Goal: Information Seeking & Learning: Learn about a topic

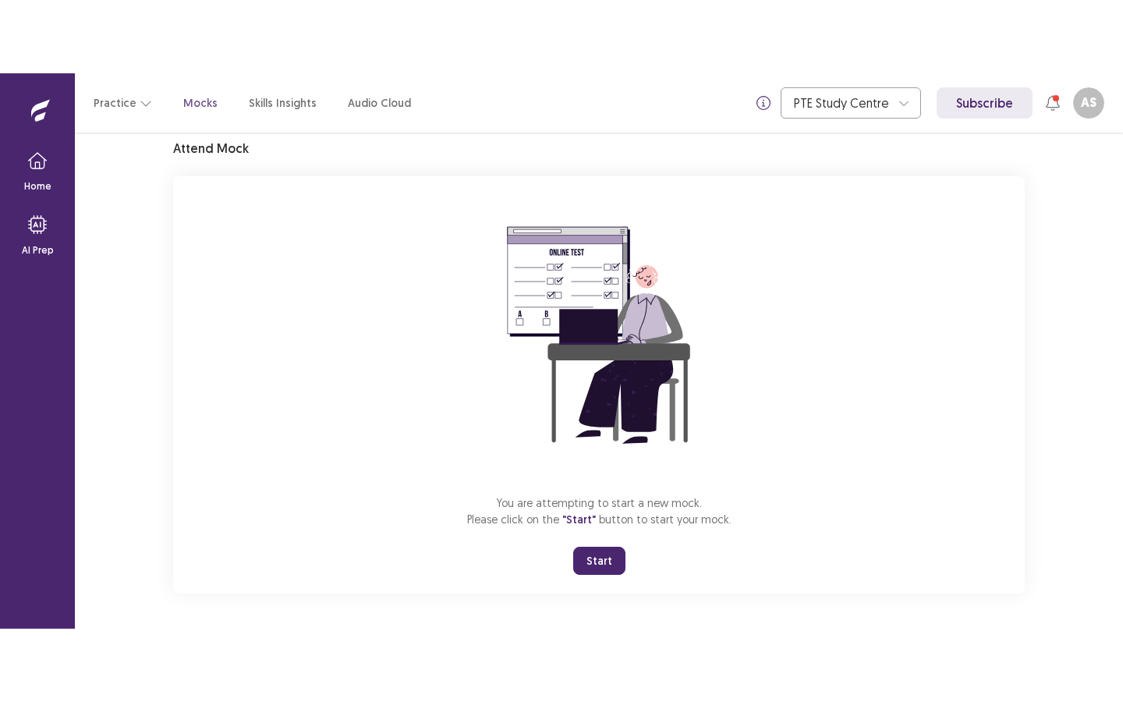
scroll to position [61, 0]
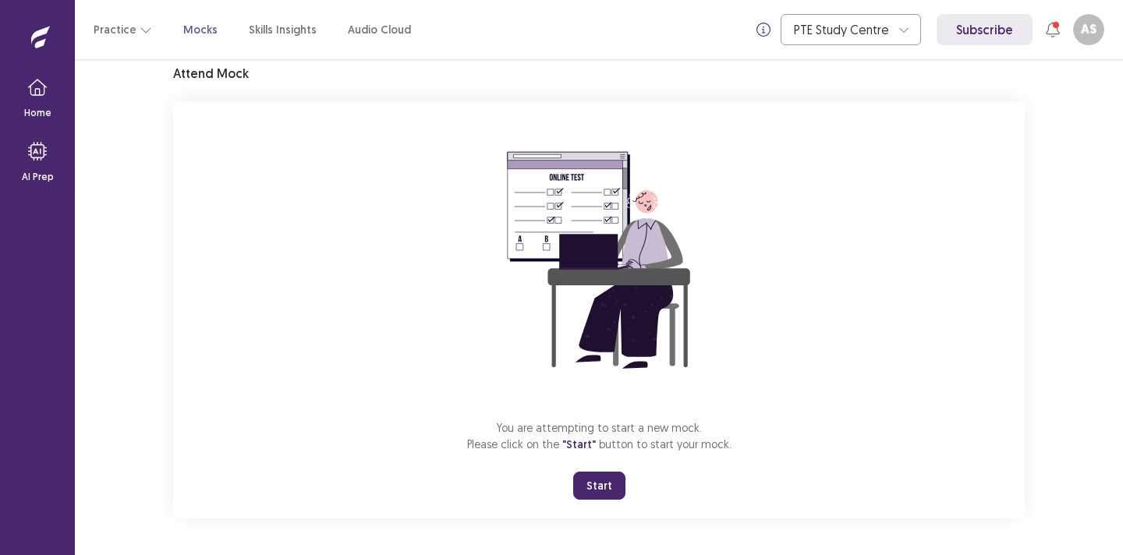
click at [594, 489] on button "Start" at bounding box center [599, 486] width 52 height 28
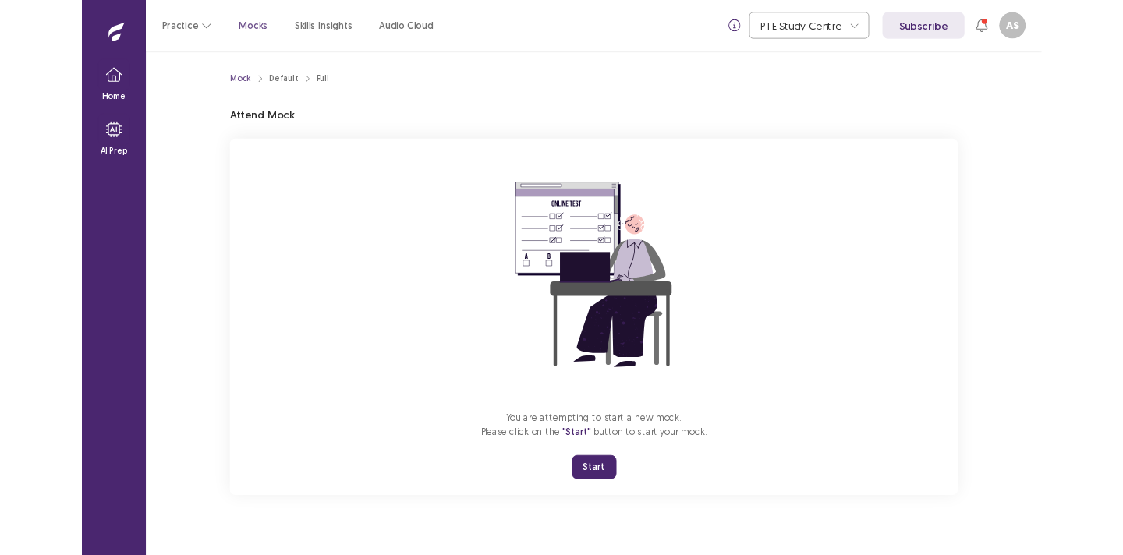
scroll to position [0, 0]
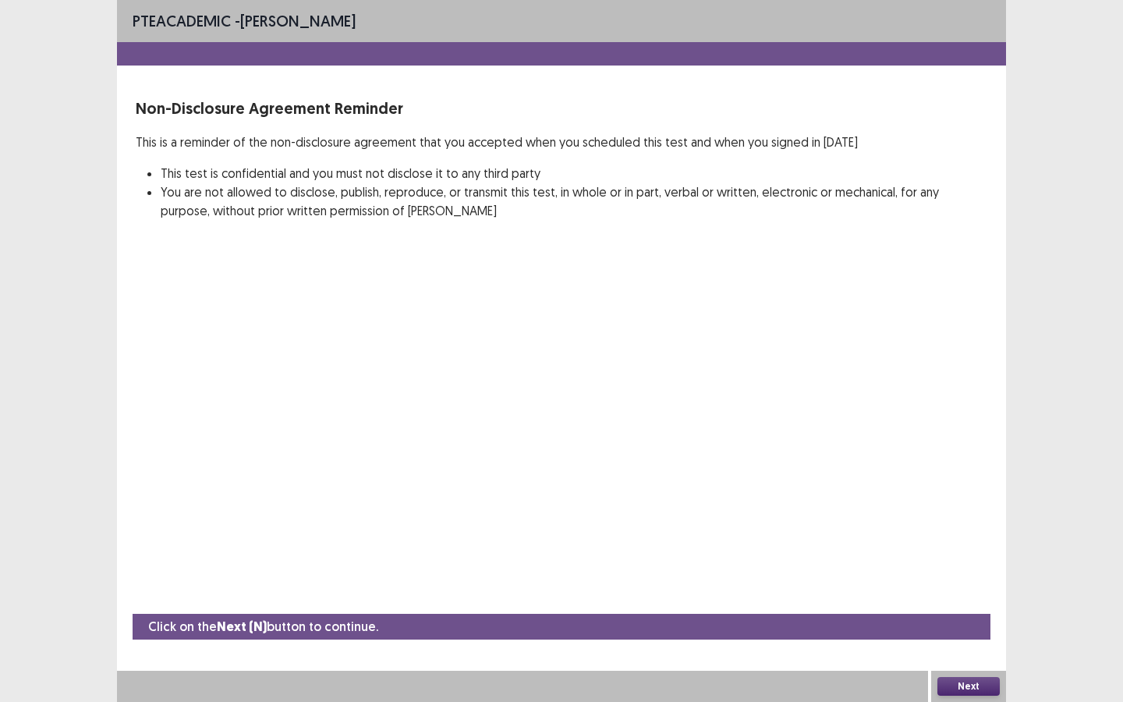
click at [969, 555] on button "Next" at bounding box center [968, 686] width 62 height 19
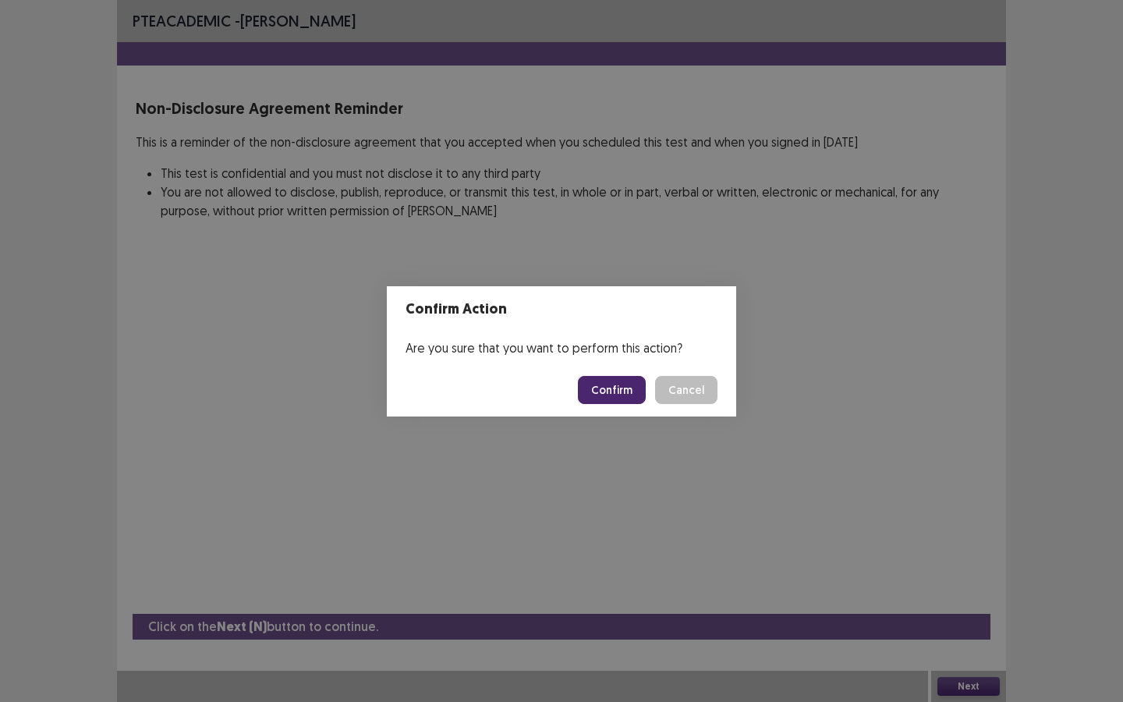
click at [611, 381] on button "Confirm" at bounding box center [612, 390] width 68 height 28
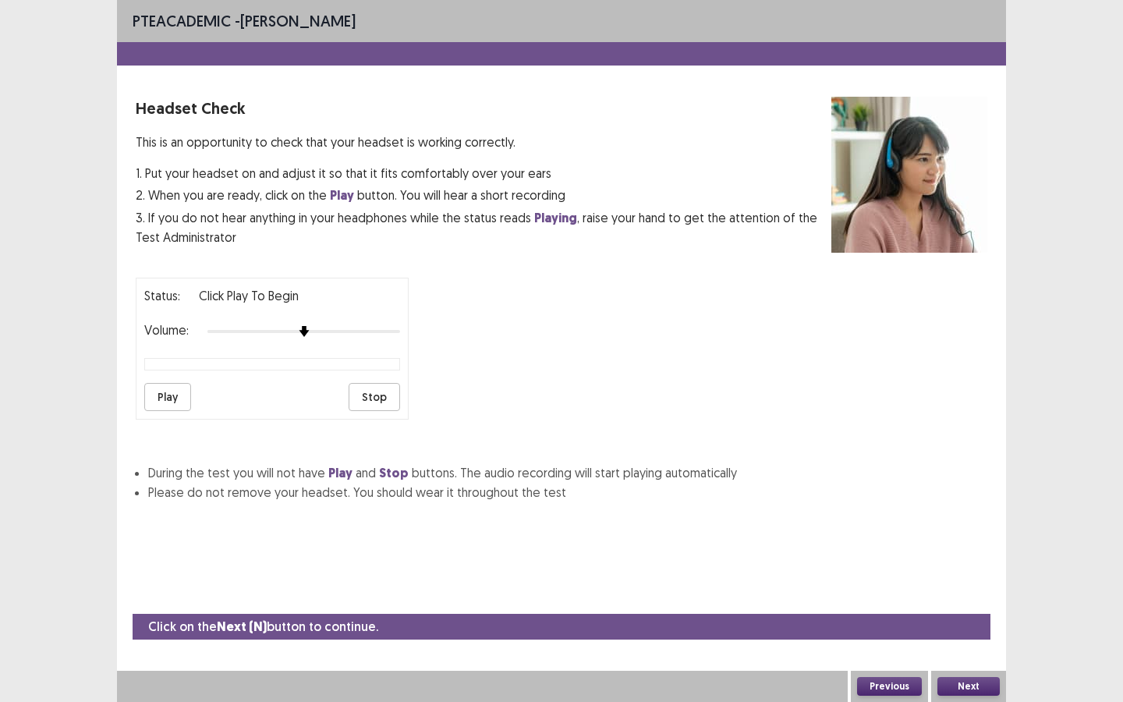
click at [188, 390] on button "Play" at bounding box center [167, 397] width 47 height 28
click at [377, 325] on div at bounding box center [303, 331] width 193 height 12
click at [387, 330] on div at bounding box center [303, 331] width 193 height 3
click at [389, 330] on div at bounding box center [303, 331] width 193 height 3
click at [193, 392] on div "Play Stop" at bounding box center [272, 397] width 256 height 28
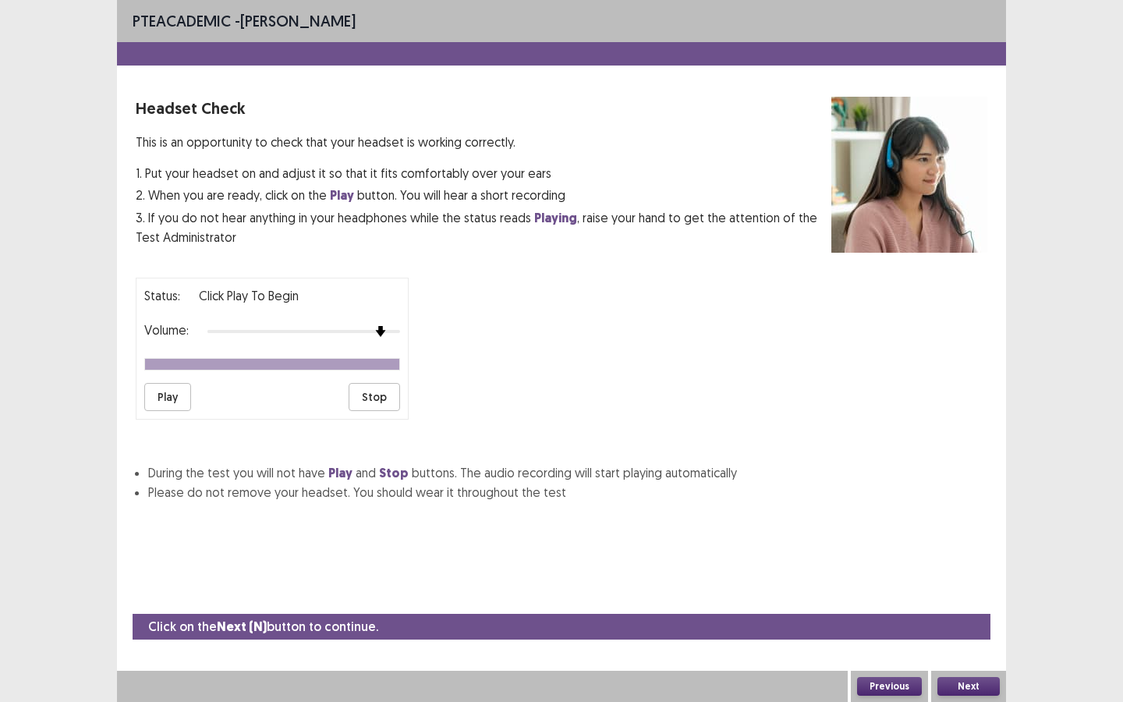
click at [185, 391] on button "Play" at bounding box center [167, 397] width 47 height 28
click at [967, 555] on button "Next" at bounding box center [968, 686] width 62 height 19
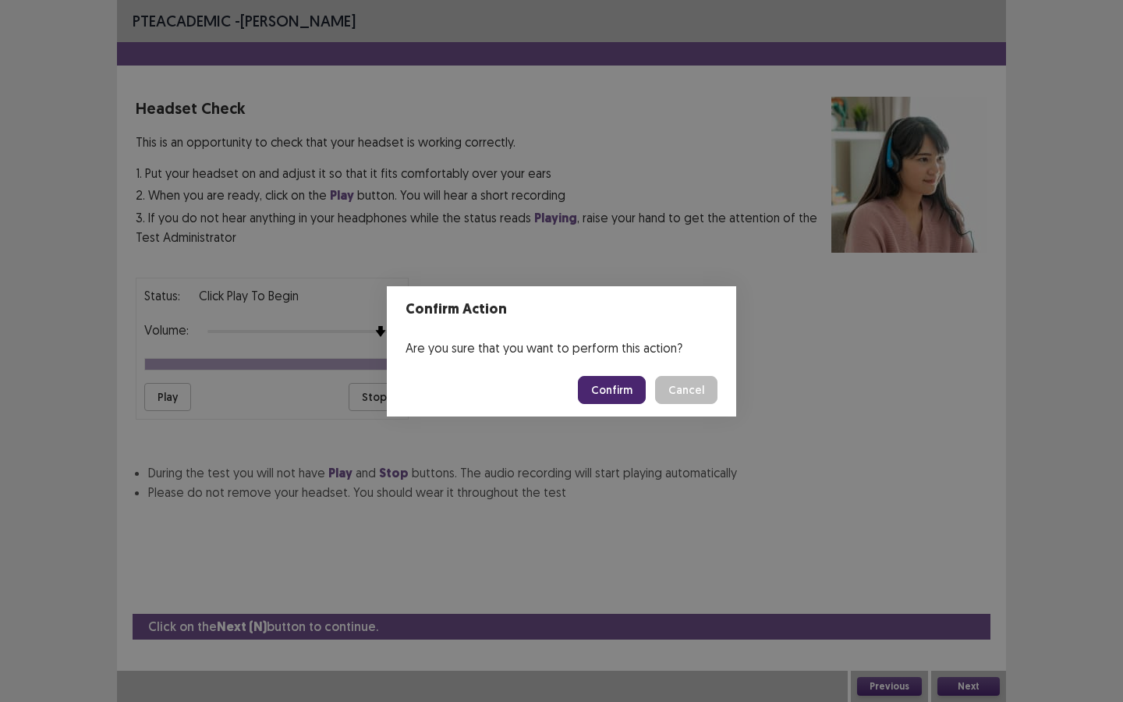
click at [611, 388] on button "Confirm" at bounding box center [612, 390] width 68 height 28
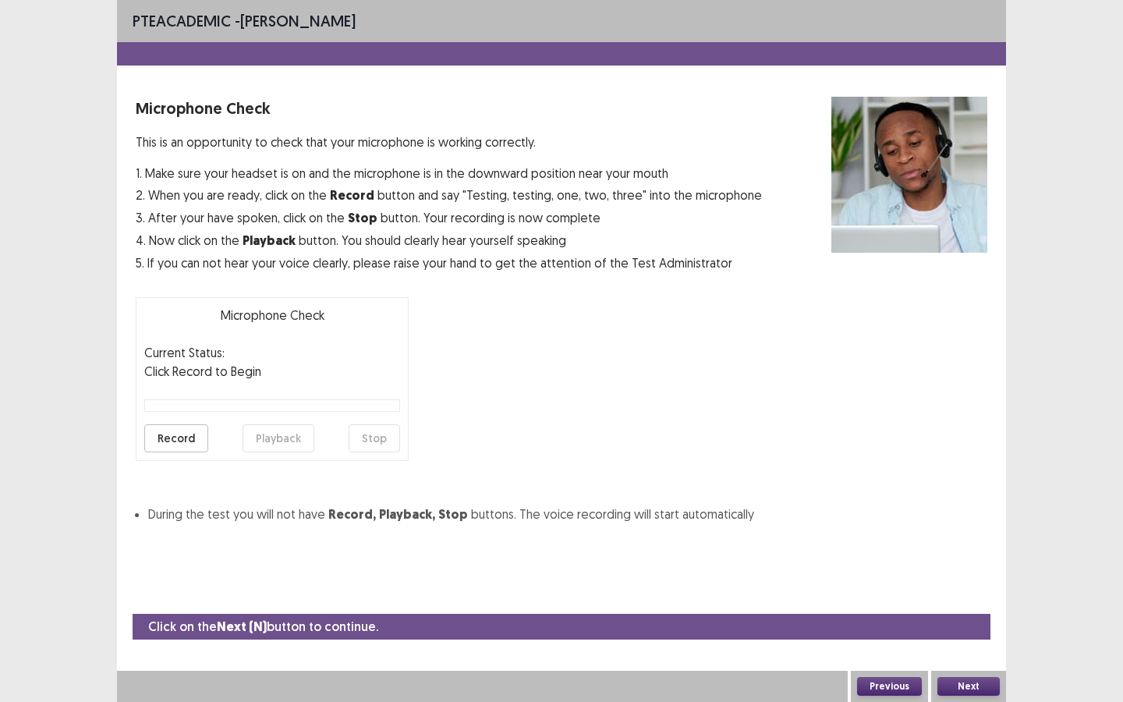
click at [179, 441] on button "Record" at bounding box center [176, 438] width 64 height 28
click at [393, 440] on button "Stop" at bounding box center [374, 438] width 51 height 28
click at [268, 438] on button "Playback" at bounding box center [279, 438] width 72 height 28
click at [175, 435] on button "Record" at bounding box center [176, 438] width 64 height 28
click at [362, 441] on button "Stop" at bounding box center [374, 438] width 51 height 28
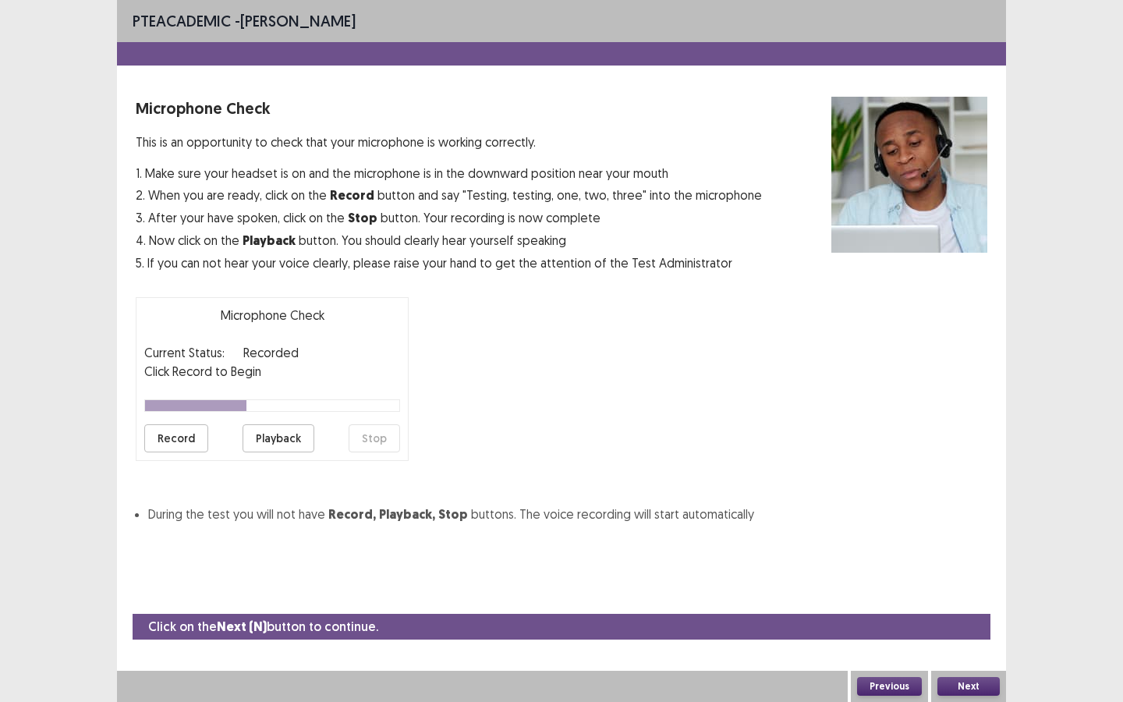
click at [158, 434] on button "Record" at bounding box center [176, 438] width 64 height 28
click at [367, 442] on button "Stop" at bounding box center [374, 438] width 51 height 28
click at [285, 439] on button "Playback" at bounding box center [279, 438] width 72 height 28
click at [984, 555] on button "Next" at bounding box center [968, 686] width 62 height 19
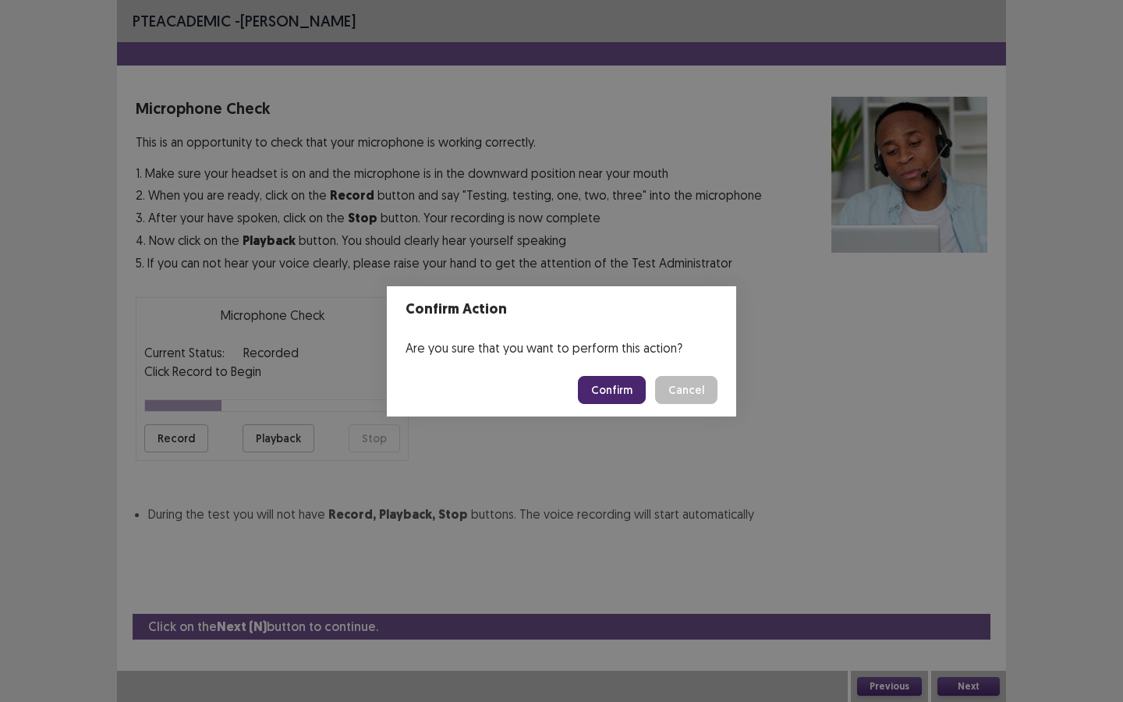
click at [622, 357] on div "Are you sure that you want to perform this action?" at bounding box center [561, 347] width 349 height 31
click at [624, 384] on button "Confirm" at bounding box center [612, 390] width 68 height 28
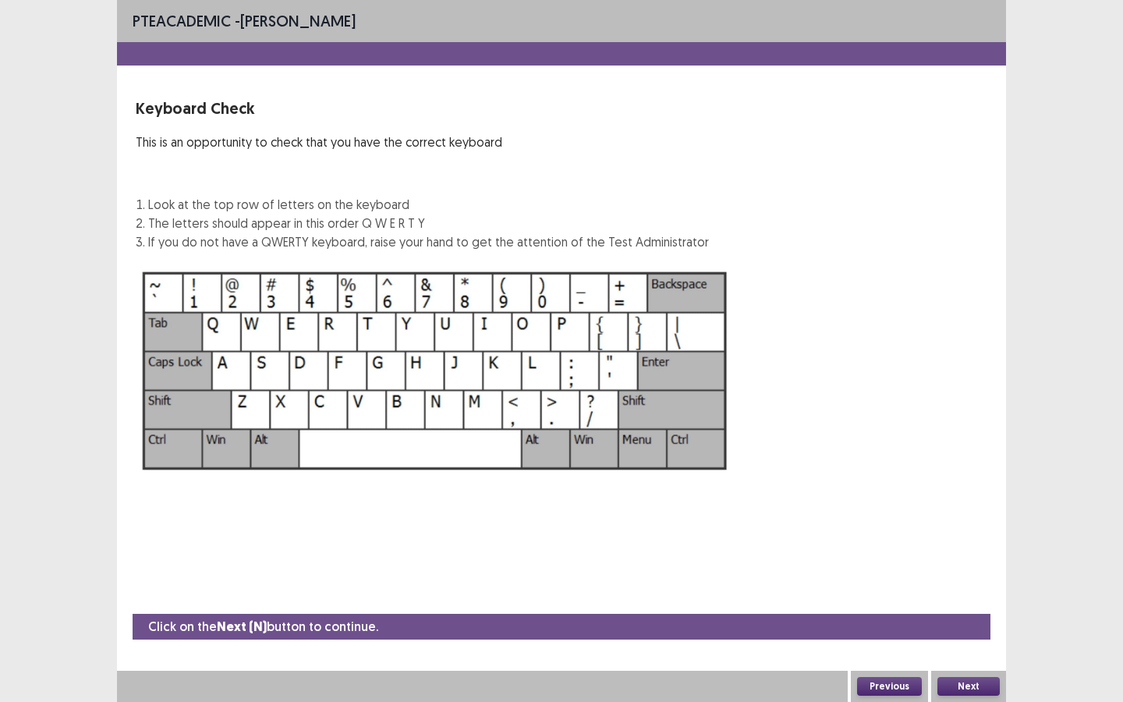
click at [958, 555] on button "Next" at bounding box center [968, 686] width 62 height 19
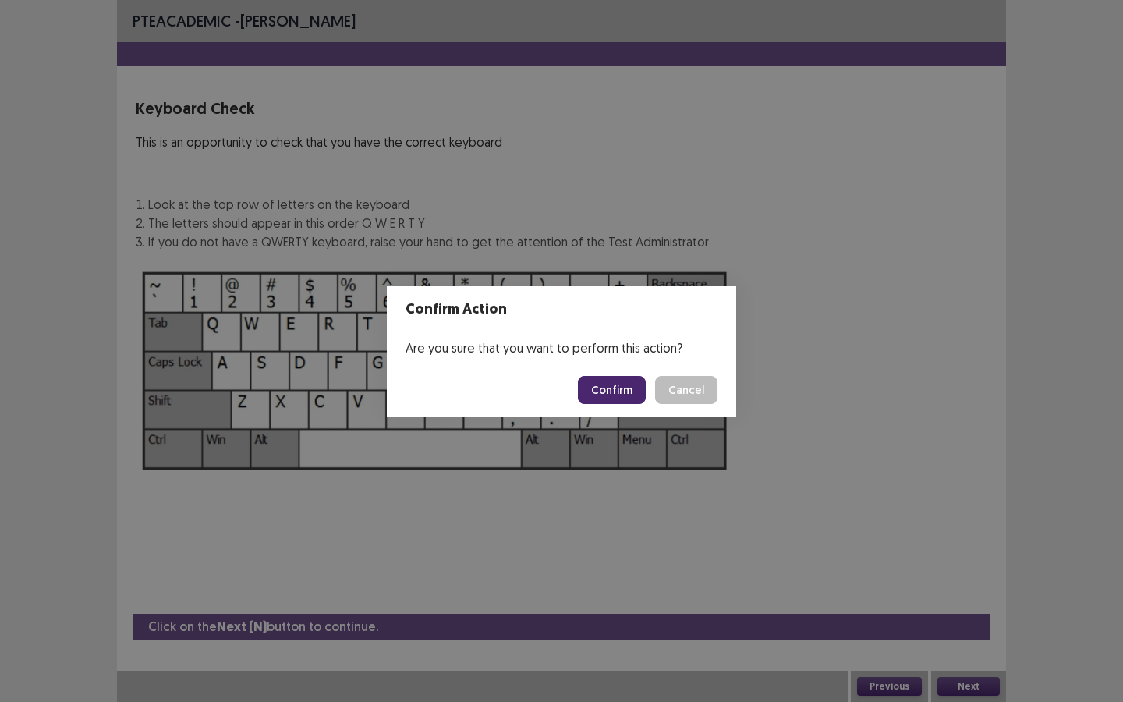
click at [617, 384] on button "Confirm" at bounding box center [612, 390] width 68 height 28
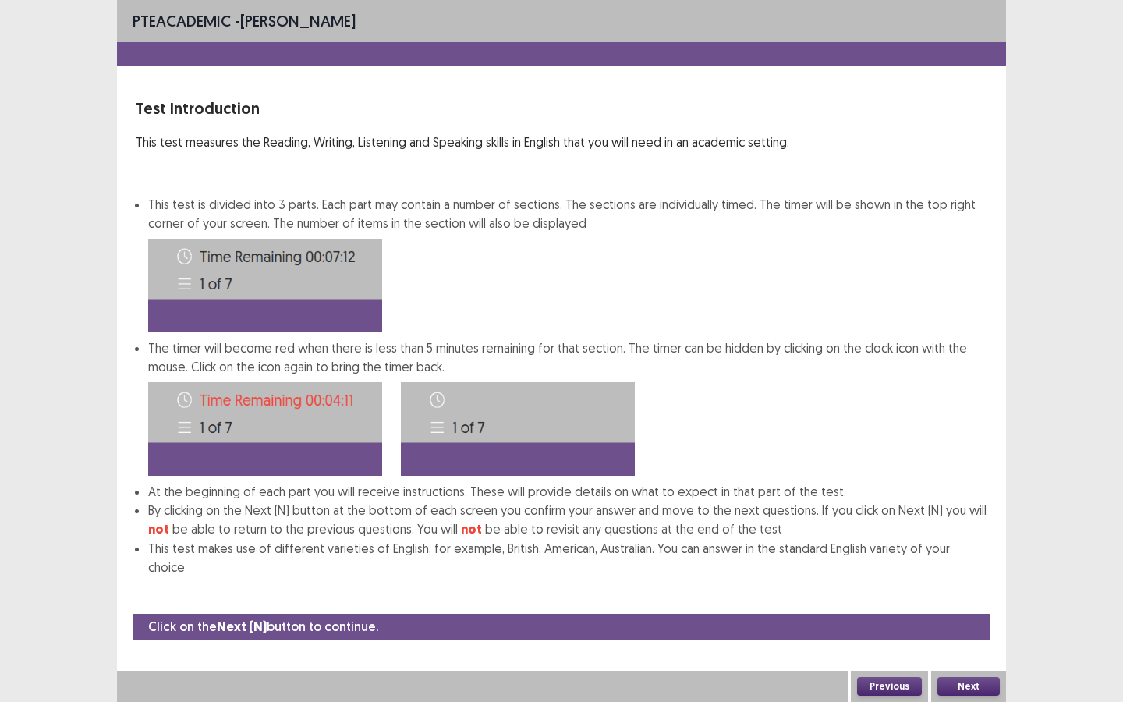
click at [969, 555] on button "Next" at bounding box center [968, 686] width 62 height 19
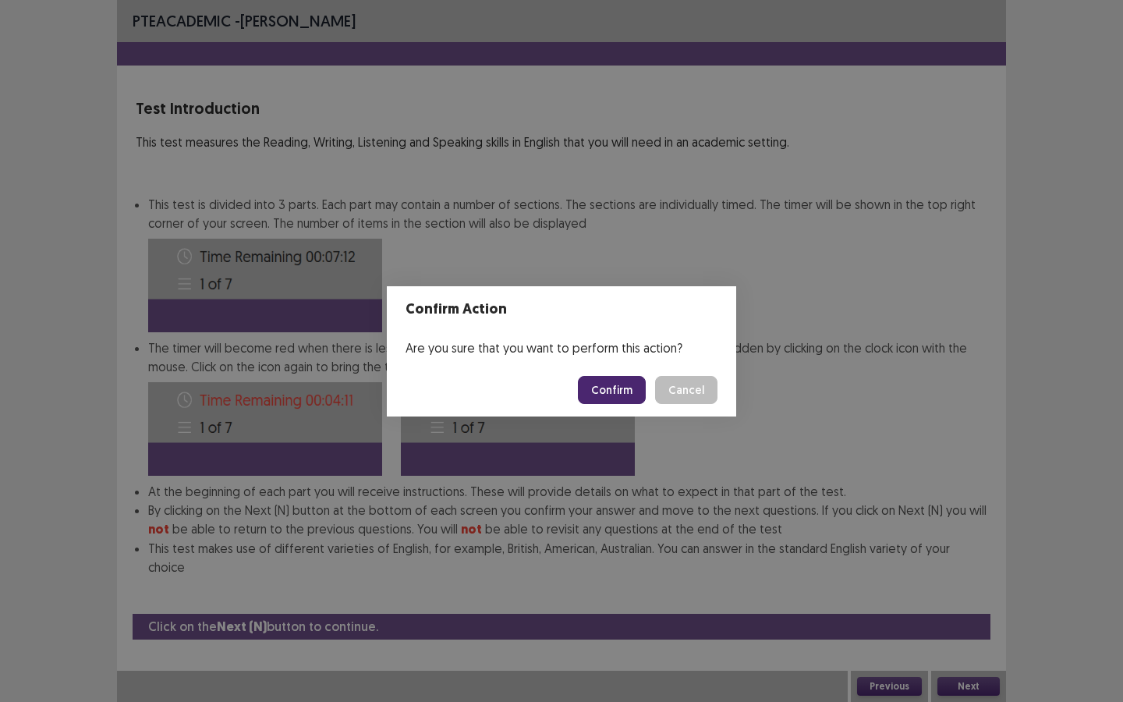
click at [608, 377] on button "Confirm" at bounding box center [612, 390] width 68 height 28
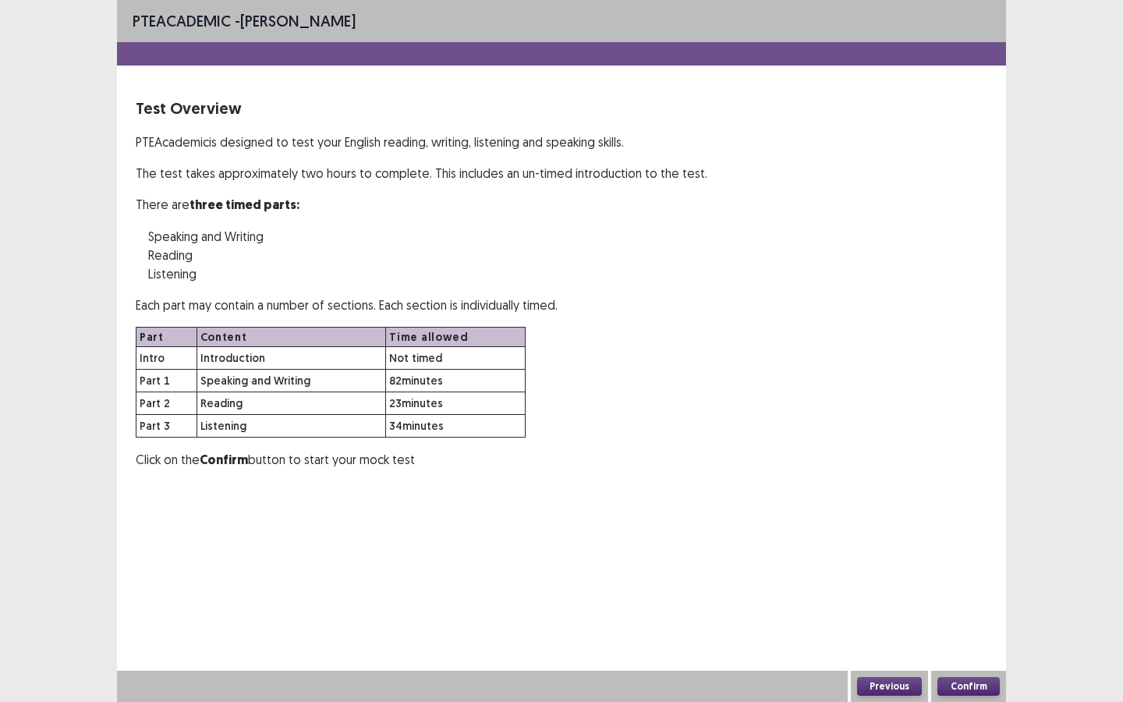
click at [982, 555] on button "Confirm" at bounding box center [968, 686] width 62 height 19
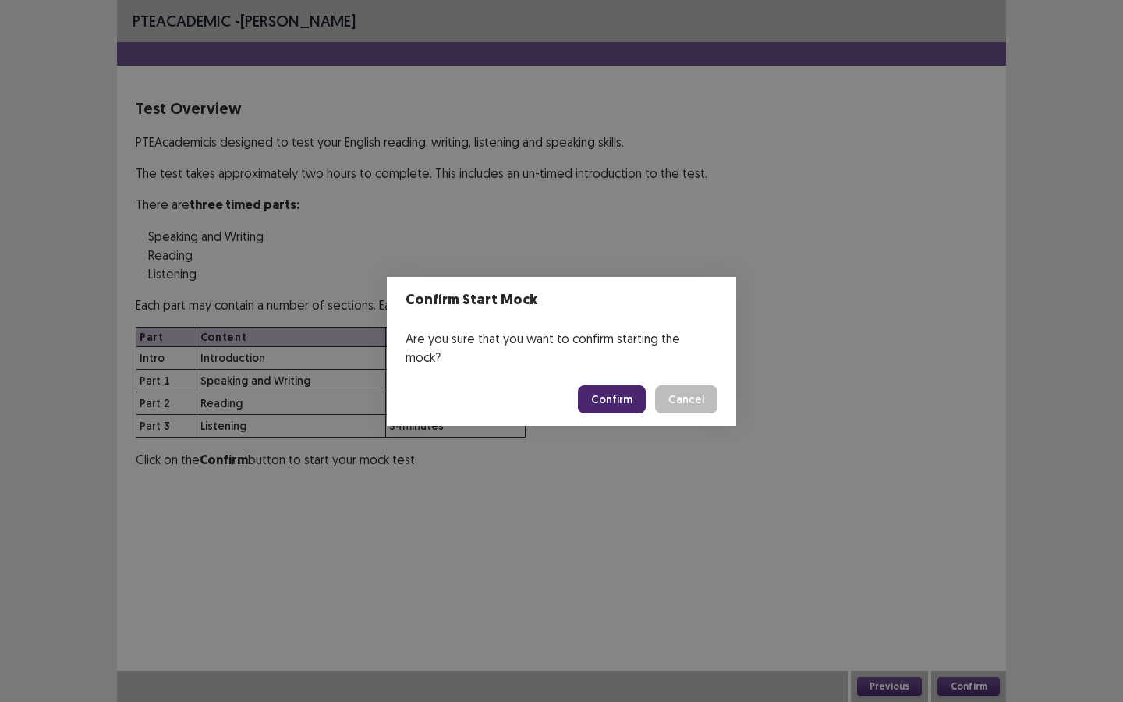
click at [611, 385] on button "Confirm" at bounding box center [612, 399] width 68 height 28
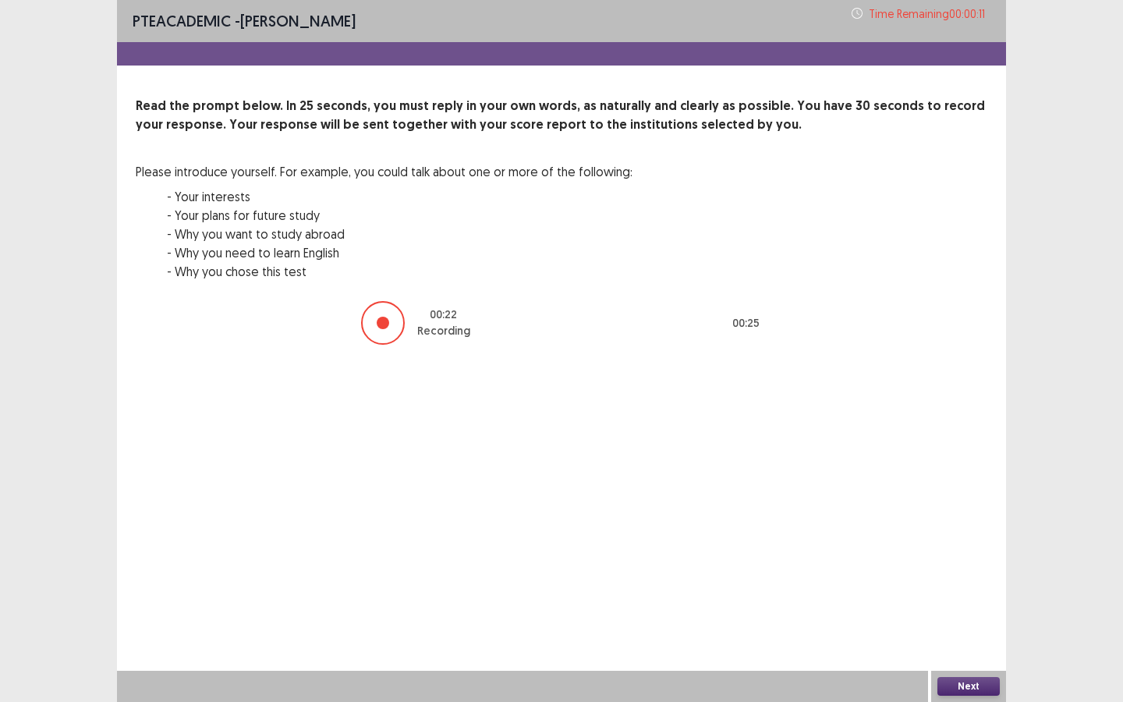
click at [963, 555] on button "Next" at bounding box center [968, 686] width 62 height 19
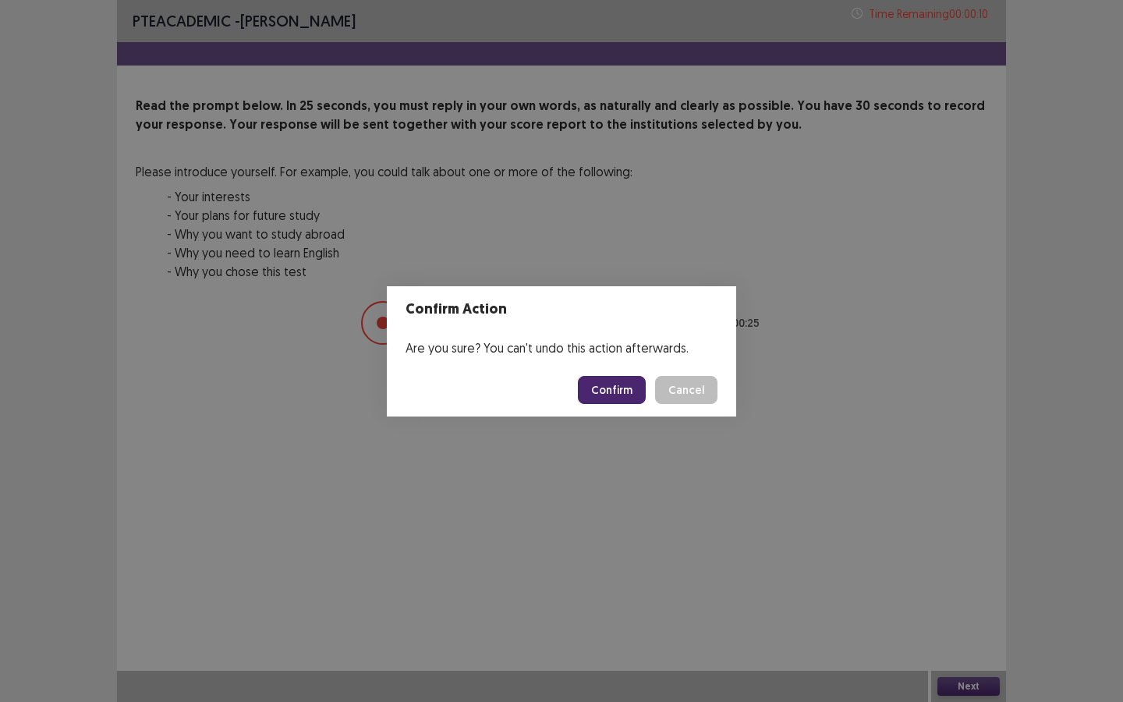
click at [655, 379] on div "Confirm Cancel" at bounding box center [648, 390] width 140 height 28
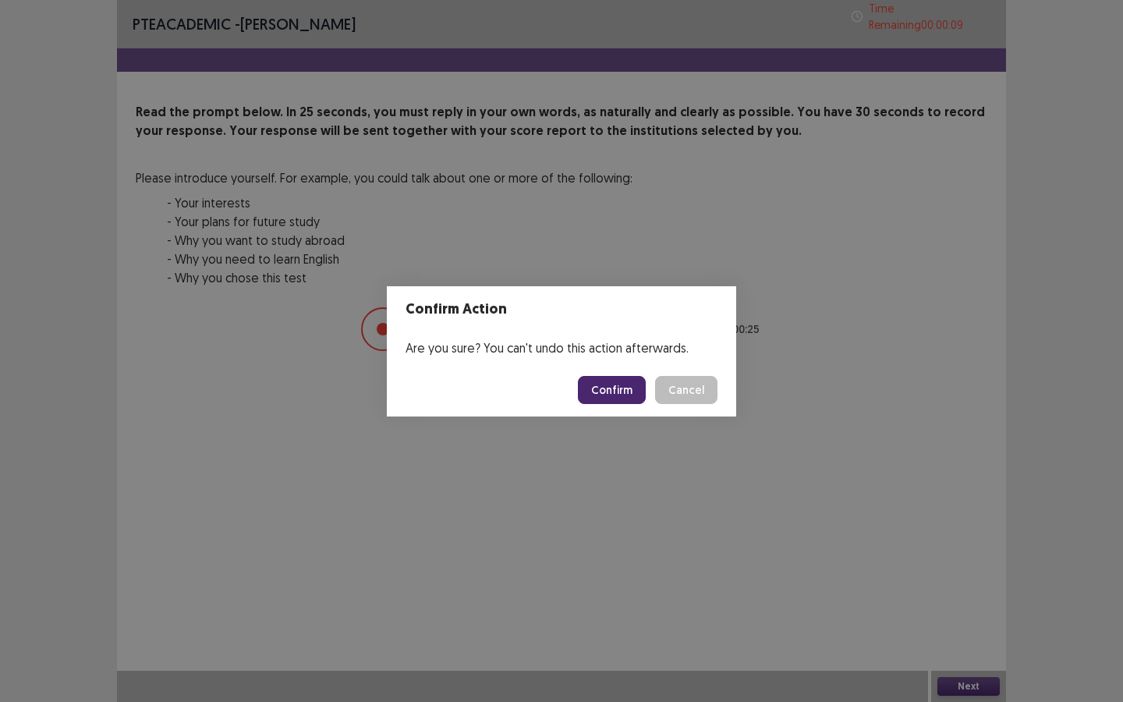
click at [622, 381] on button "Confirm" at bounding box center [612, 390] width 68 height 28
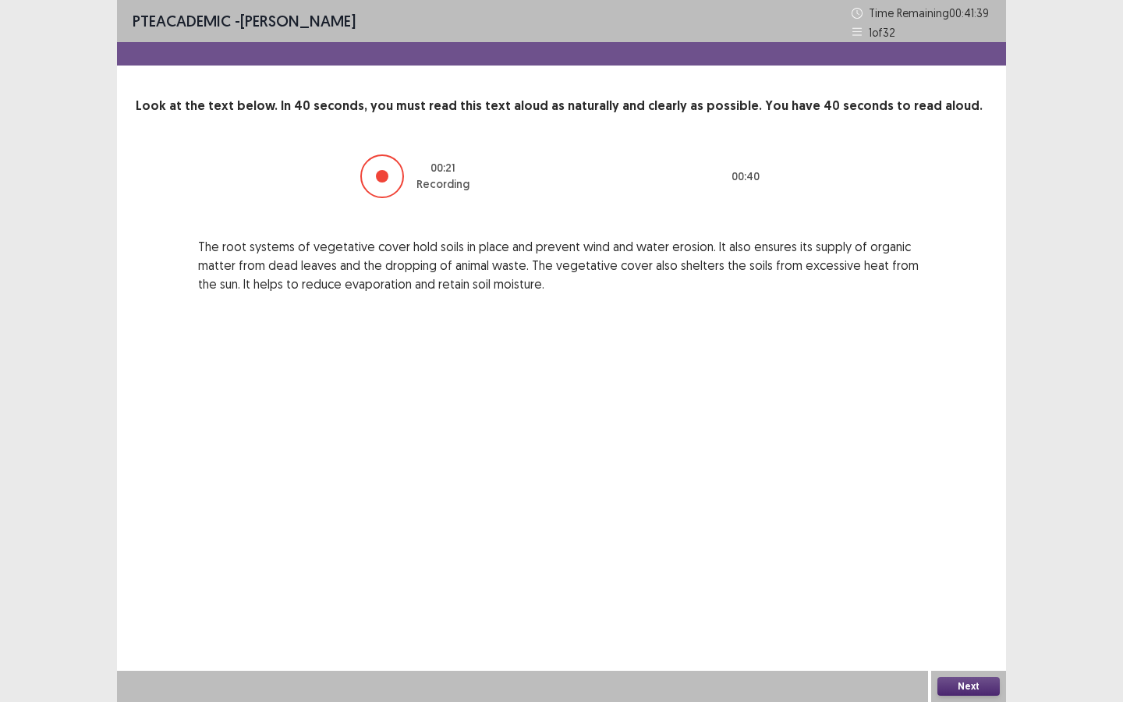
click at [958, 555] on button "Next" at bounding box center [968, 686] width 62 height 19
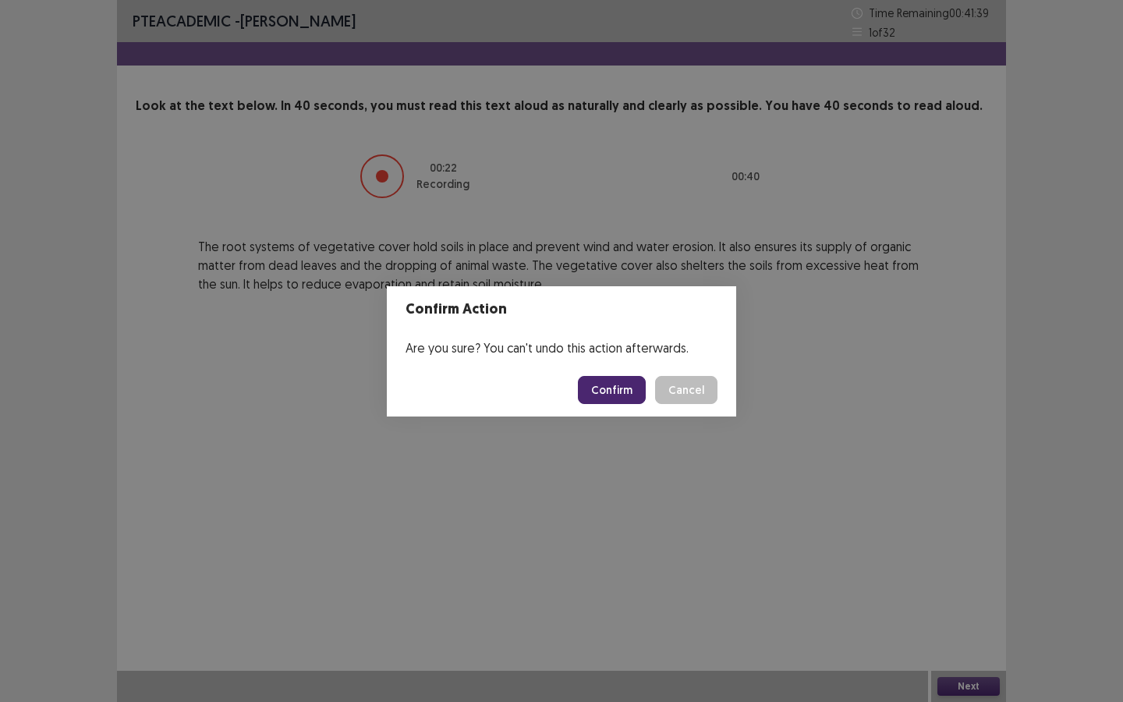
click at [595, 391] on button "Confirm" at bounding box center [612, 390] width 68 height 28
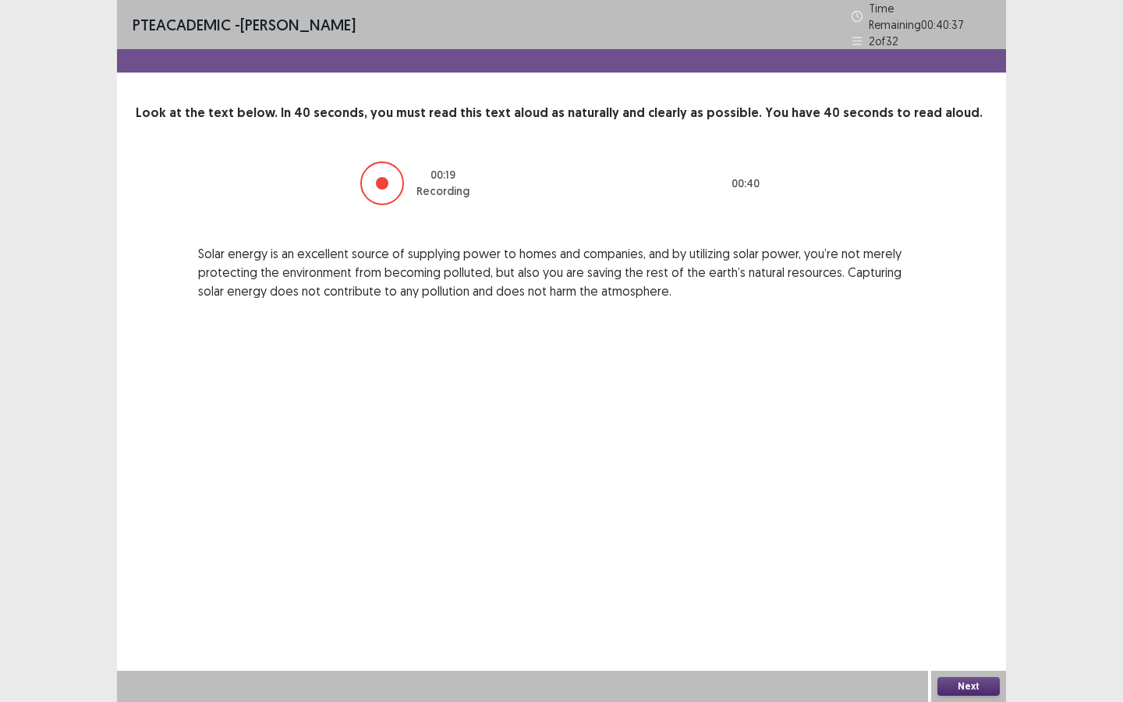
click at [980, 555] on button "Next" at bounding box center [968, 686] width 62 height 19
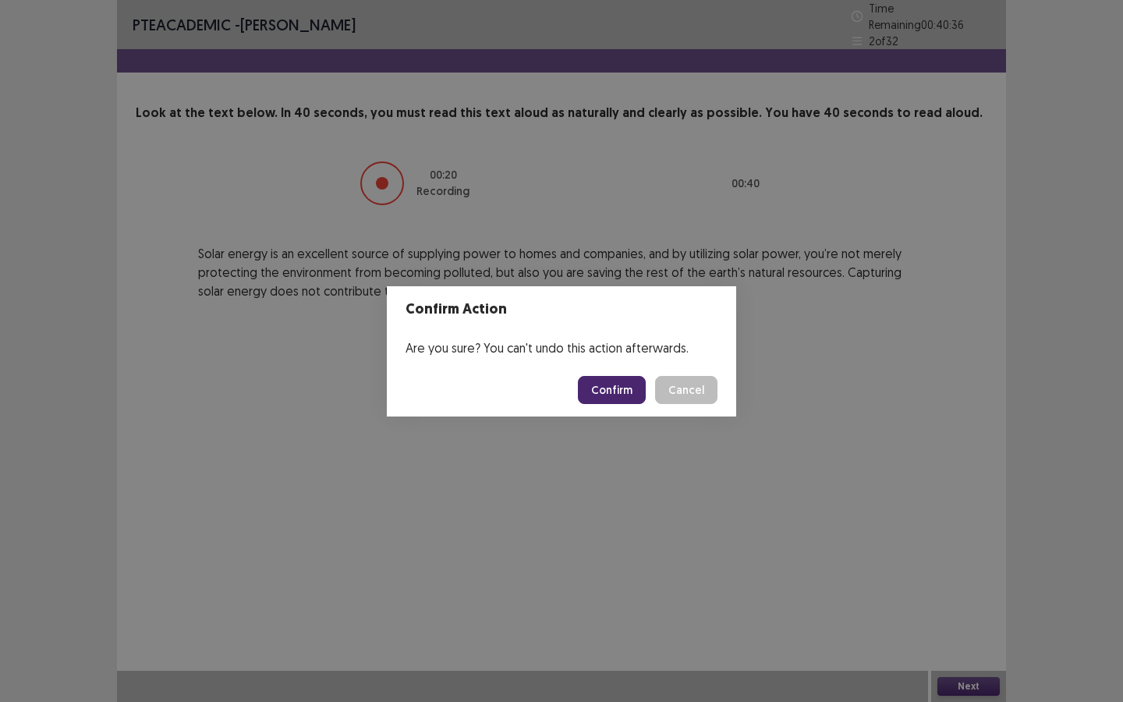
click at [629, 385] on button "Confirm" at bounding box center [612, 390] width 68 height 28
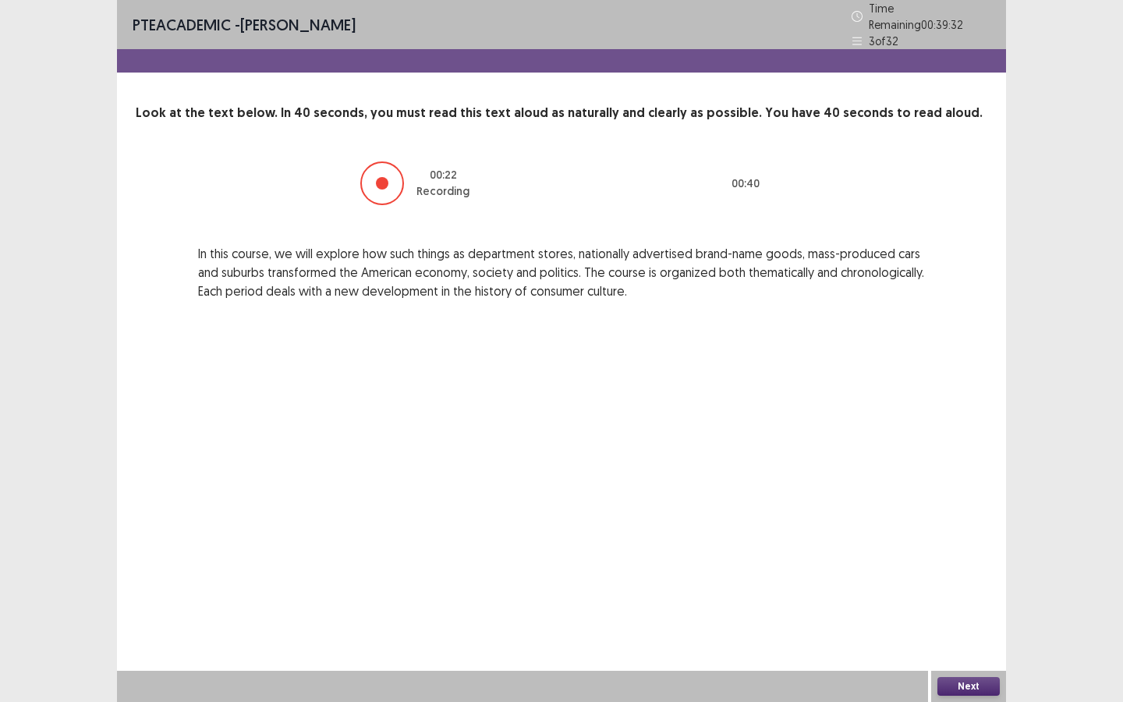
click at [973, 555] on button "Next" at bounding box center [968, 686] width 62 height 19
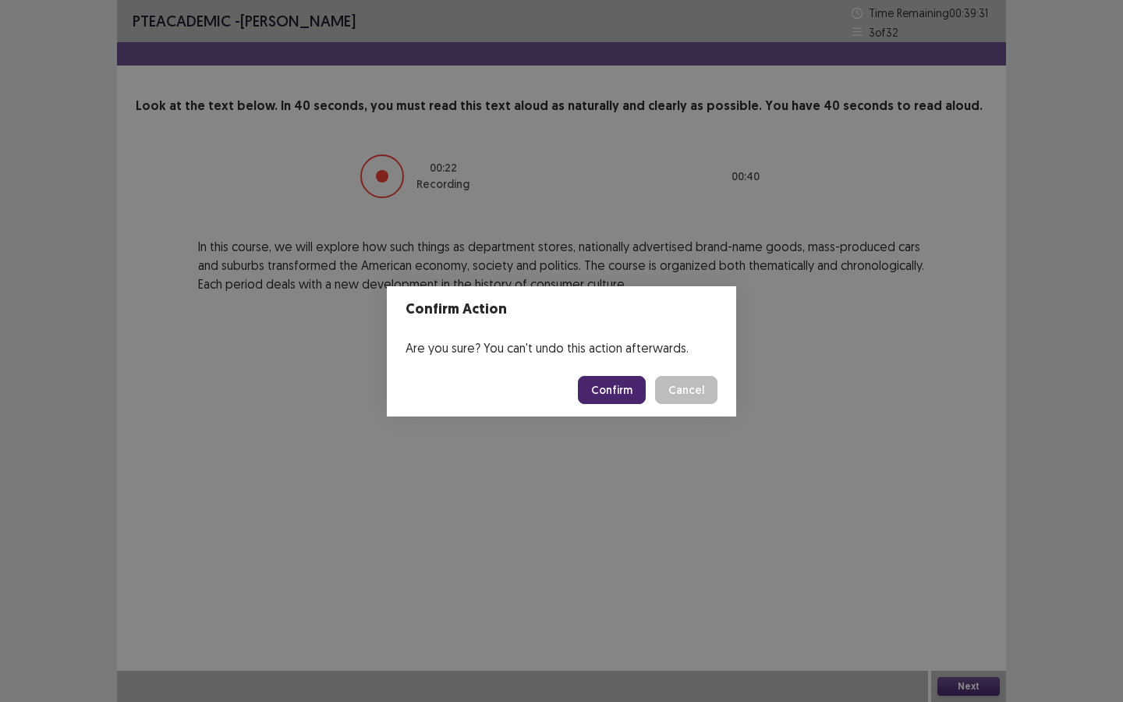
click at [605, 388] on button "Confirm" at bounding box center [612, 390] width 68 height 28
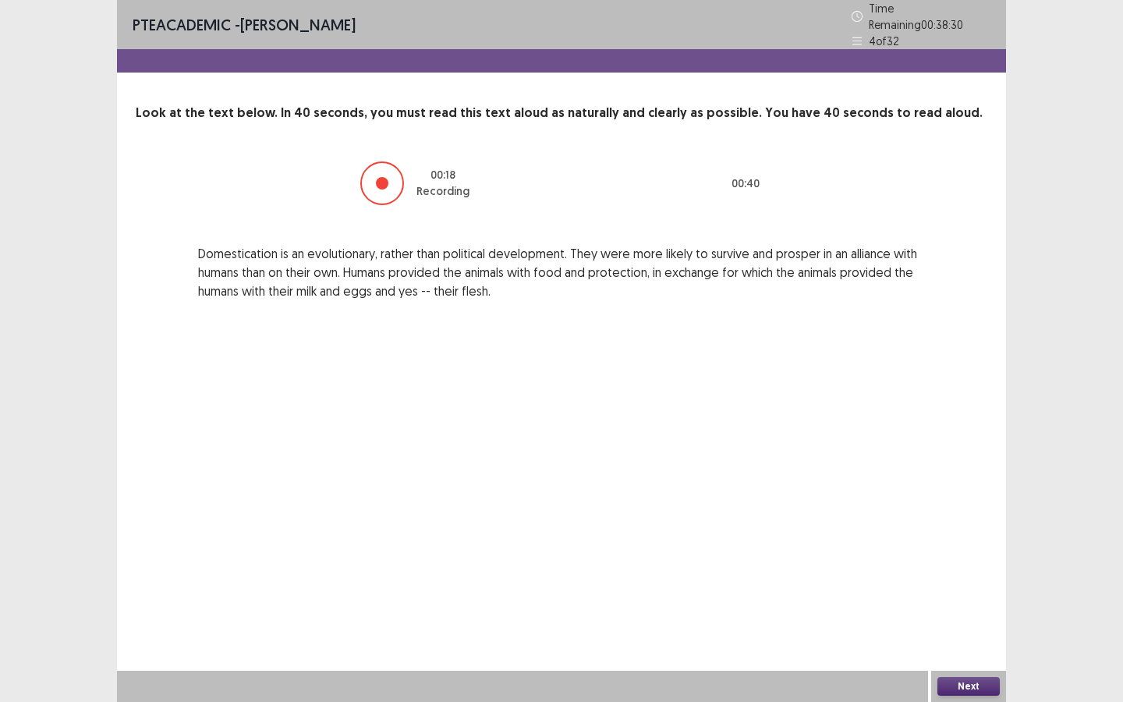
click at [974, 555] on button "Next" at bounding box center [968, 686] width 62 height 19
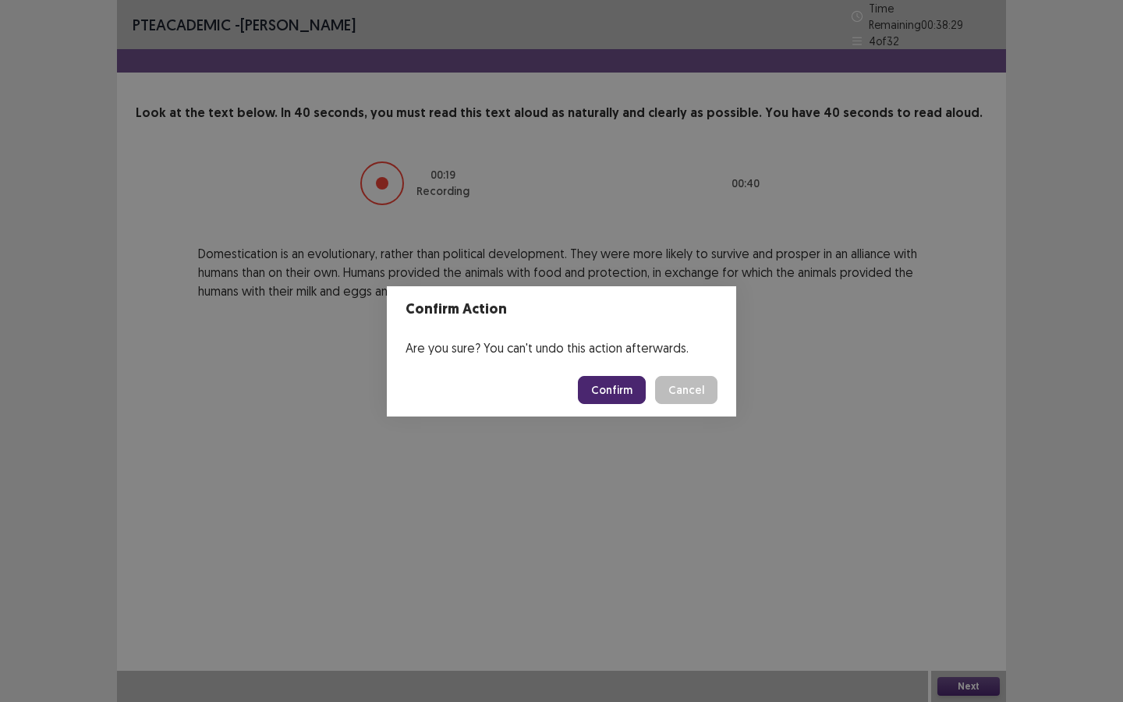
click at [616, 395] on button "Confirm" at bounding box center [612, 390] width 68 height 28
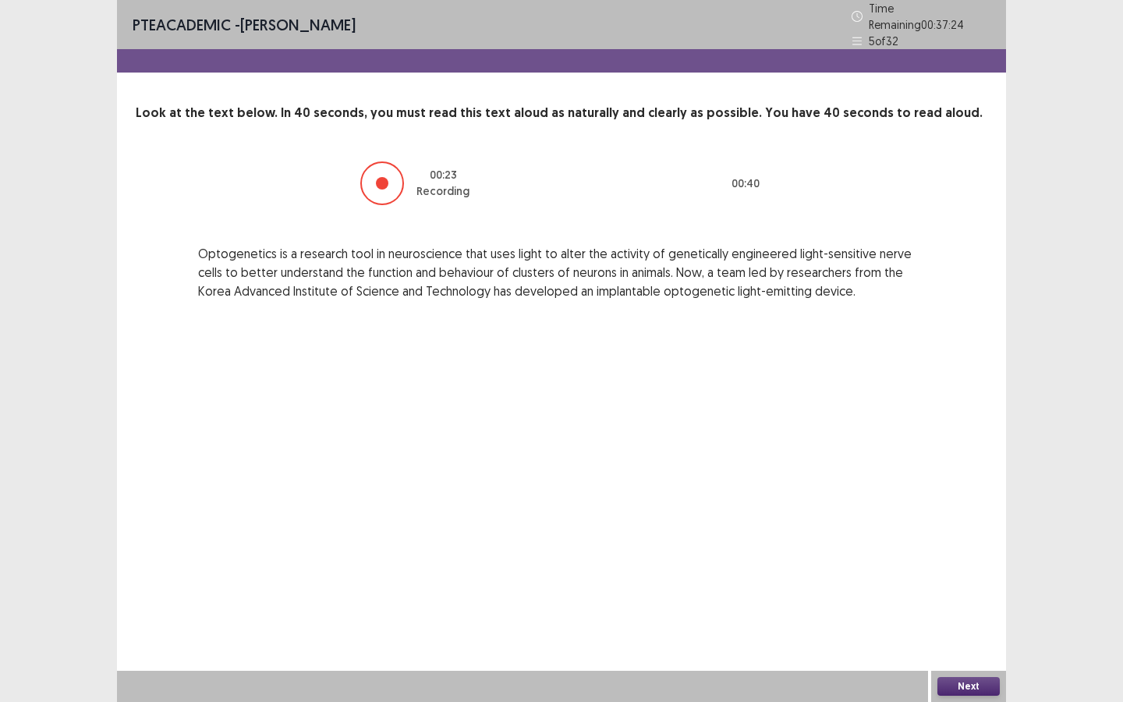
click at [978, 555] on button "Next" at bounding box center [968, 686] width 62 height 19
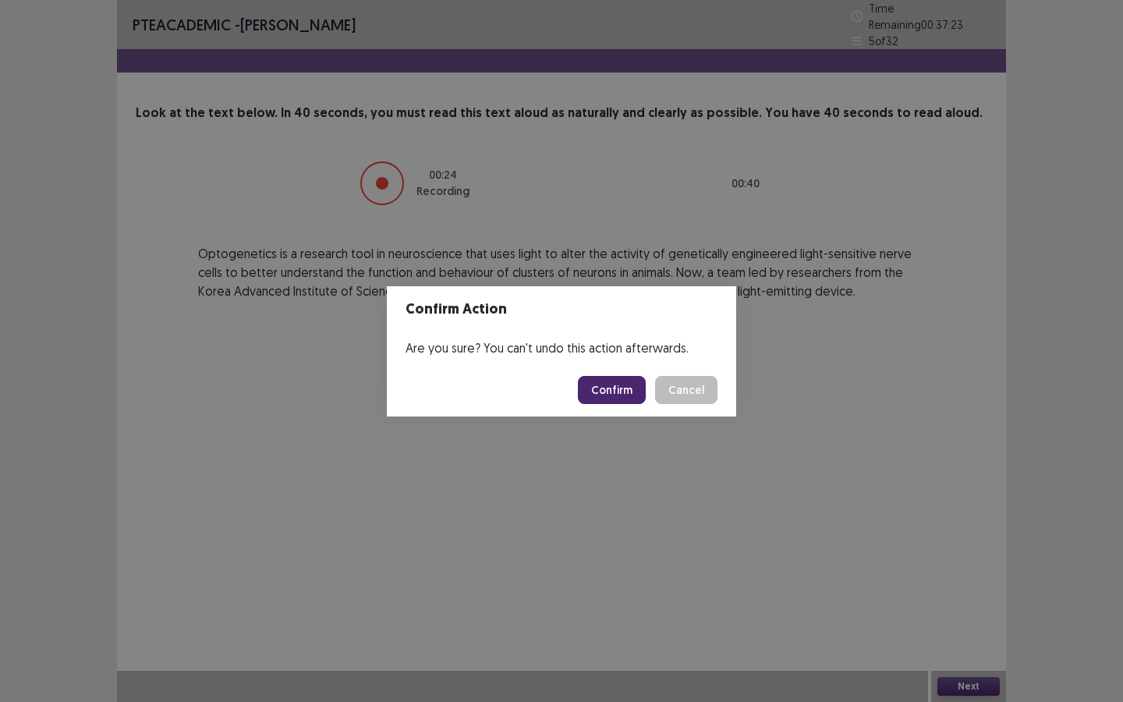
click at [606, 384] on button "Confirm" at bounding box center [612, 390] width 68 height 28
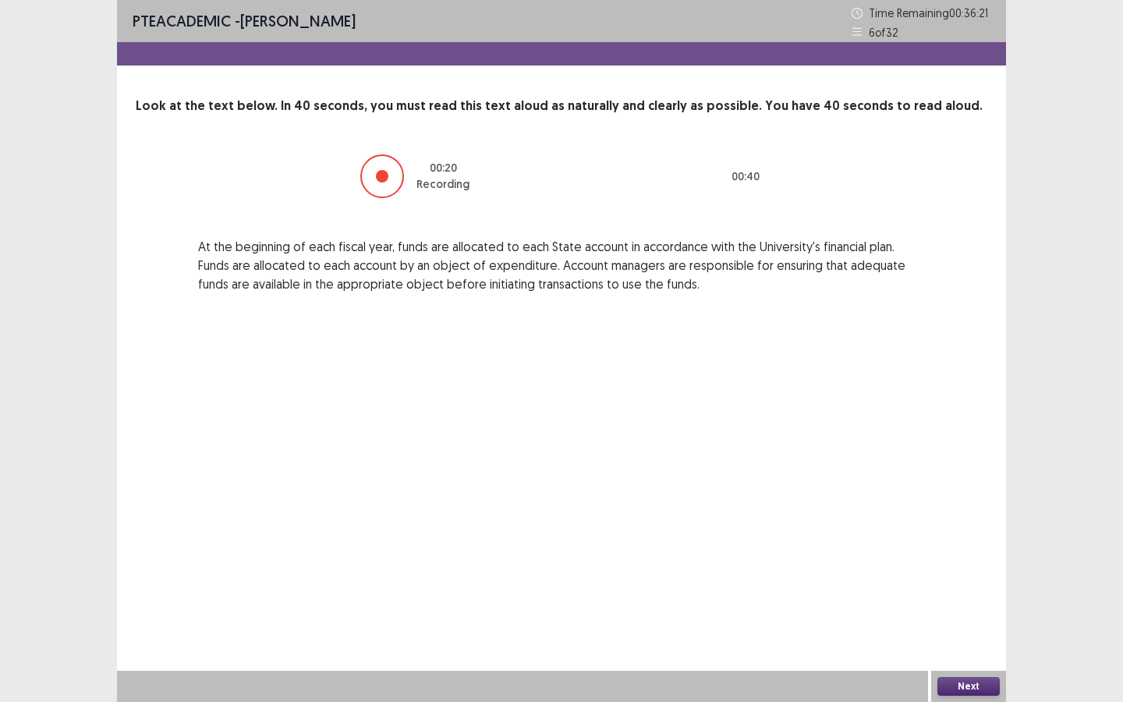
click at [945, 555] on button "Next" at bounding box center [968, 686] width 62 height 19
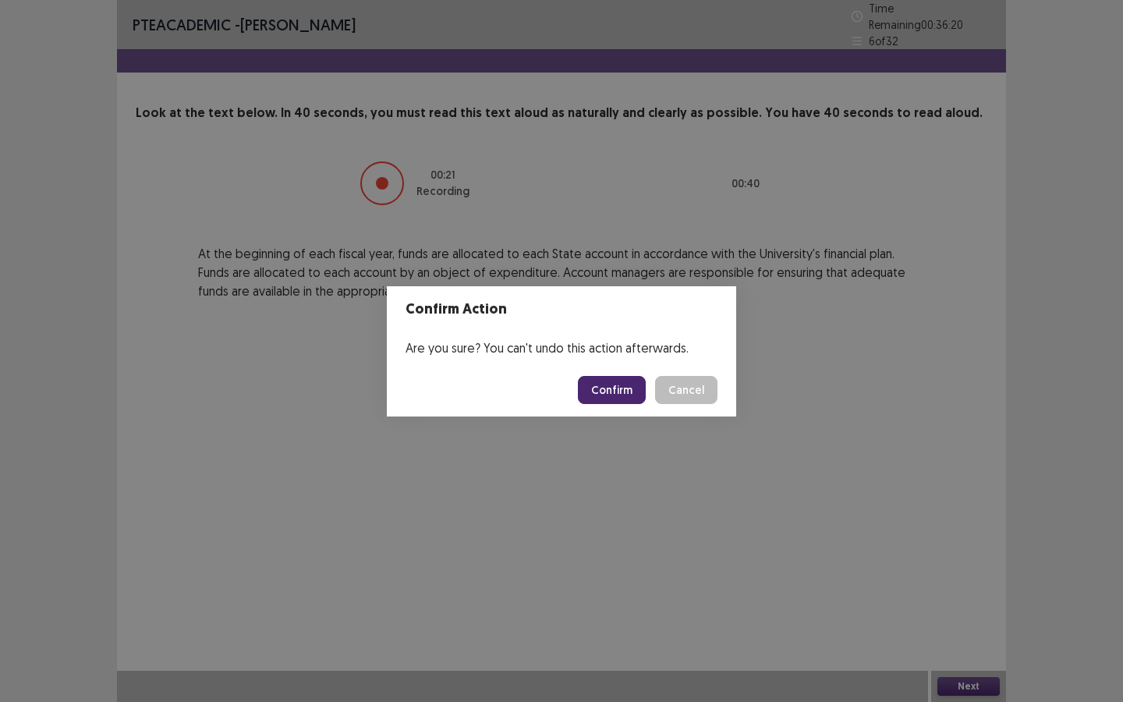
click at [603, 388] on button "Confirm" at bounding box center [612, 390] width 68 height 28
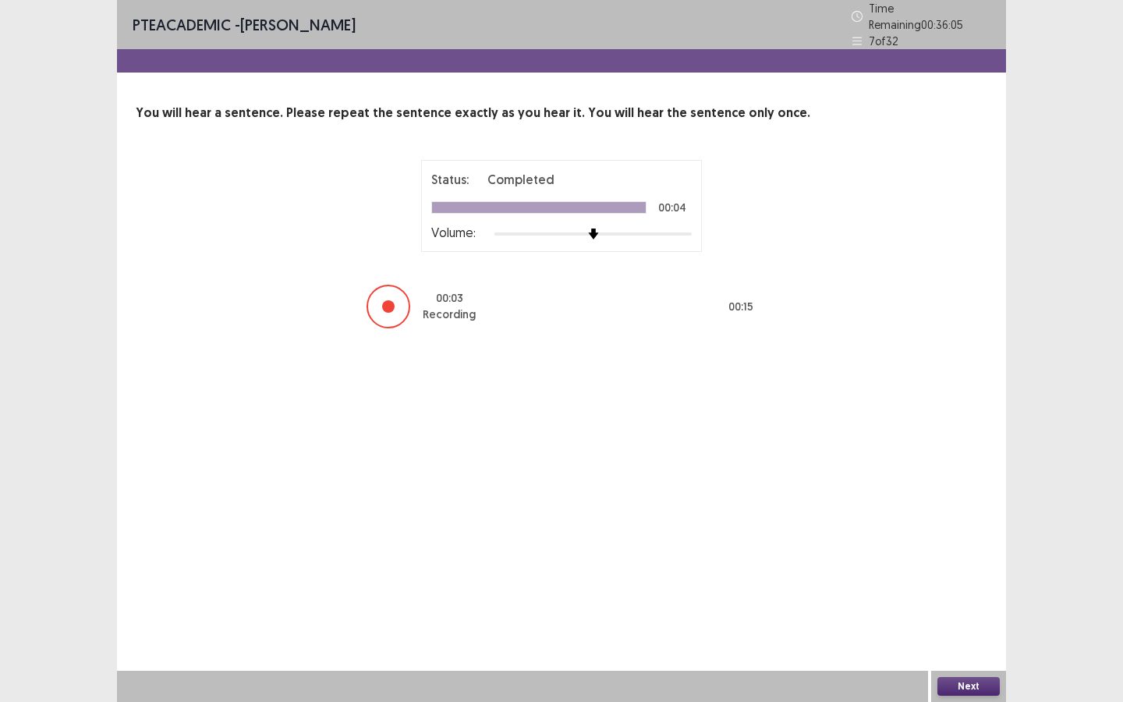
click at [950, 555] on button "Next" at bounding box center [968, 686] width 62 height 19
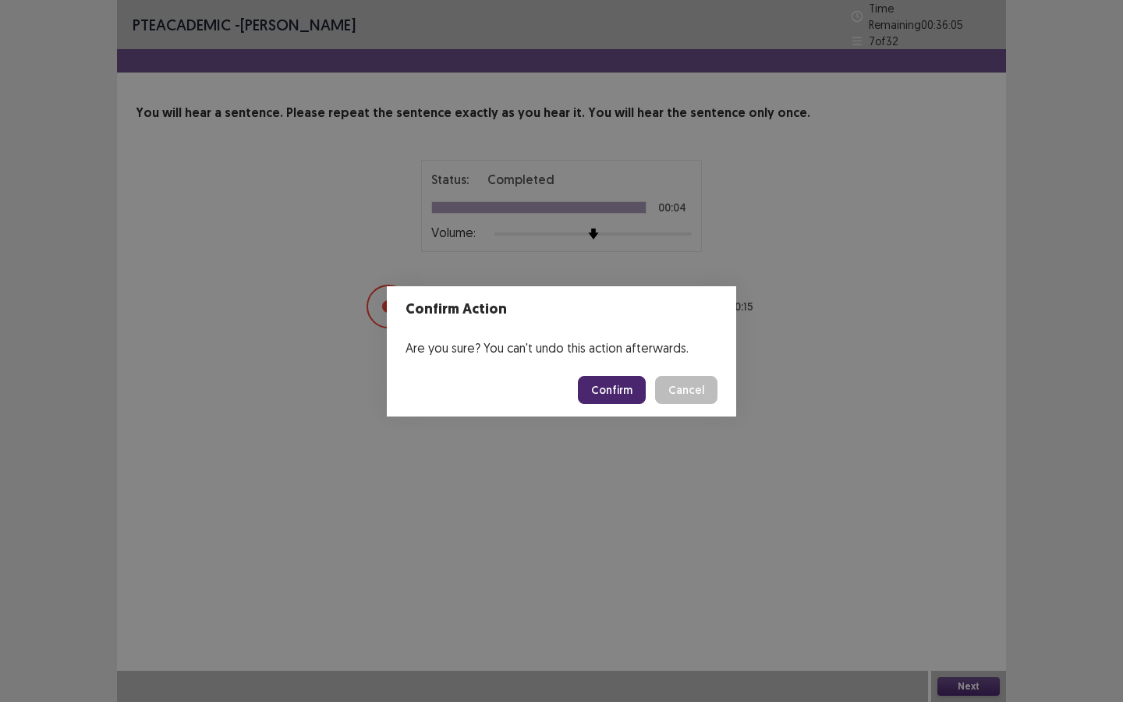
click at [611, 393] on button "Confirm" at bounding box center [612, 390] width 68 height 28
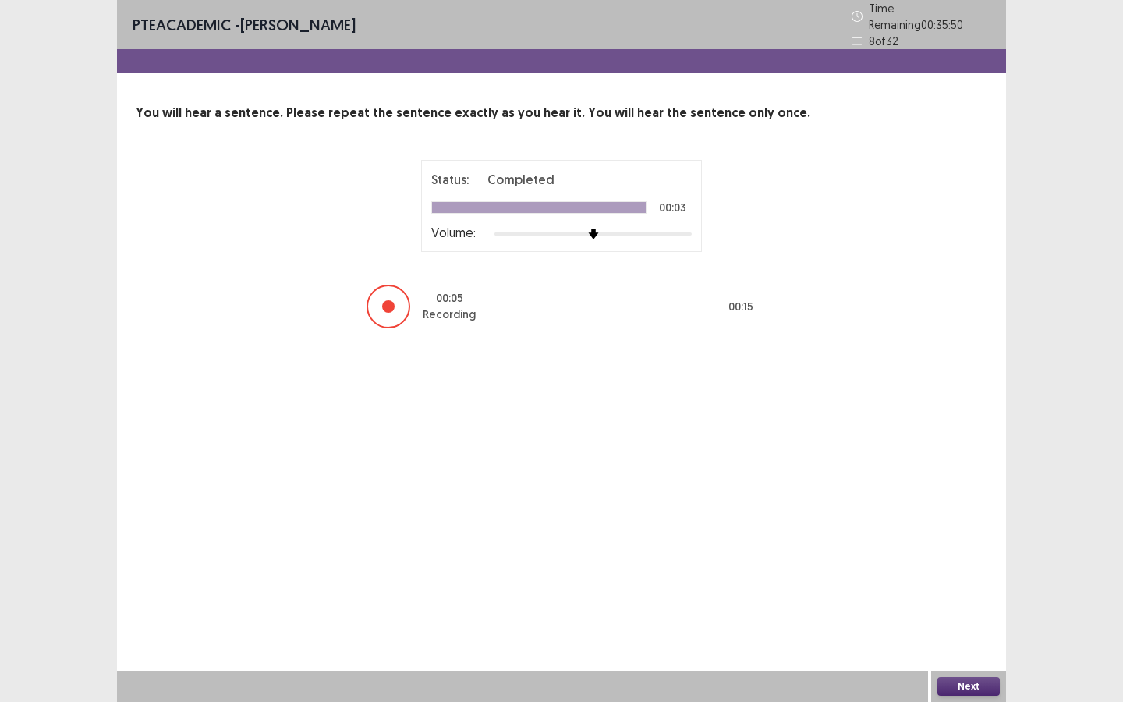
click at [987, 555] on button "Next" at bounding box center [968, 686] width 62 height 19
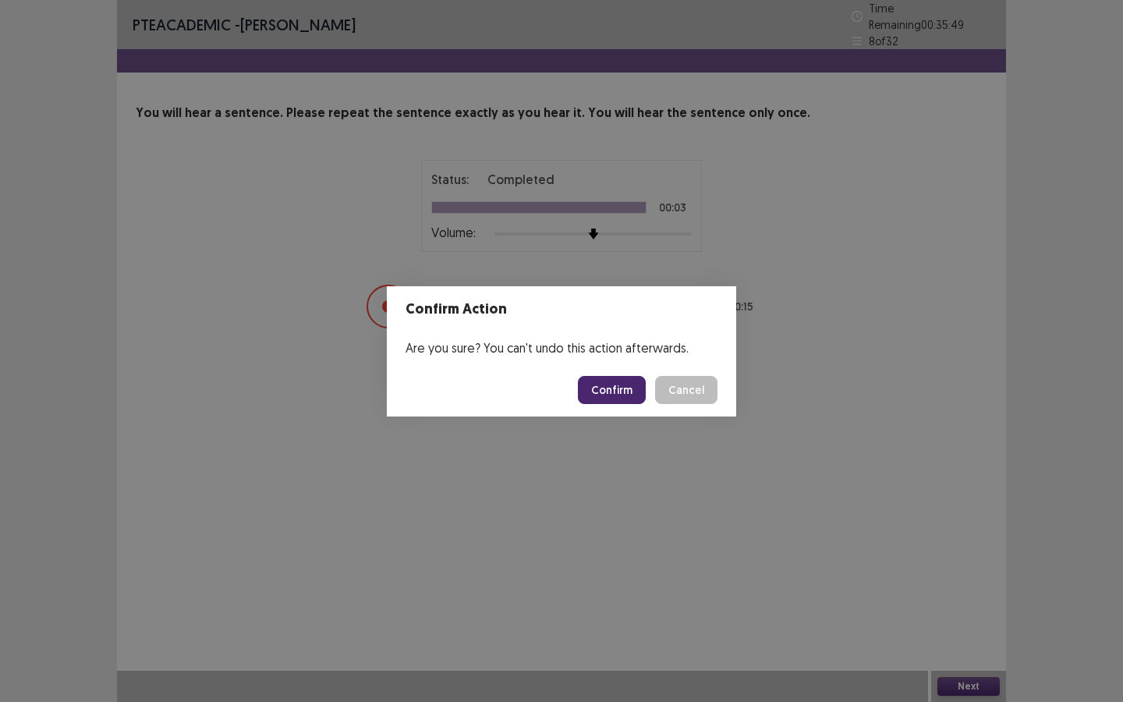
click at [629, 388] on button "Confirm" at bounding box center [612, 390] width 68 height 28
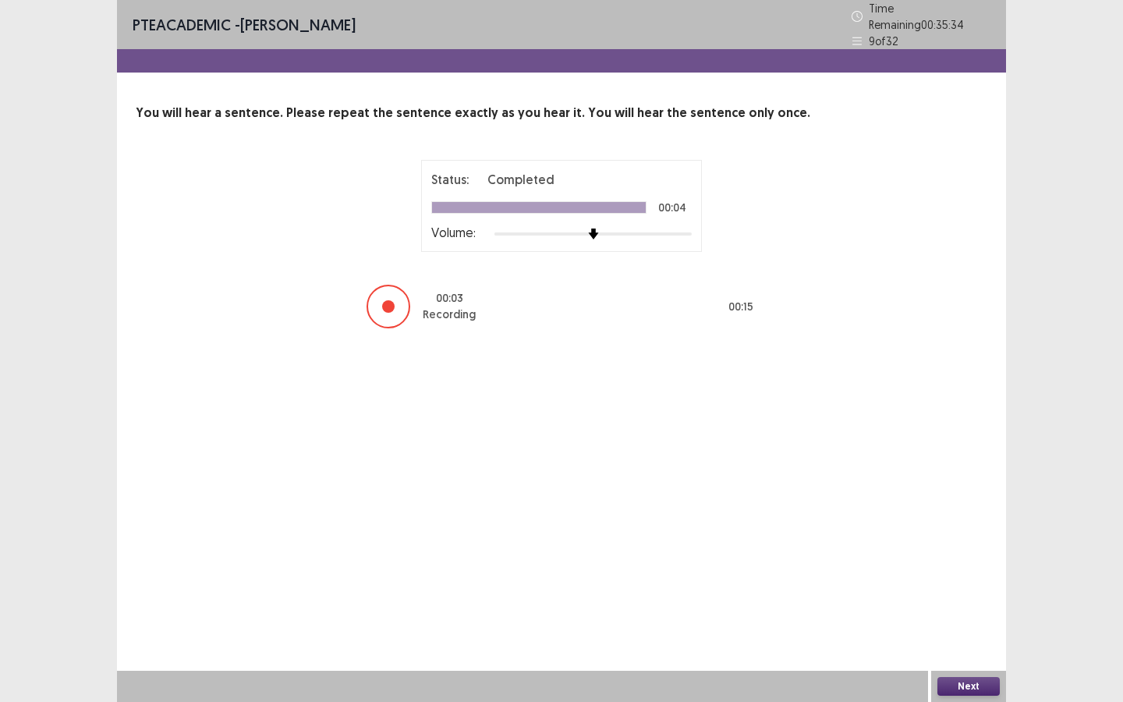
click at [973, 555] on button "Next" at bounding box center [968, 686] width 62 height 19
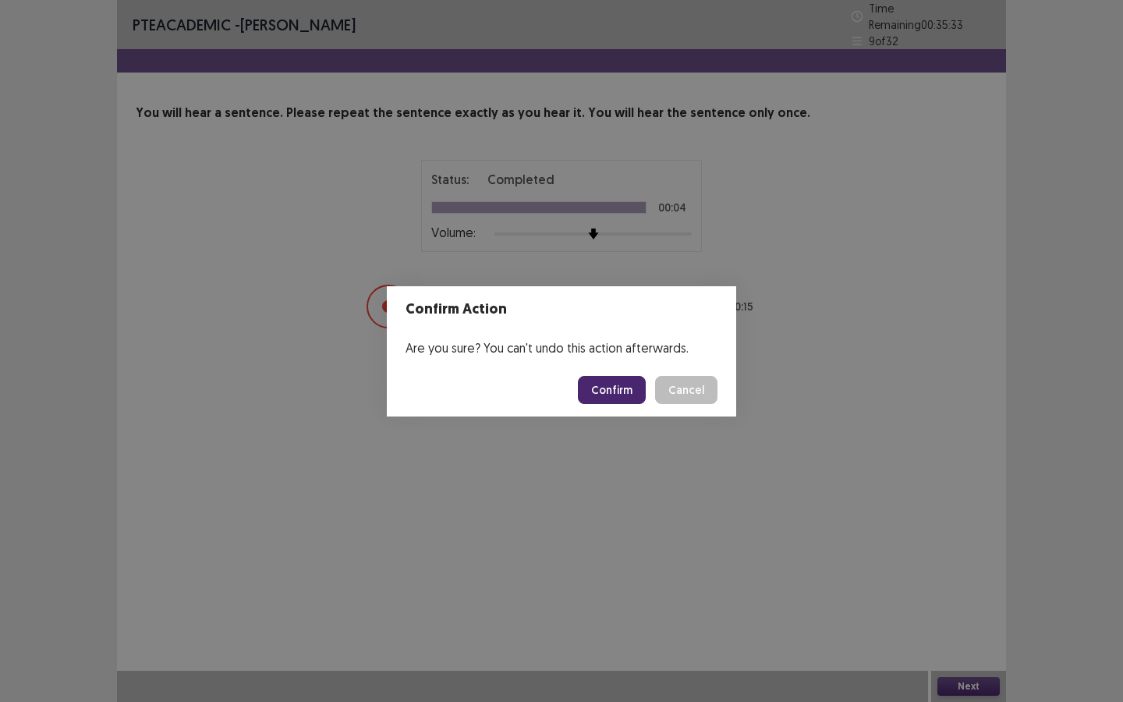
click at [618, 394] on button "Confirm" at bounding box center [612, 390] width 68 height 28
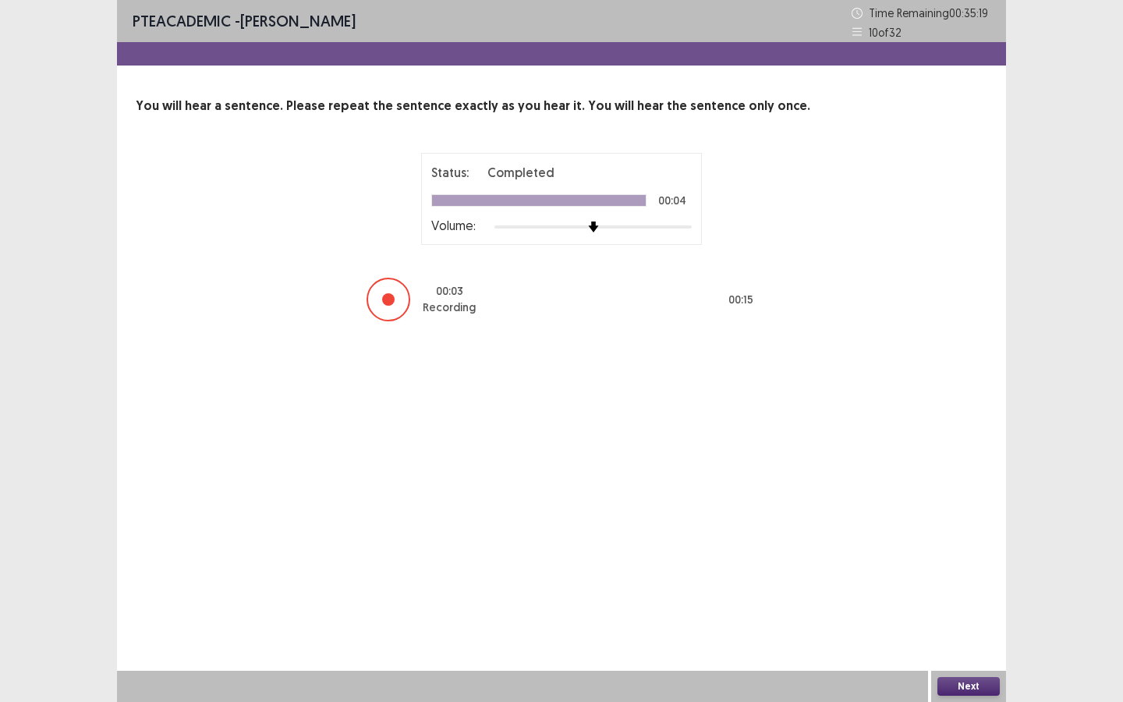
click at [969, 555] on button "Next" at bounding box center [968, 686] width 62 height 19
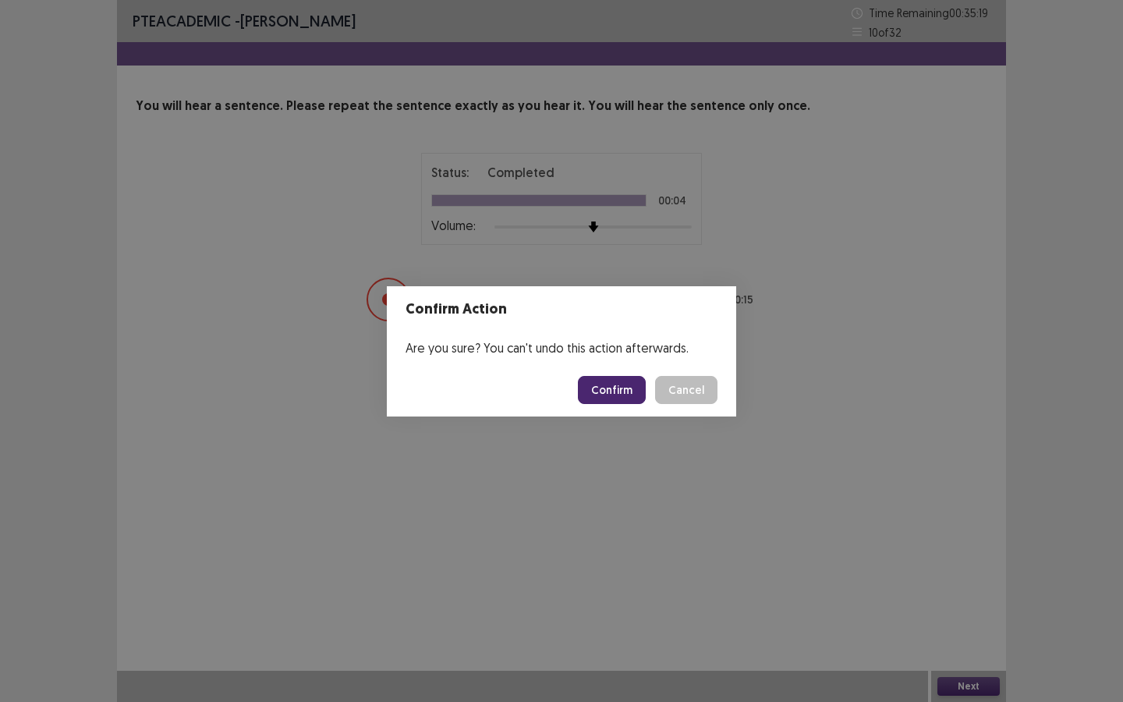
click at [615, 385] on button "Confirm" at bounding box center [612, 390] width 68 height 28
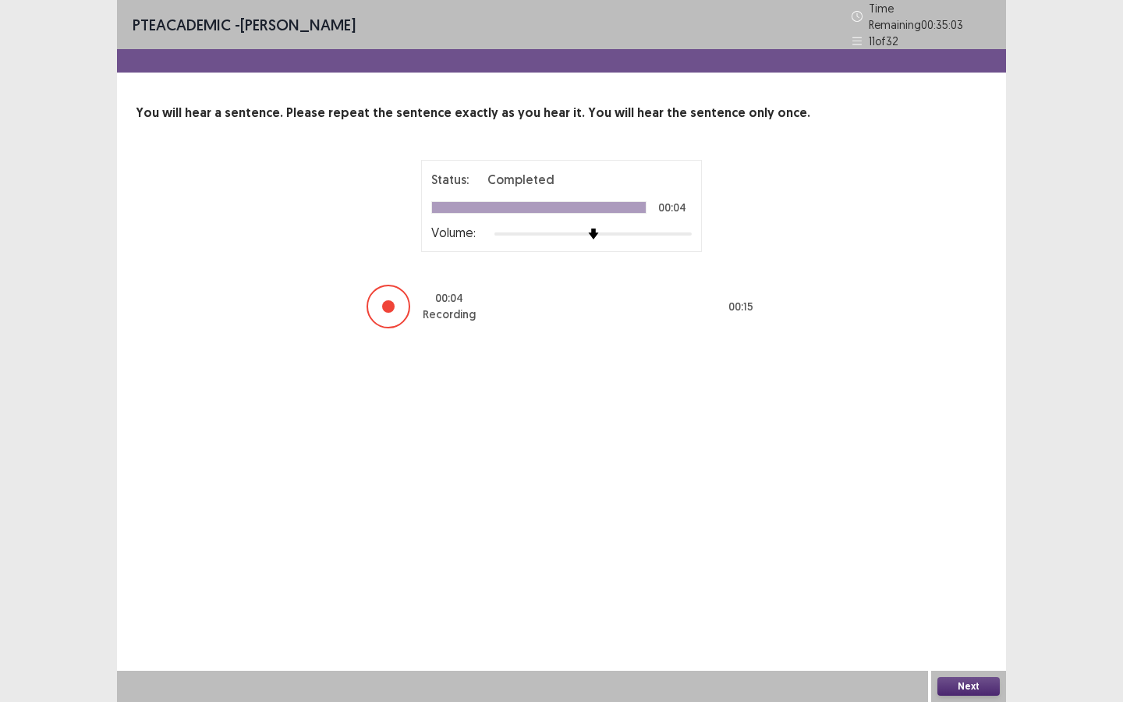
click at [975, 555] on button "Next" at bounding box center [968, 686] width 62 height 19
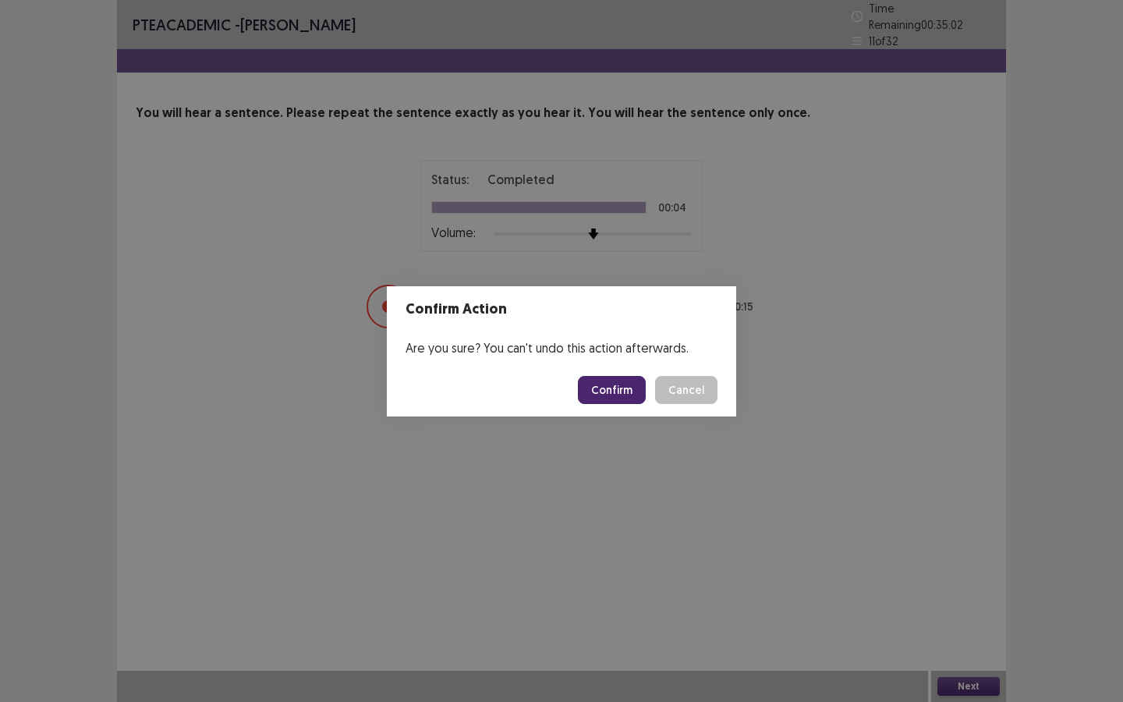
click at [634, 399] on button "Confirm" at bounding box center [612, 390] width 68 height 28
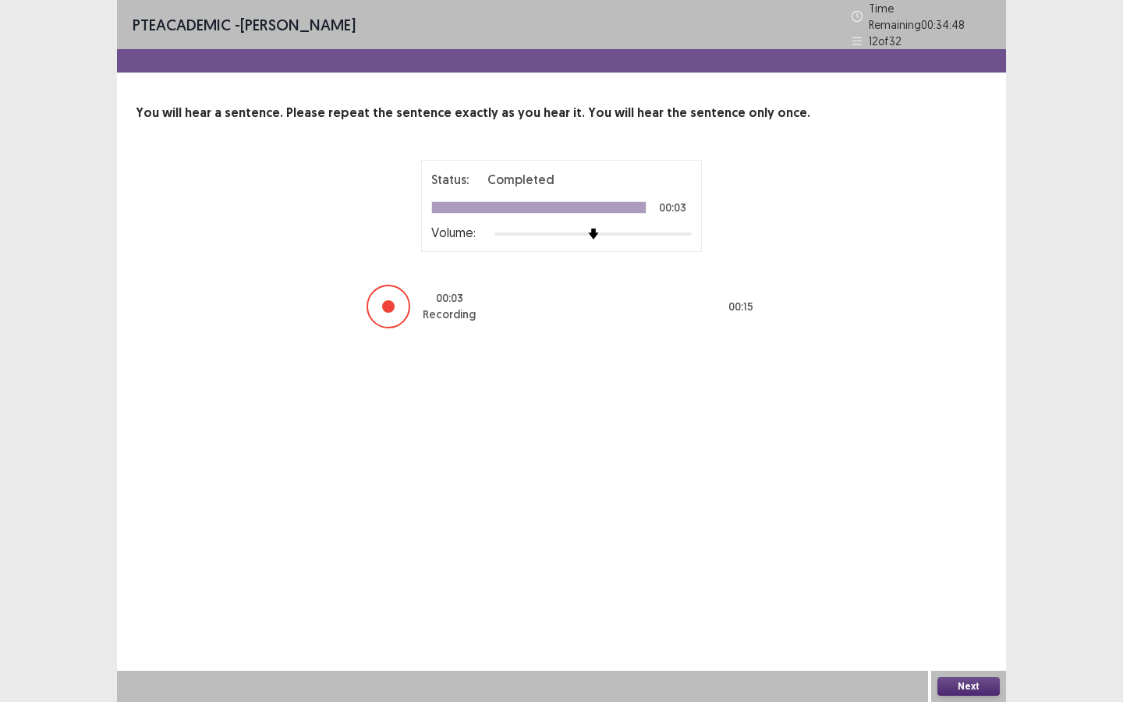
click at [955, 555] on button "Next" at bounding box center [968, 686] width 62 height 19
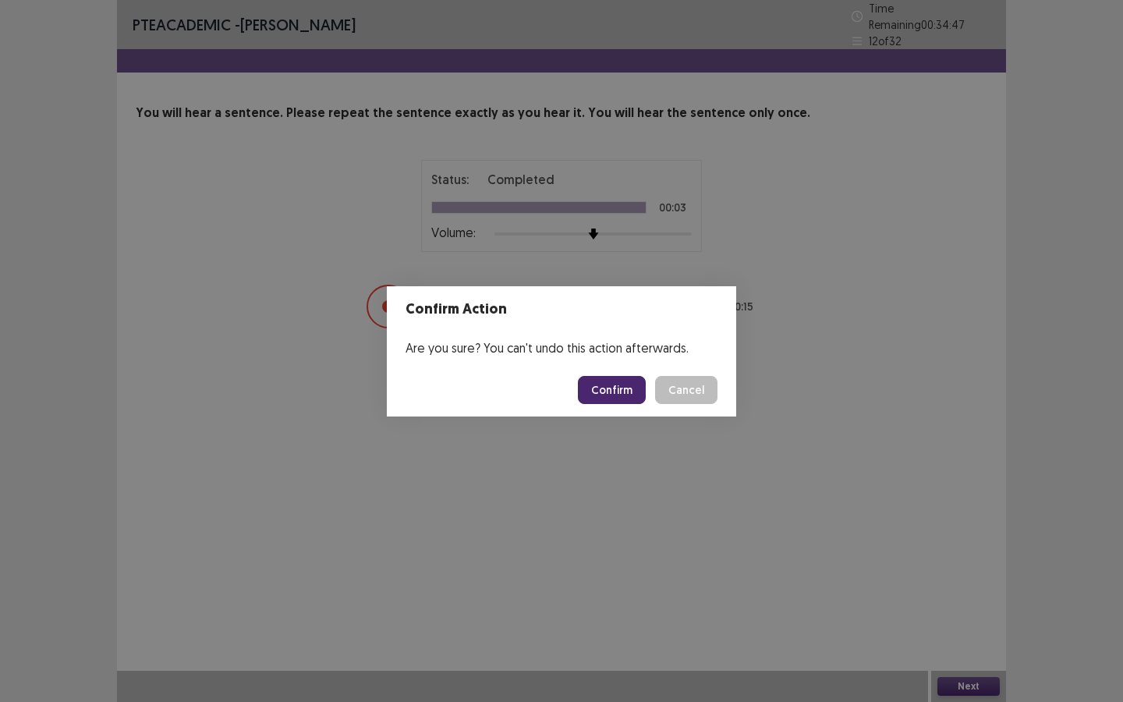
click at [611, 392] on button "Confirm" at bounding box center [612, 390] width 68 height 28
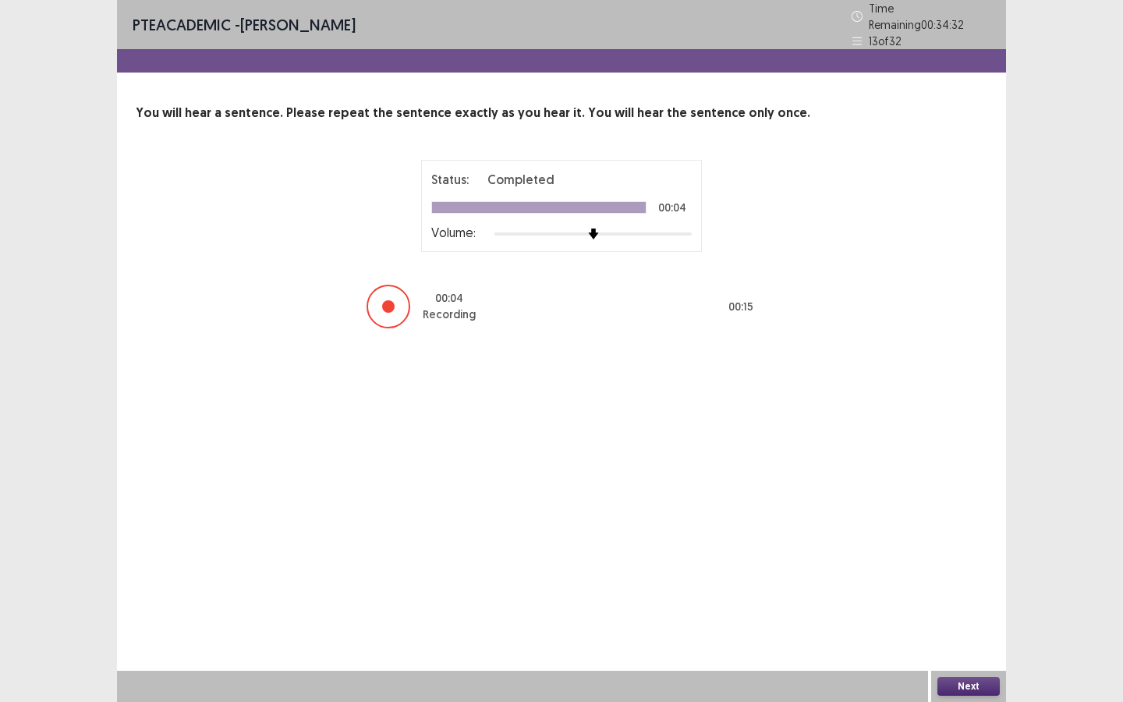
click at [966, 555] on button "Next" at bounding box center [968, 686] width 62 height 19
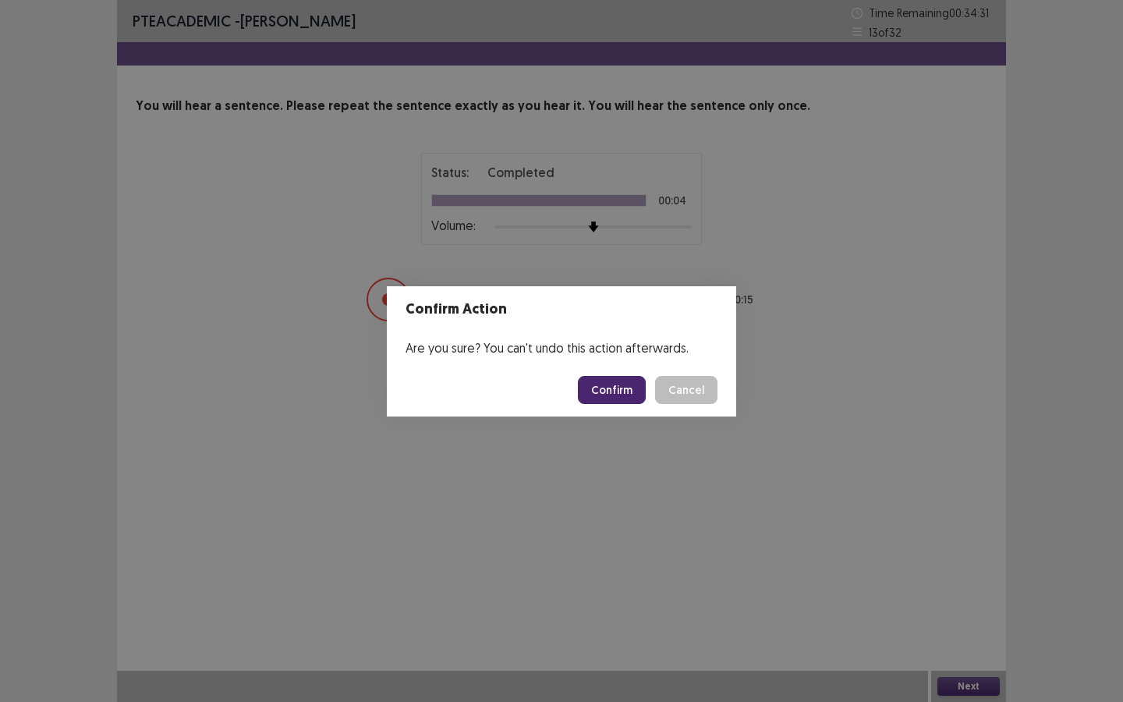
click at [632, 396] on button "Confirm" at bounding box center [612, 390] width 68 height 28
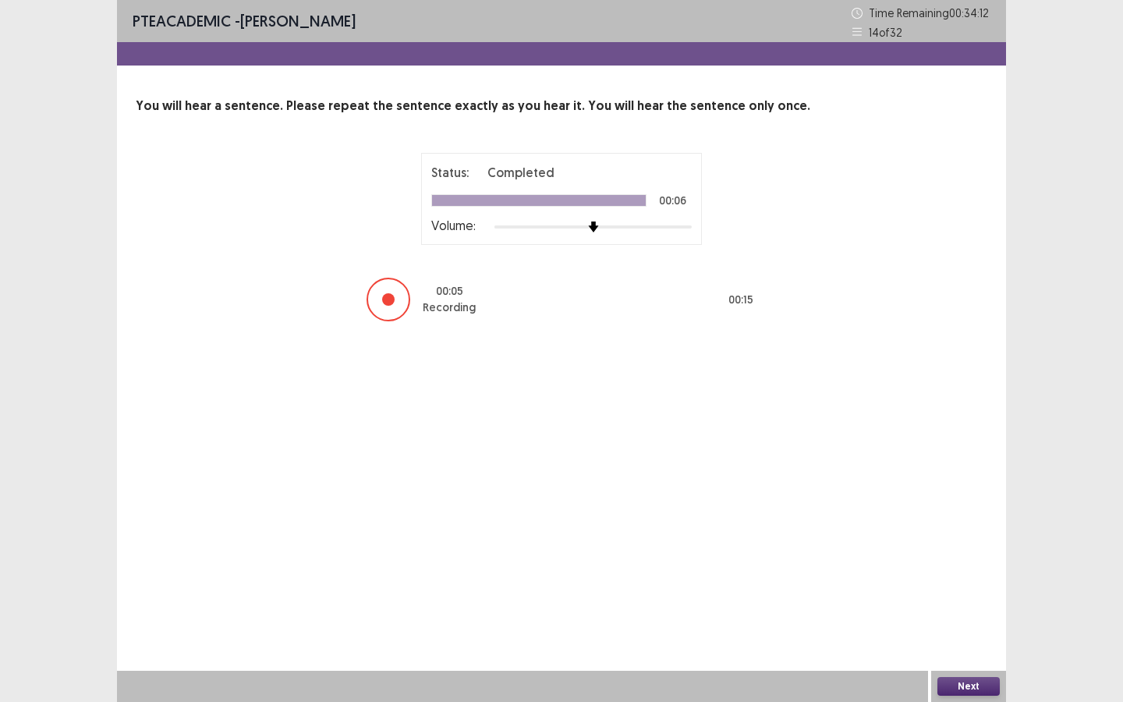
click at [980, 555] on button "Next" at bounding box center [968, 686] width 62 height 19
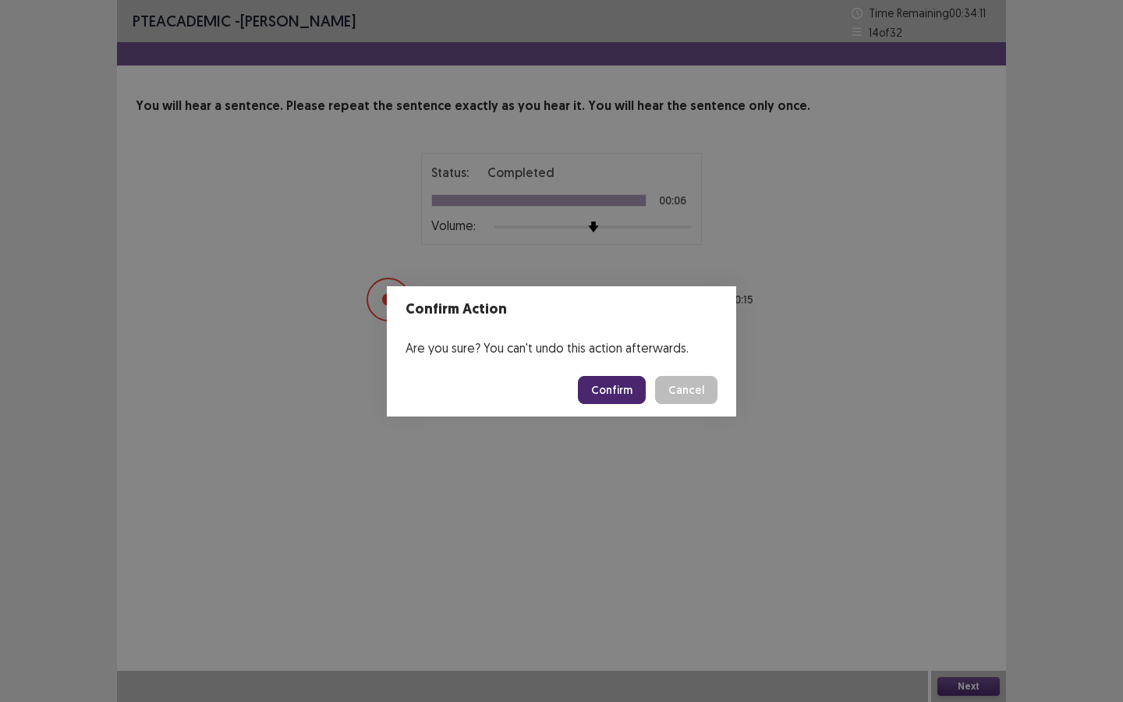
click at [640, 386] on button "Confirm" at bounding box center [612, 390] width 68 height 28
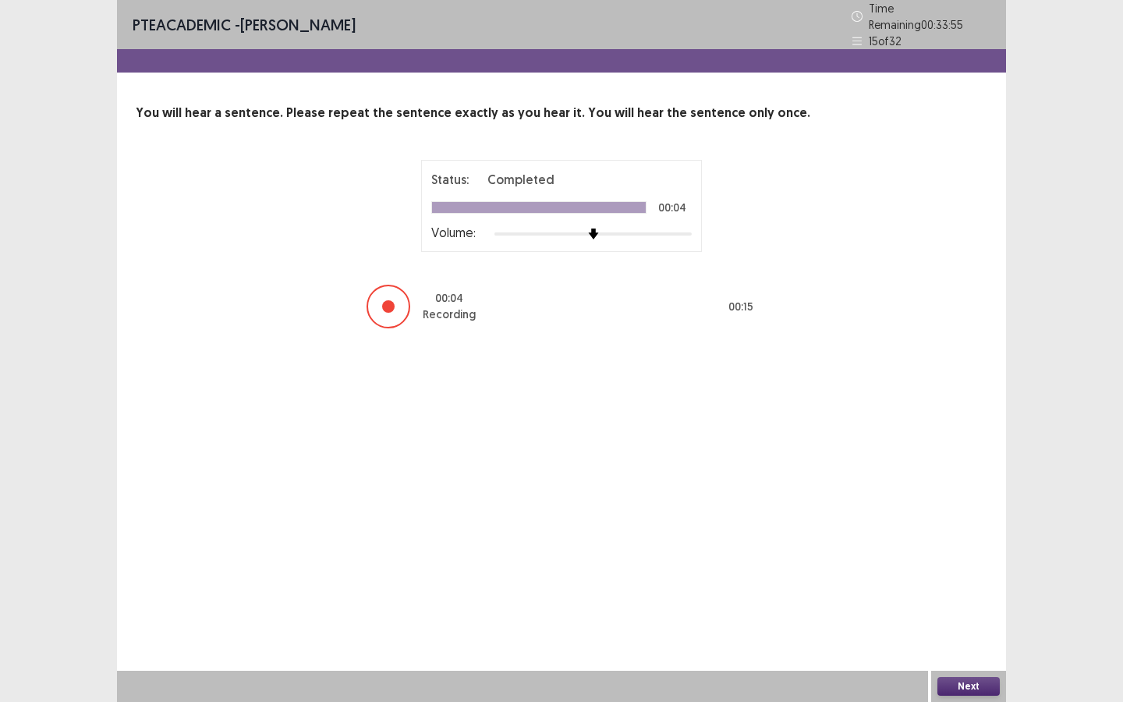
click at [976, 555] on button "Next" at bounding box center [968, 686] width 62 height 19
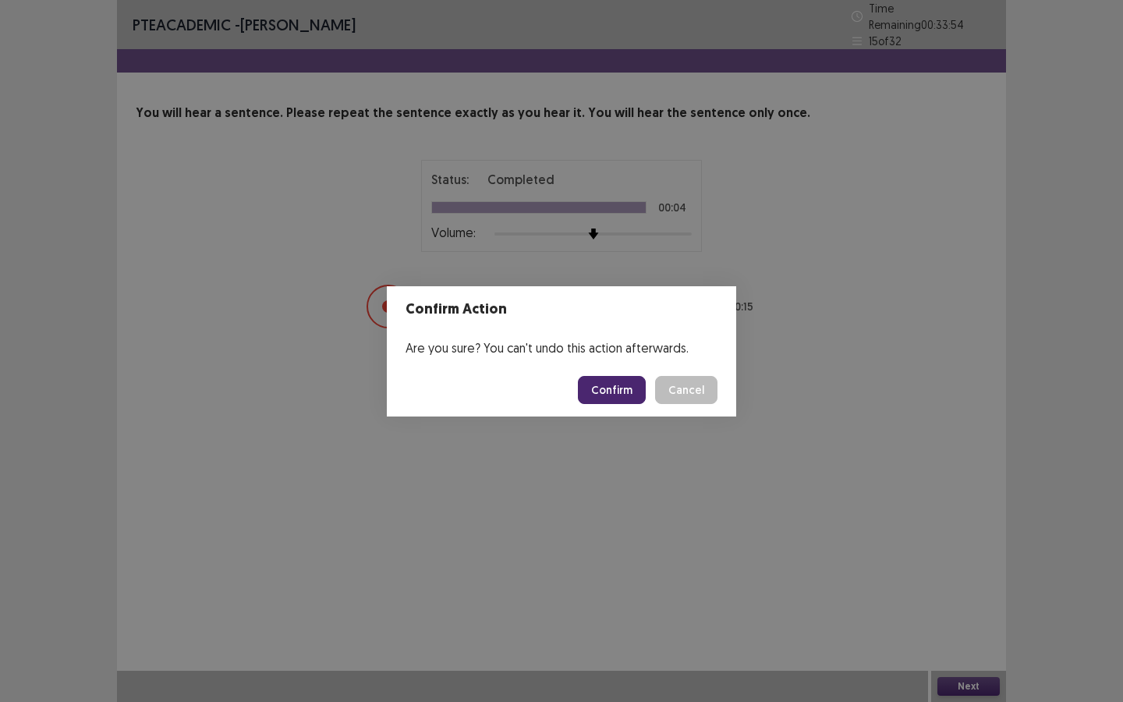
click at [603, 377] on button "Confirm" at bounding box center [612, 390] width 68 height 28
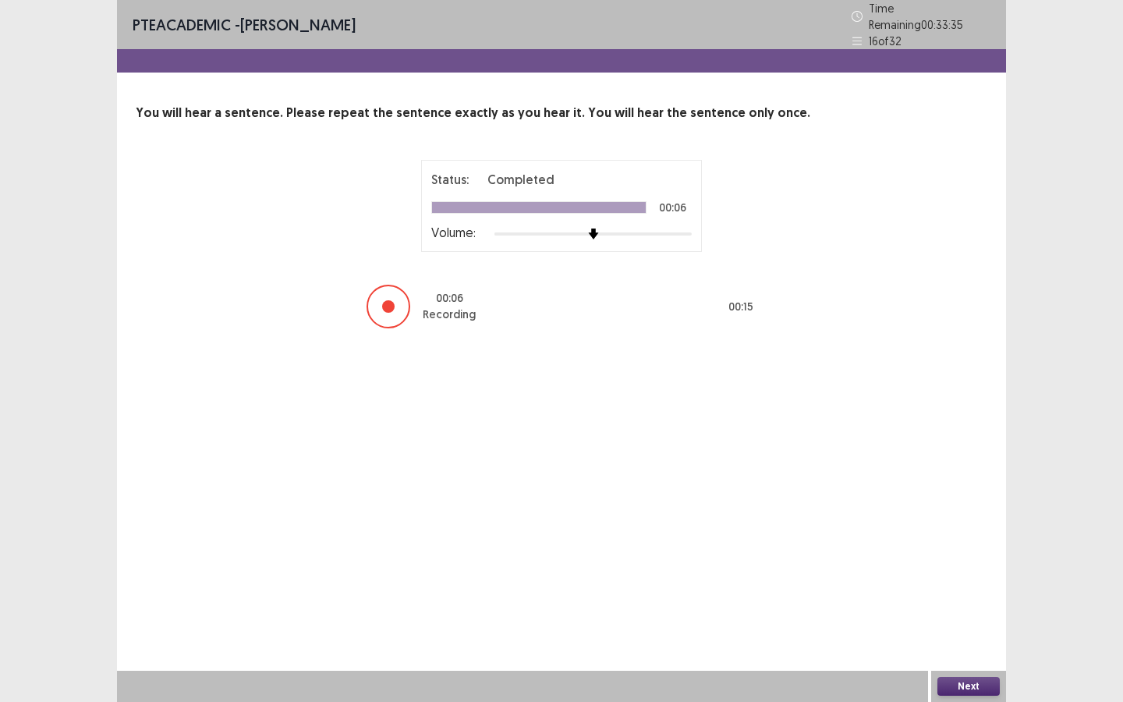
click at [971, 555] on button "Next" at bounding box center [968, 686] width 62 height 19
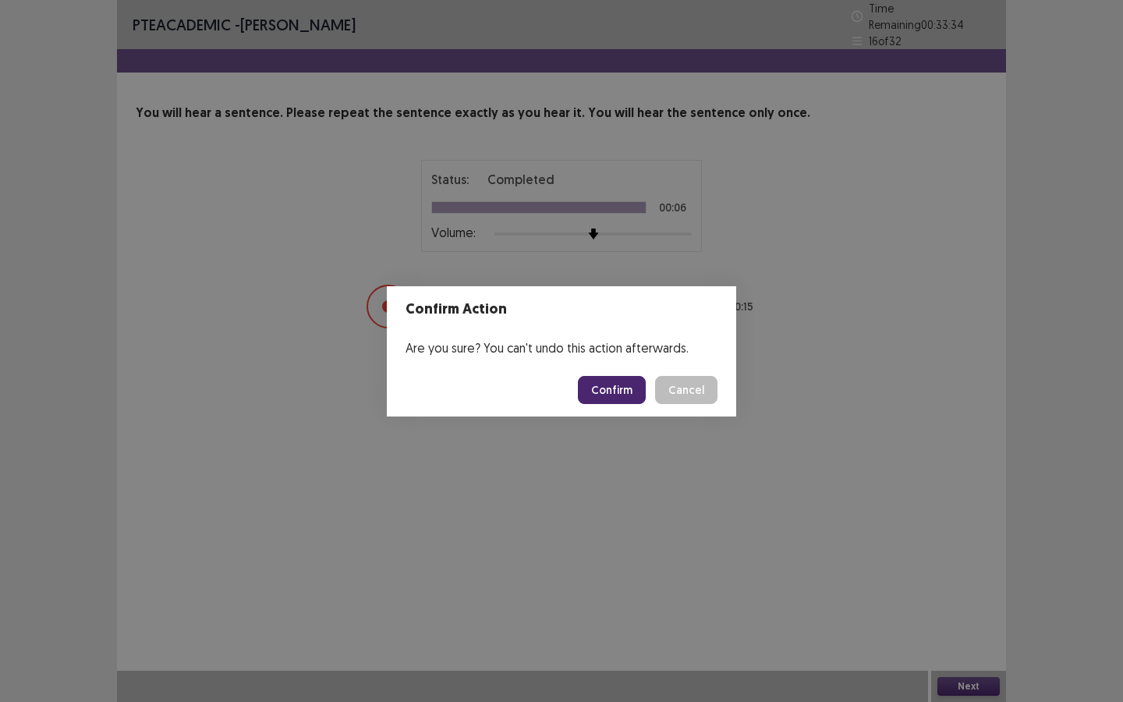
click at [624, 378] on button "Confirm" at bounding box center [612, 390] width 68 height 28
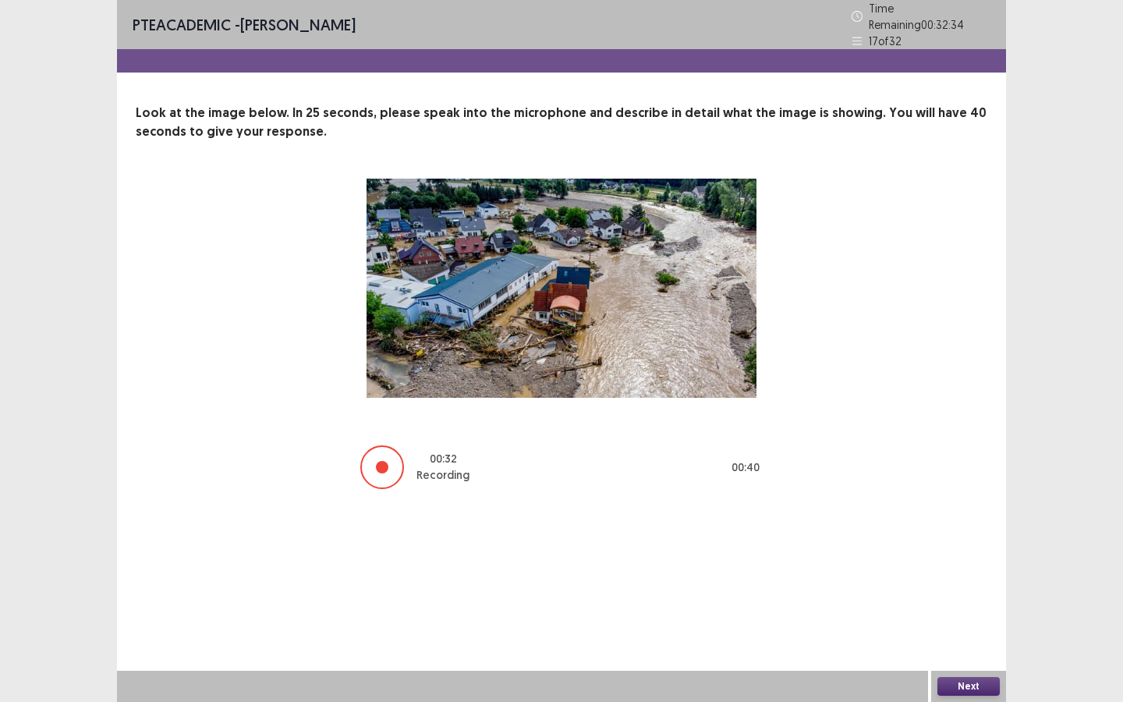
click at [969, 555] on button "Next" at bounding box center [968, 686] width 62 height 19
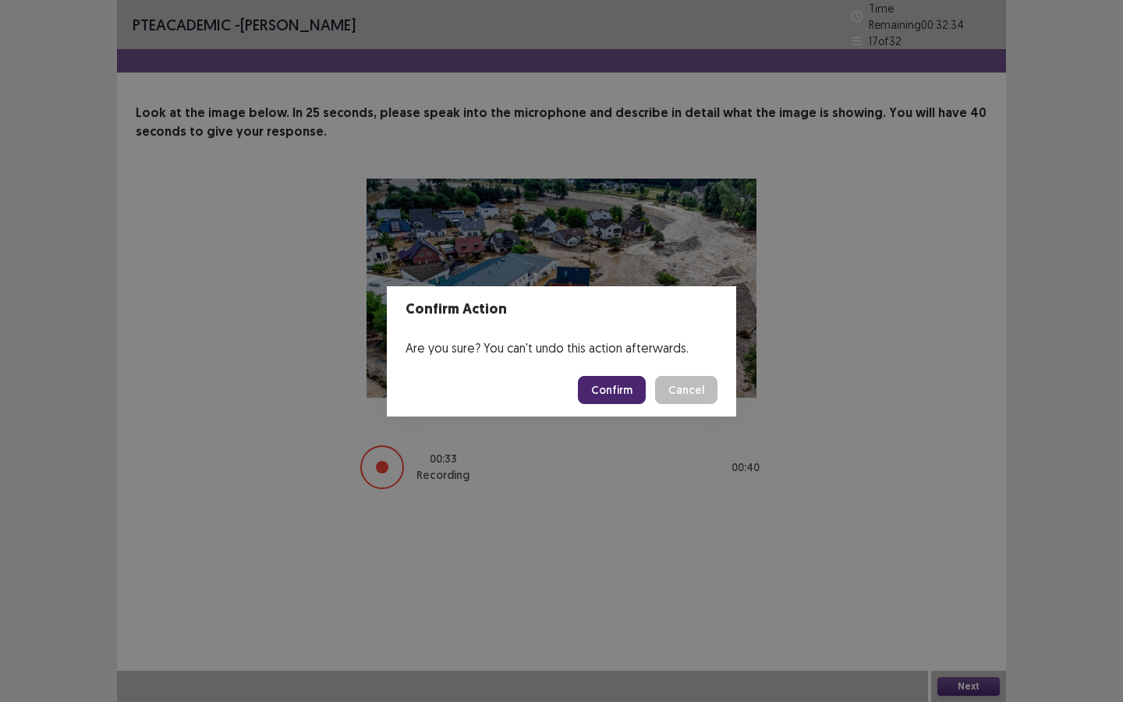
click at [627, 392] on button "Confirm" at bounding box center [612, 390] width 68 height 28
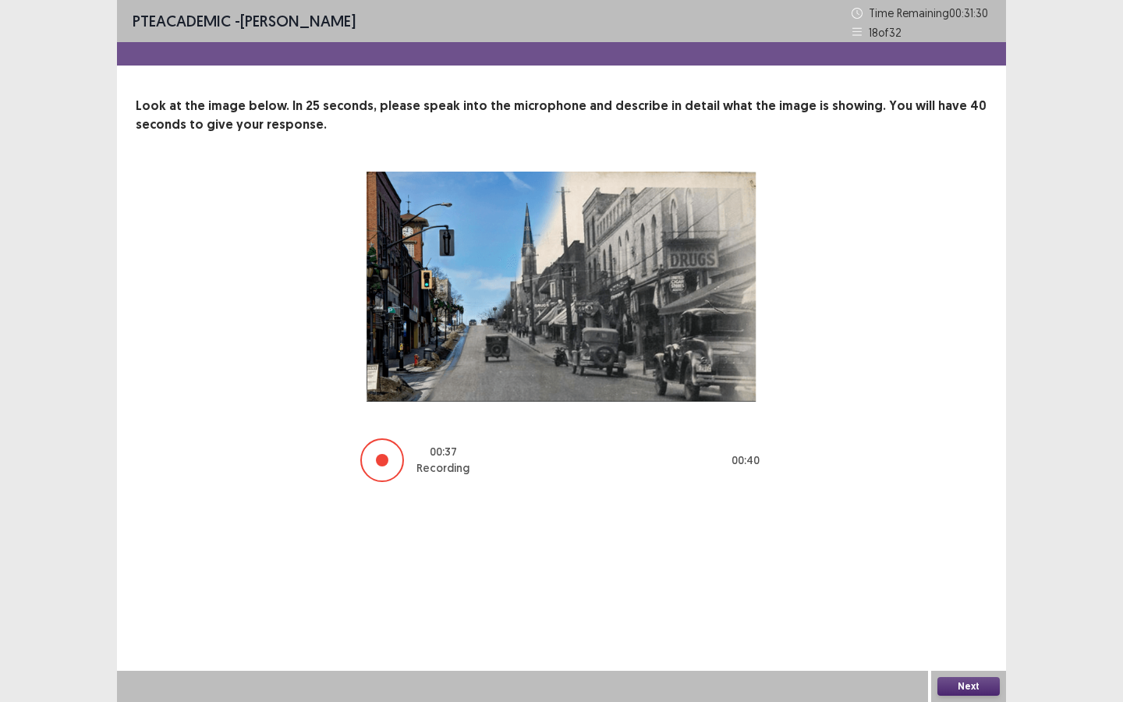
click at [952, 555] on button "Next" at bounding box center [968, 686] width 62 height 19
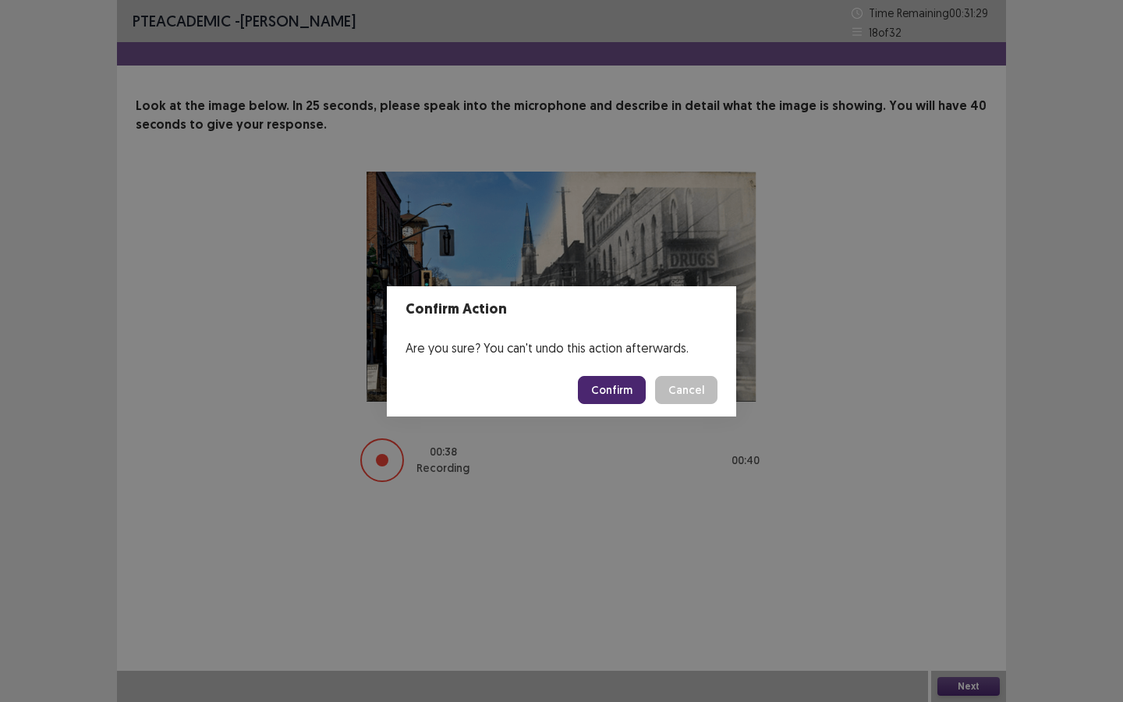
click at [618, 382] on button "Confirm" at bounding box center [612, 390] width 68 height 28
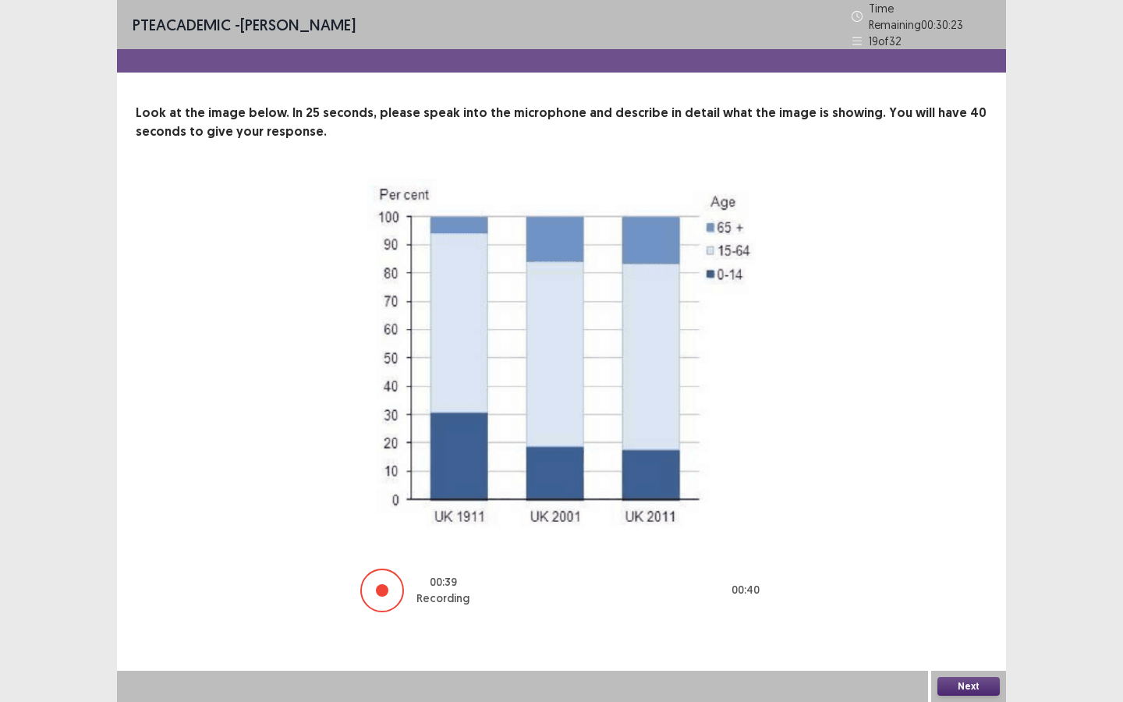
click at [984, 555] on button "Next" at bounding box center [968, 686] width 62 height 19
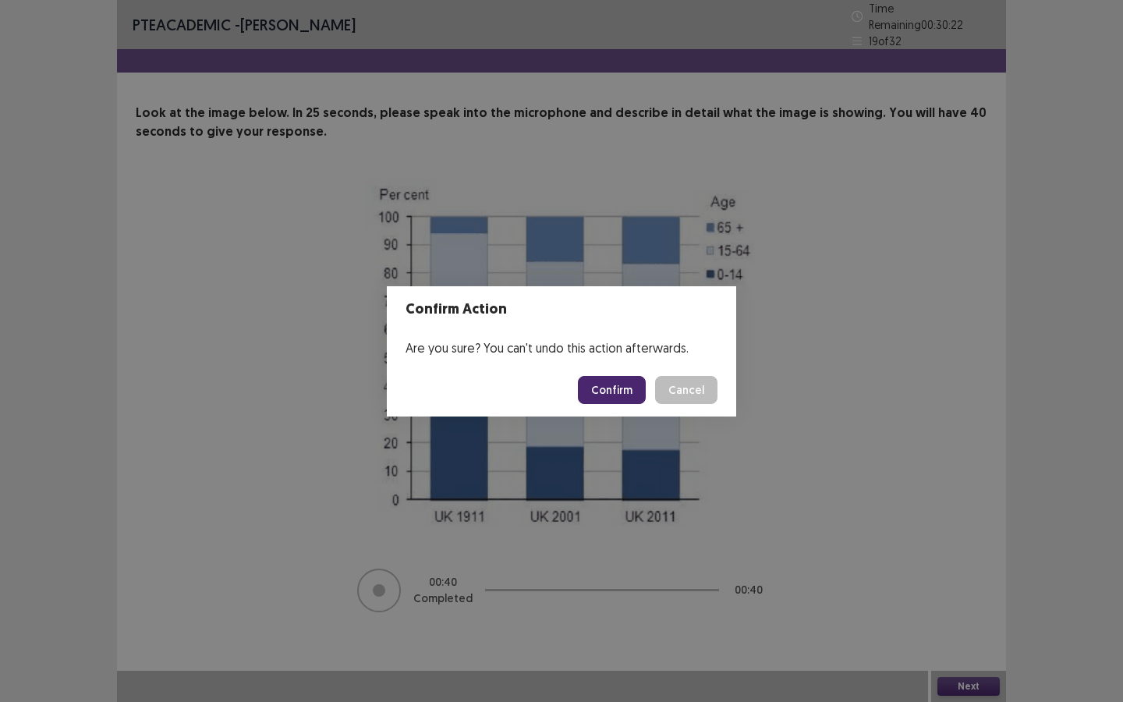
click at [622, 388] on button "Confirm" at bounding box center [612, 390] width 68 height 28
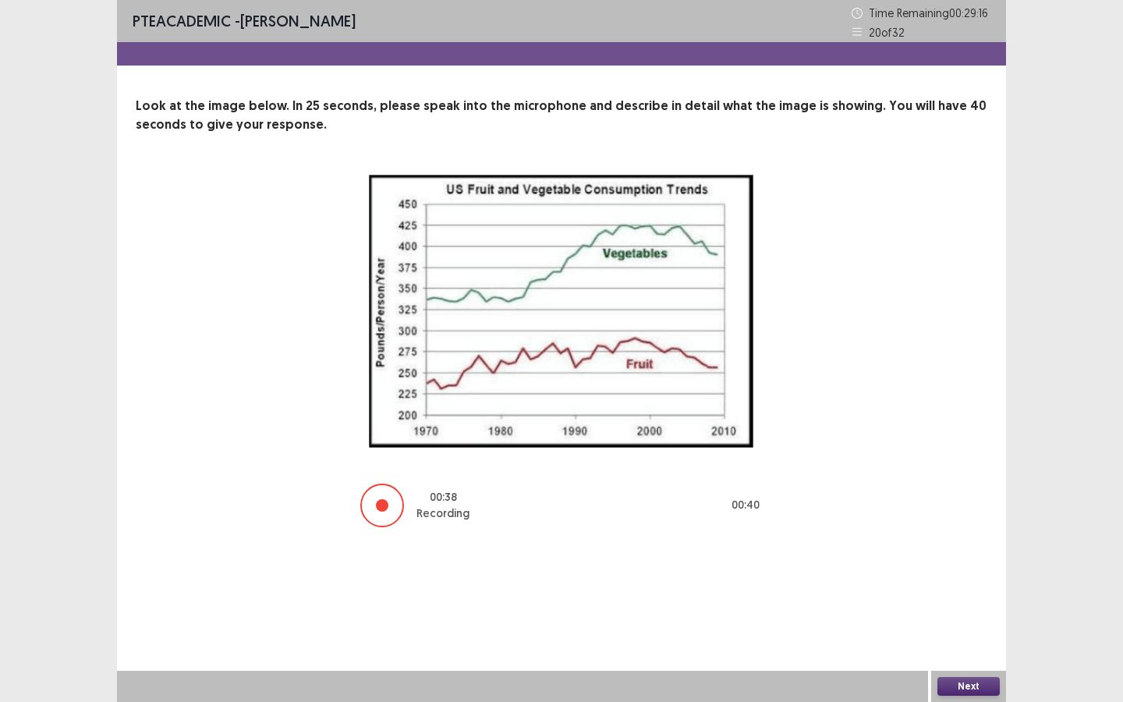
click at [969, 555] on button "Next" at bounding box center [968, 686] width 62 height 19
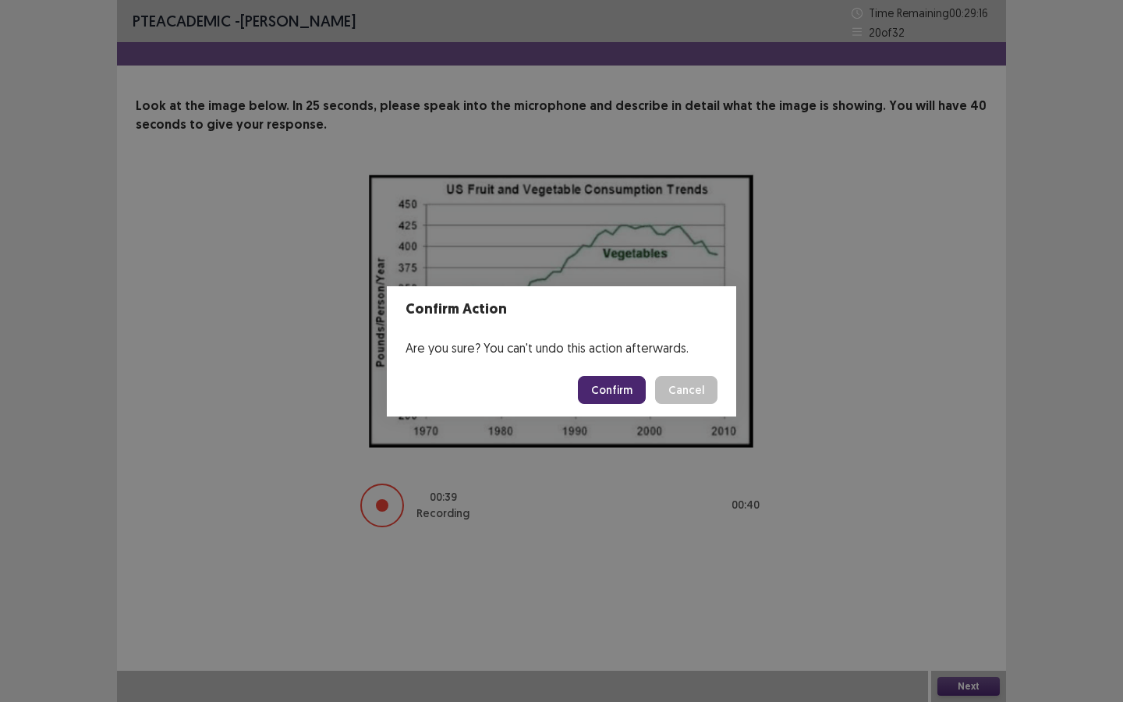
click at [595, 384] on button "Confirm" at bounding box center [612, 390] width 68 height 28
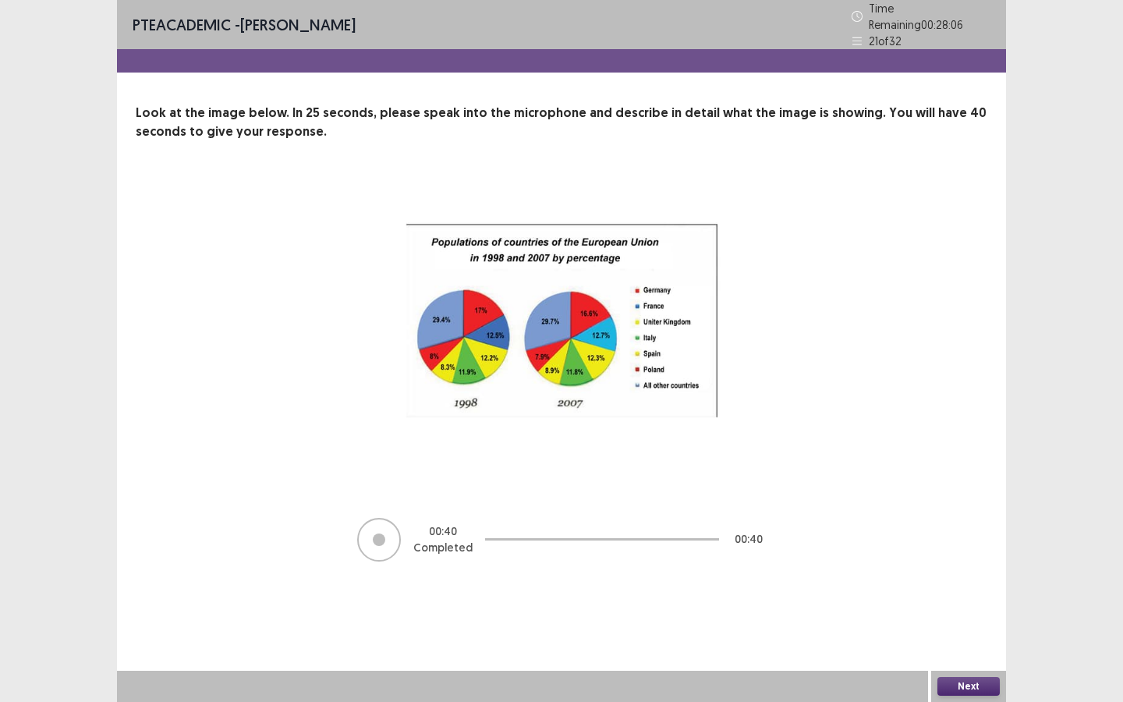
click at [977, 555] on button "Next" at bounding box center [968, 686] width 62 height 19
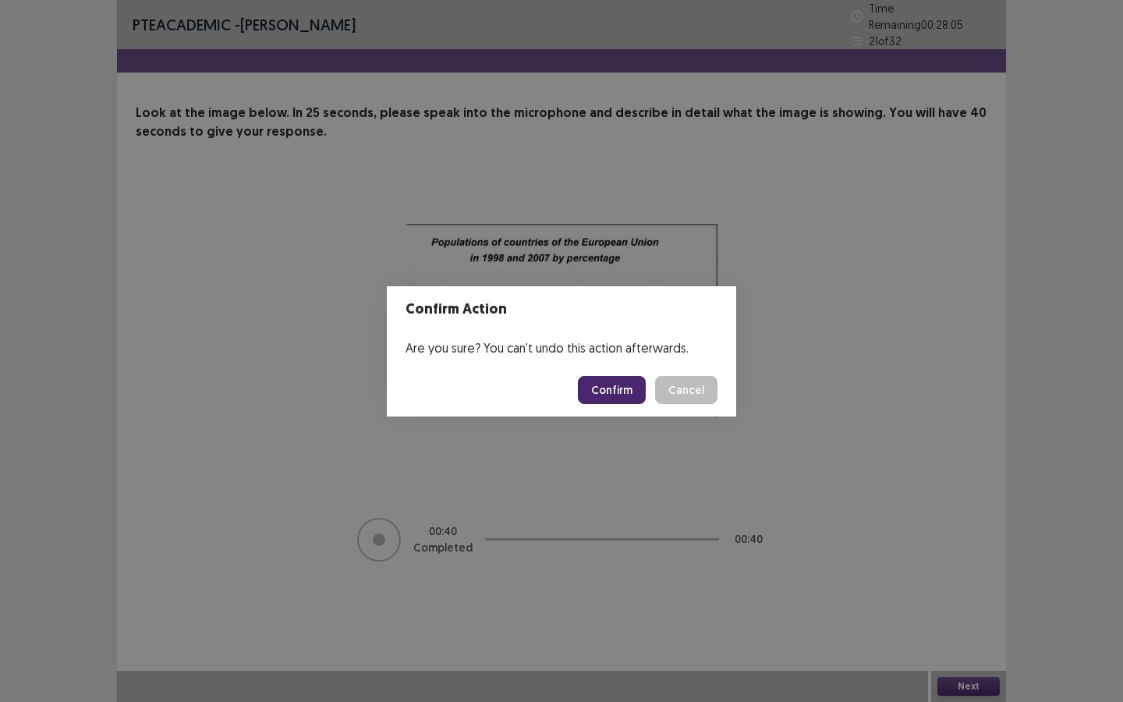
click at [600, 392] on button "Confirm" at bounding box center [612, 390] width 68 height 28
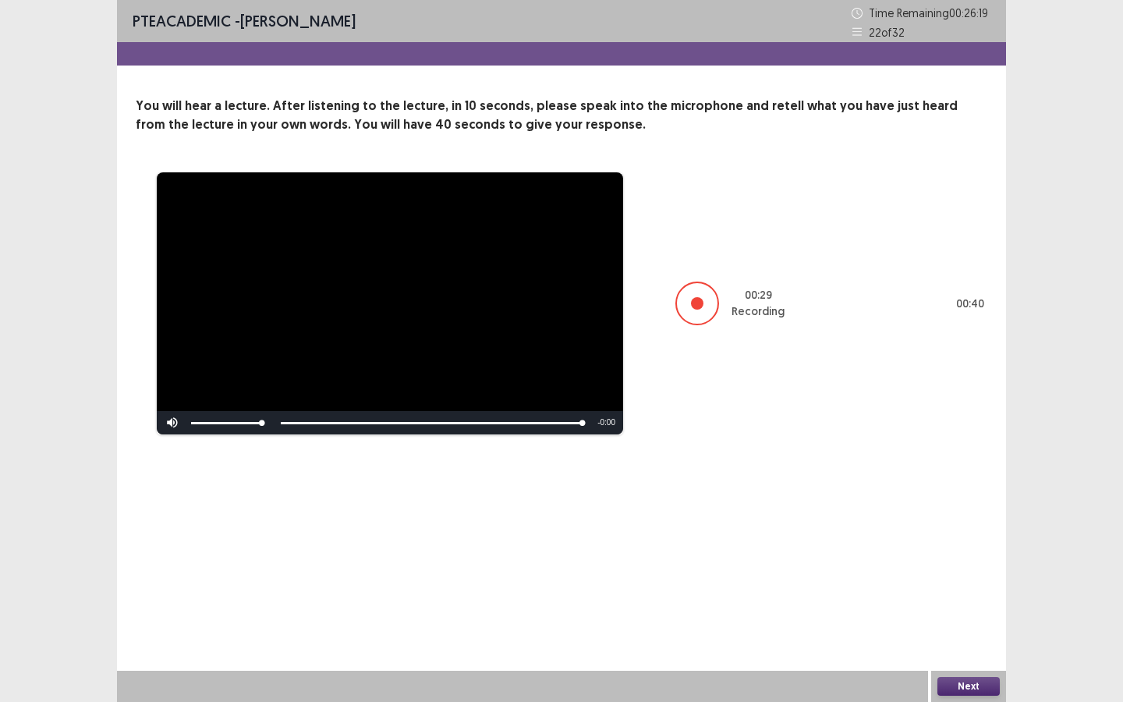
click at [969, 555] on button "Next" at bounding box center [968, 686] width 62 height 19
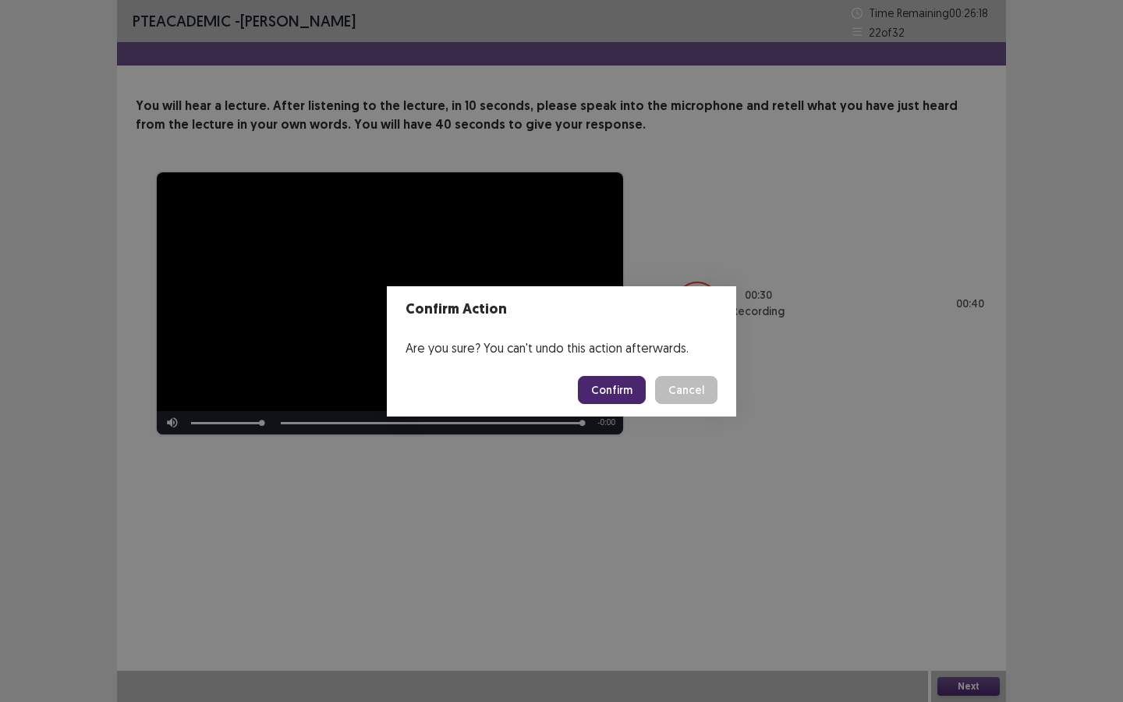
click at [615, 385] on button "Confirm" at bounding box center [612, 390] width 68 height 28
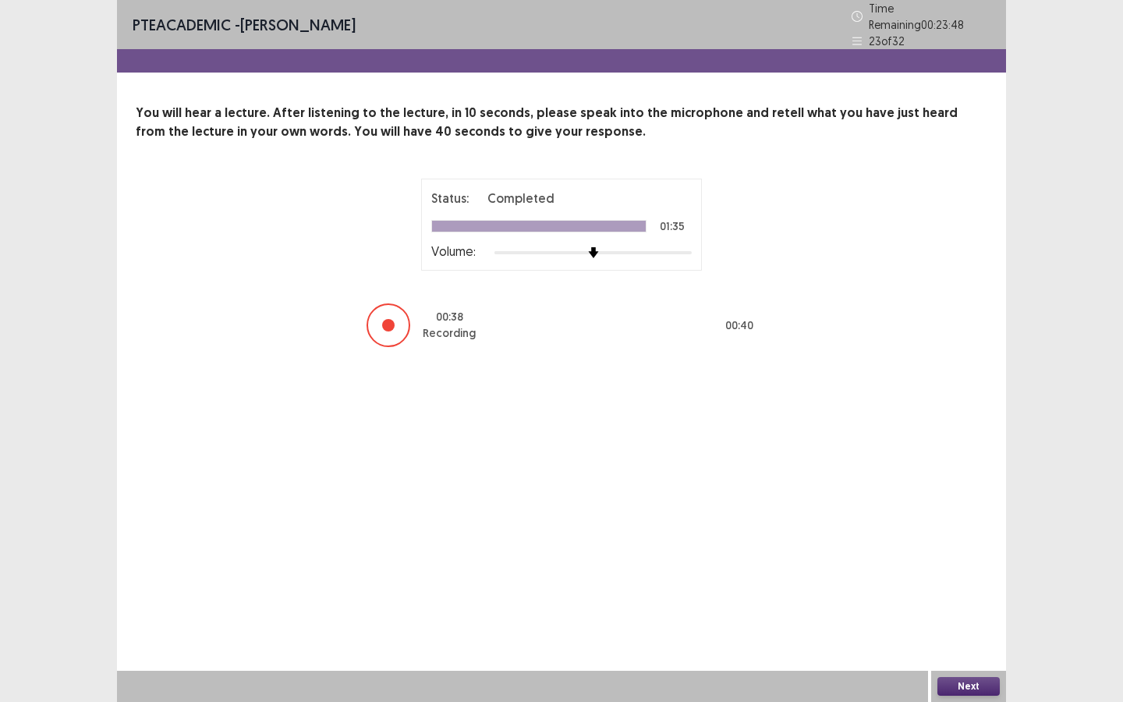
click at [967, 555] on button "Next" at bounding box center [968, 686] width 62 height 19
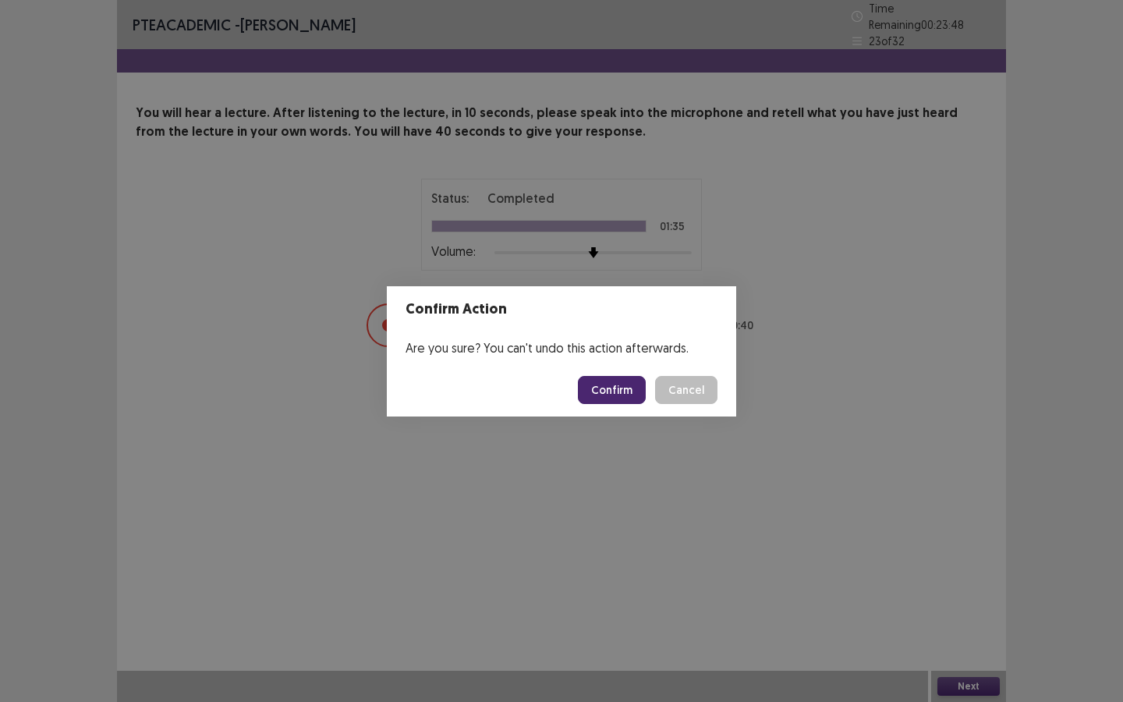
click at [627, 384] on button "Confirm" at bounding box center [612, 390] width 68 height 28
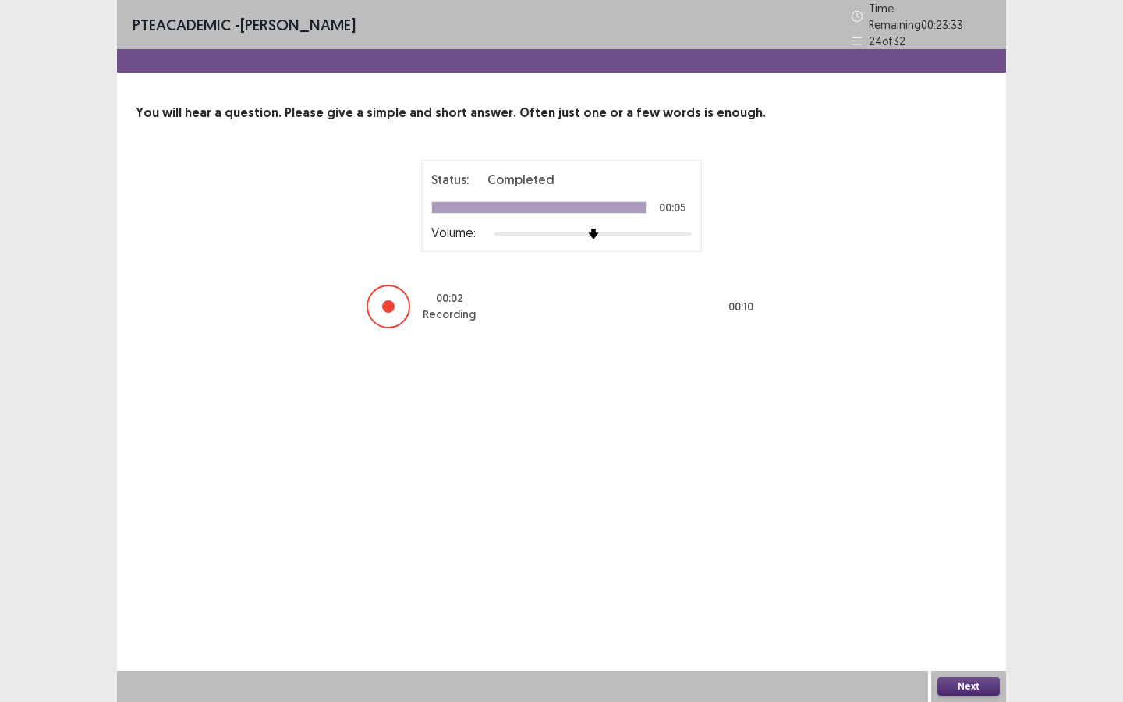
click at [952, 555] on button "Next" at bounding box center [968, 686] width 62 height 19
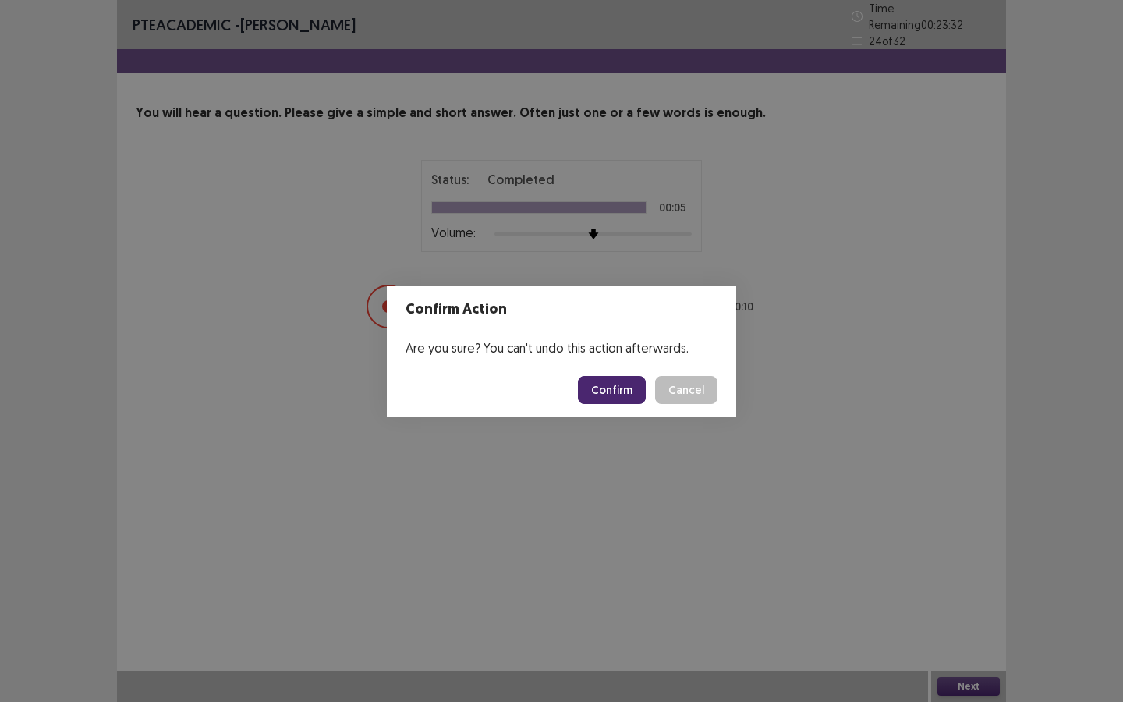
click at [635, 394] on button "Confirm" at bounding box center [612, 390] width 68 height 28
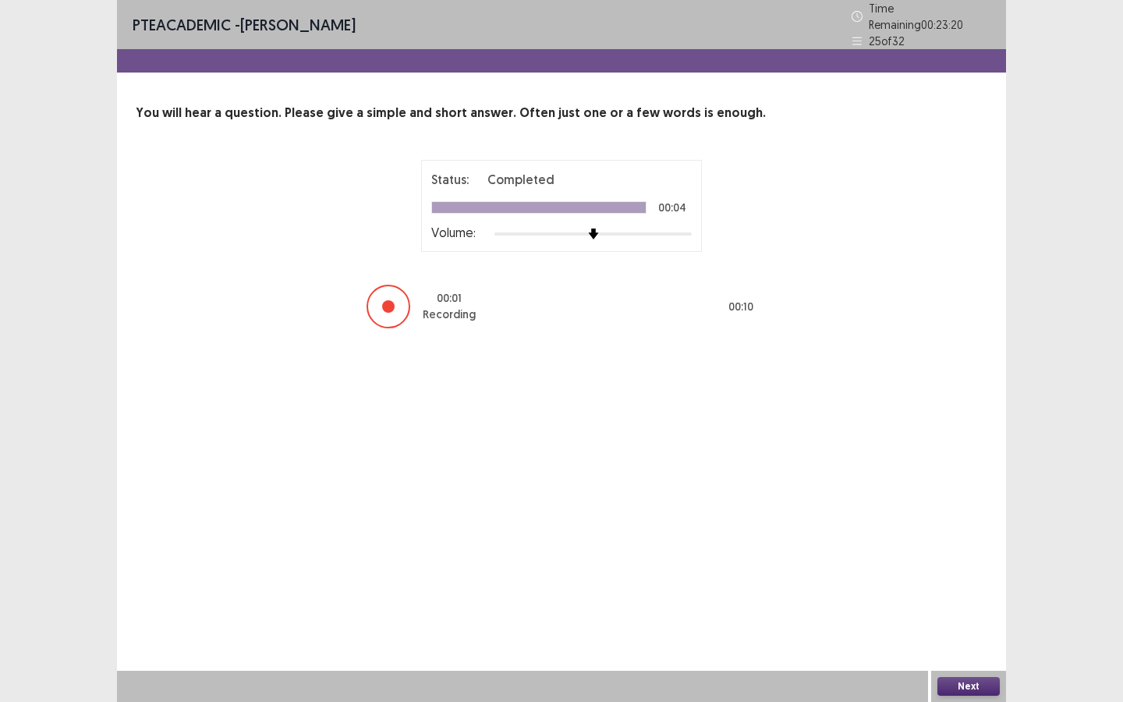
click at [970, 555] on button "Next" at bounding box center [968, 686] width 62 height 19
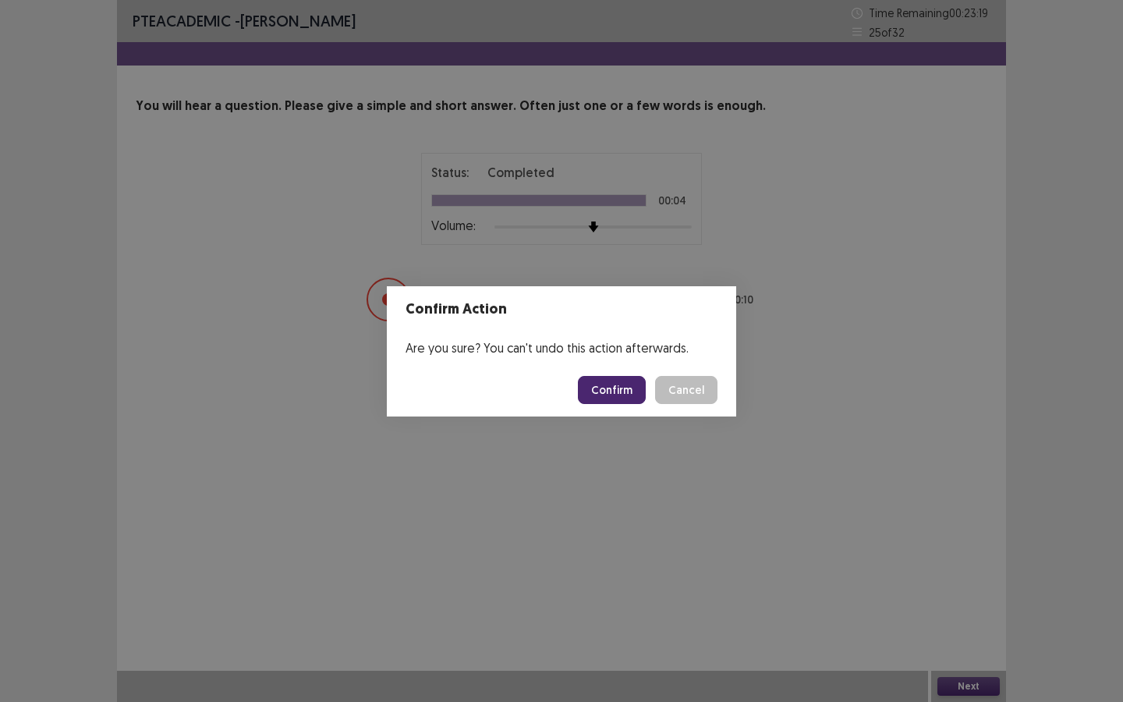
click at [629, 396] on button "Confirm" at bounding box center [612, 390] width 68 height 28
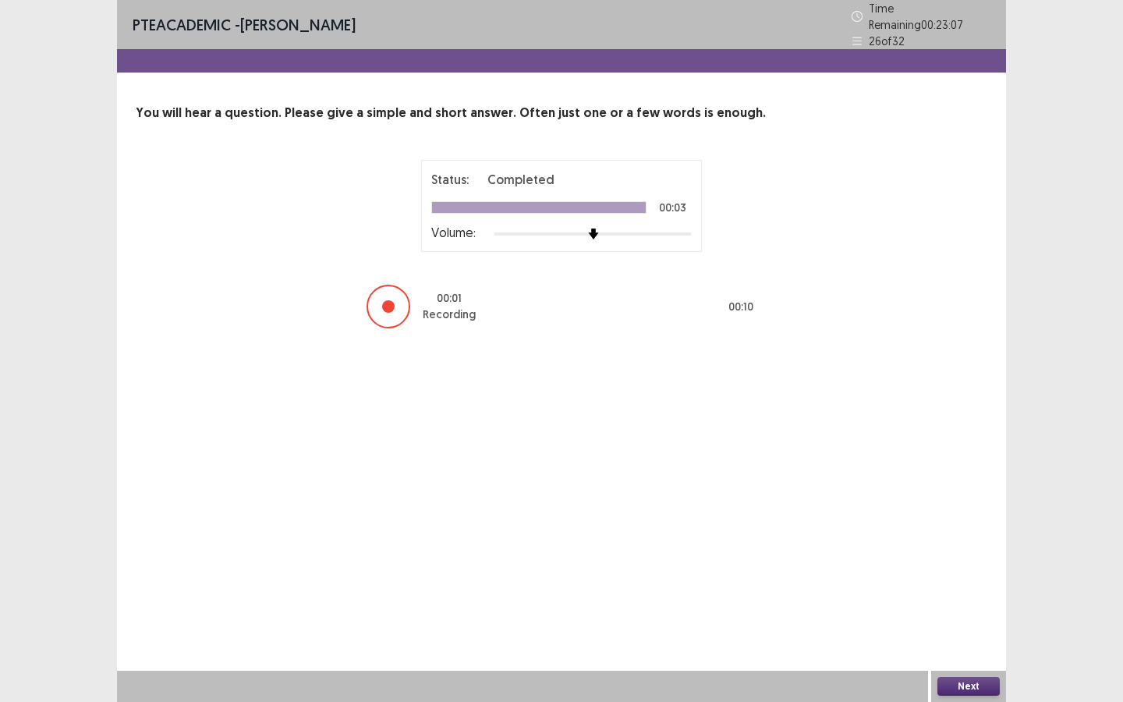
click at [980, 555] on button "Next" at bounding box center [968, 686] width 62 height 19
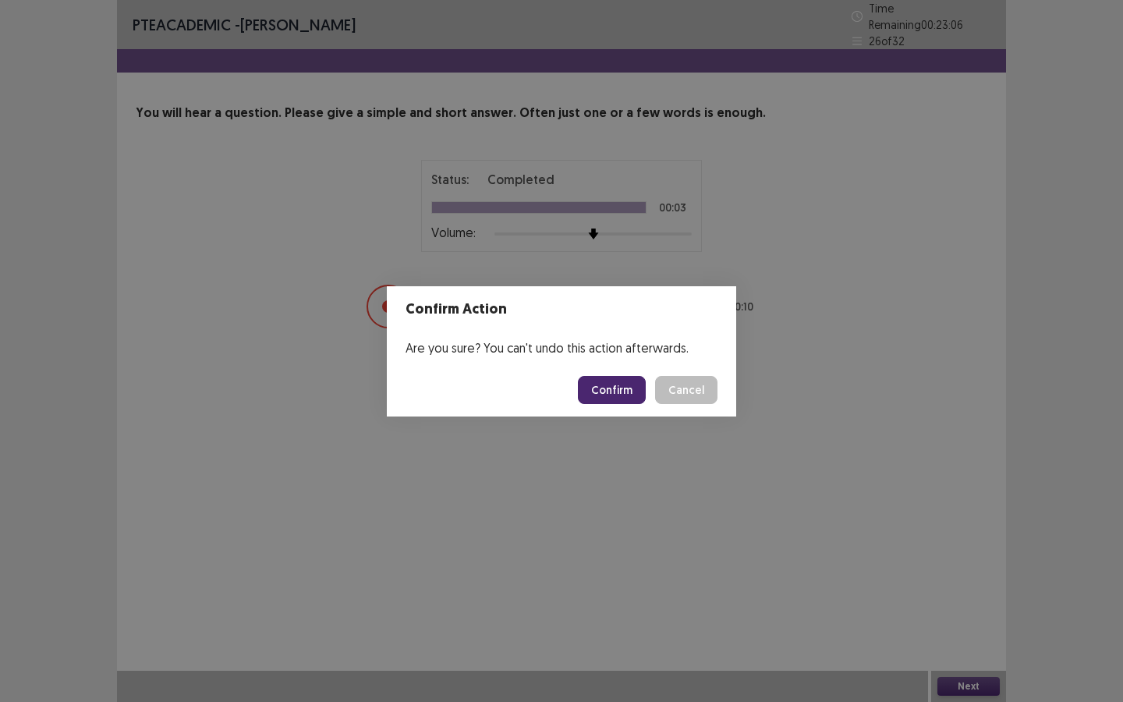
click at [626, 392] on button "Confirm" at bounding box center [612, 390] width 68 height 28
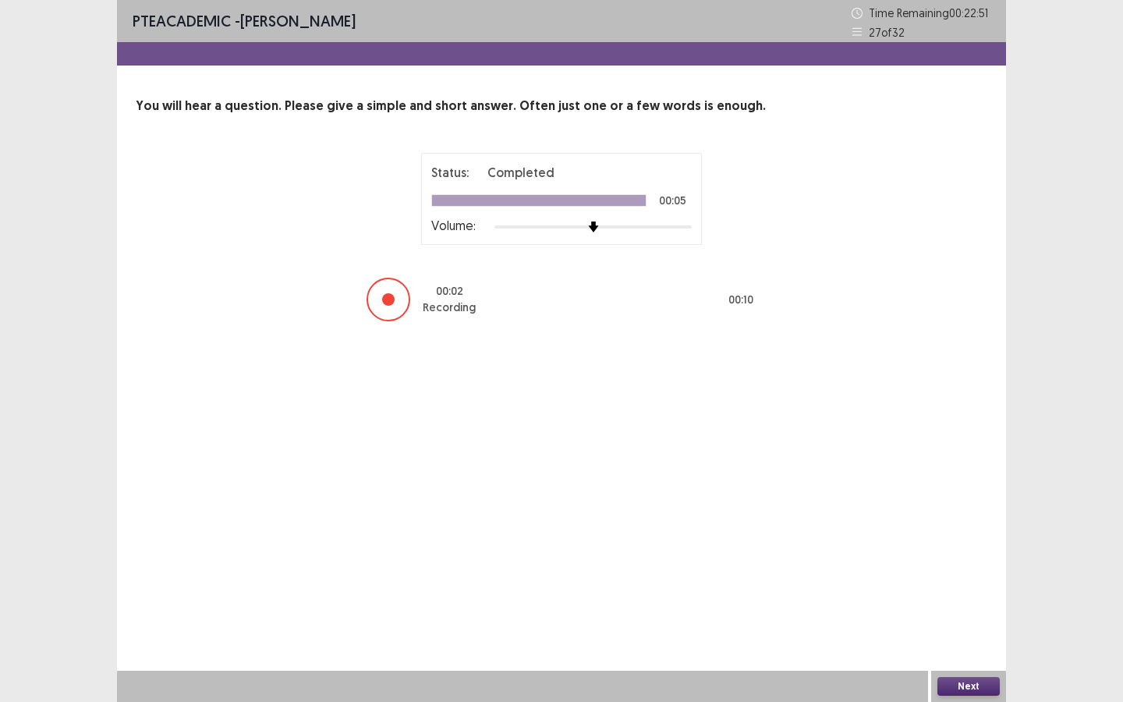
click at [966, 555] on button "Next" at bounding box center [968, 686] width 62 height 19
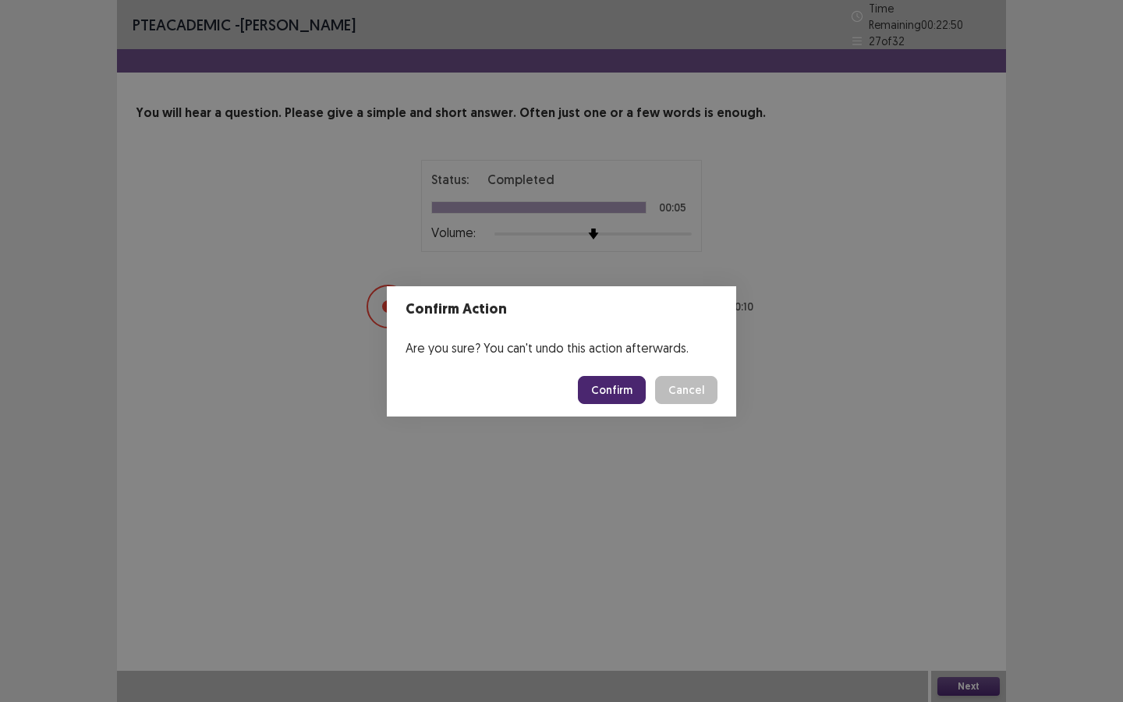
click at [646, 395] on button "Confirm" at bounding box center [612, 390] width 68 height 28
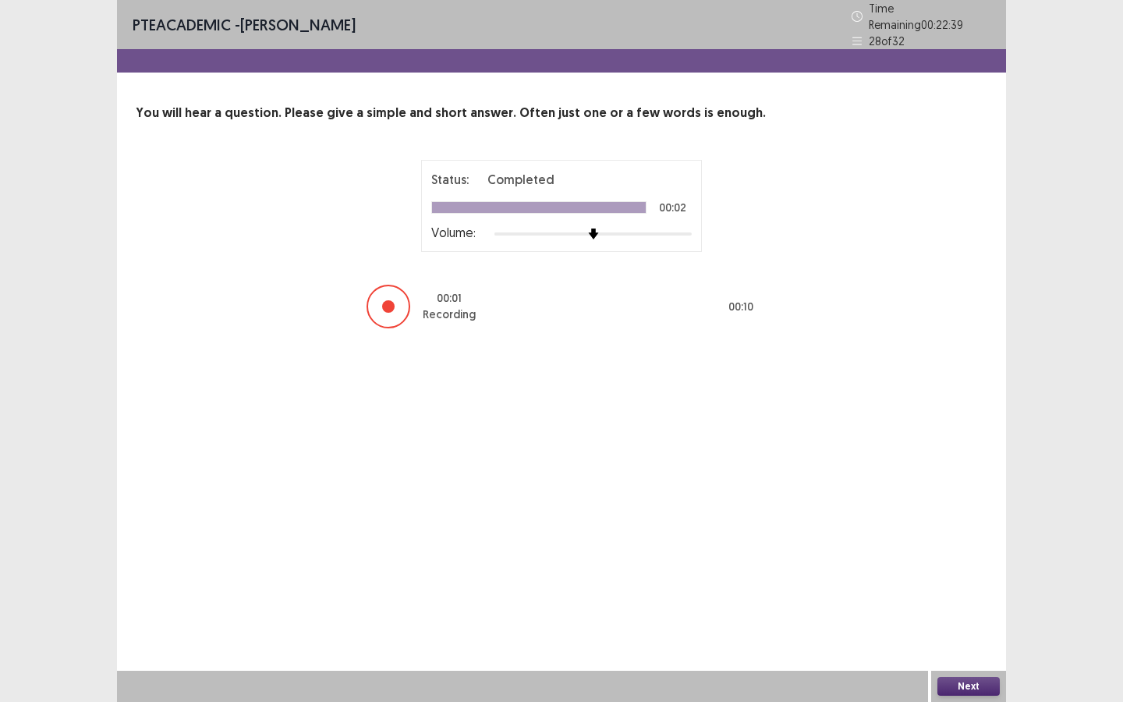
click at [957, 555] on button "Next" at bounding box center [968, 686] width 62 height 19
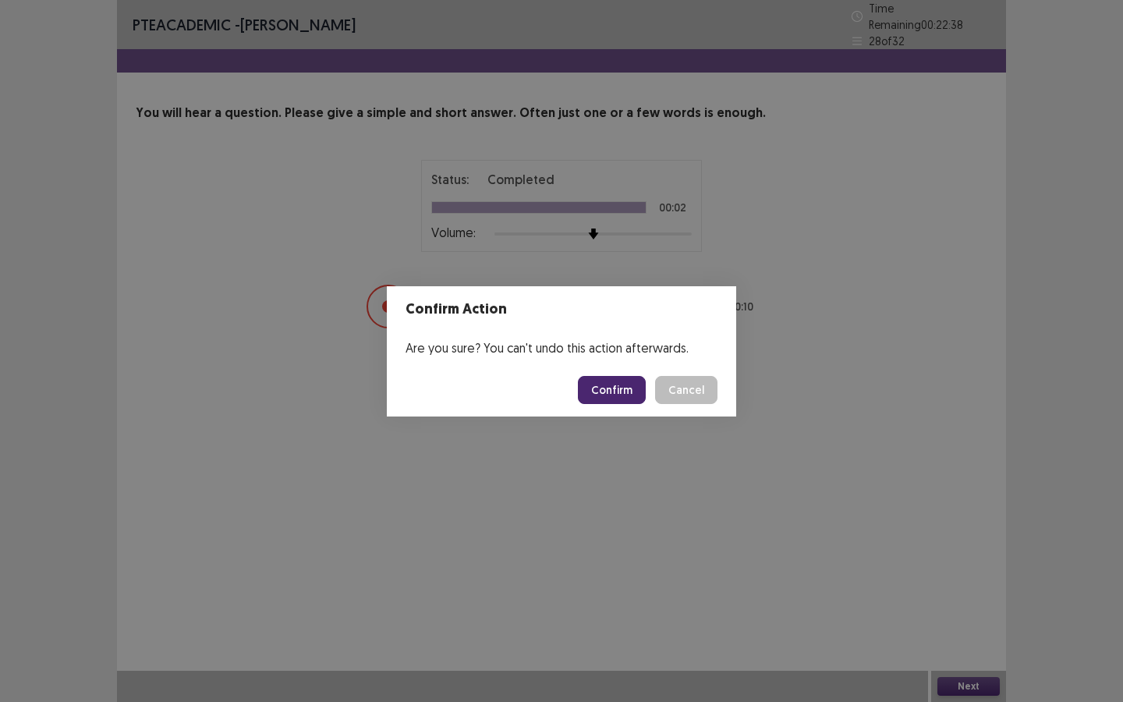
click at [590, 385] on button "Confirm" at bounding box center [612, 390] width 68 height 28
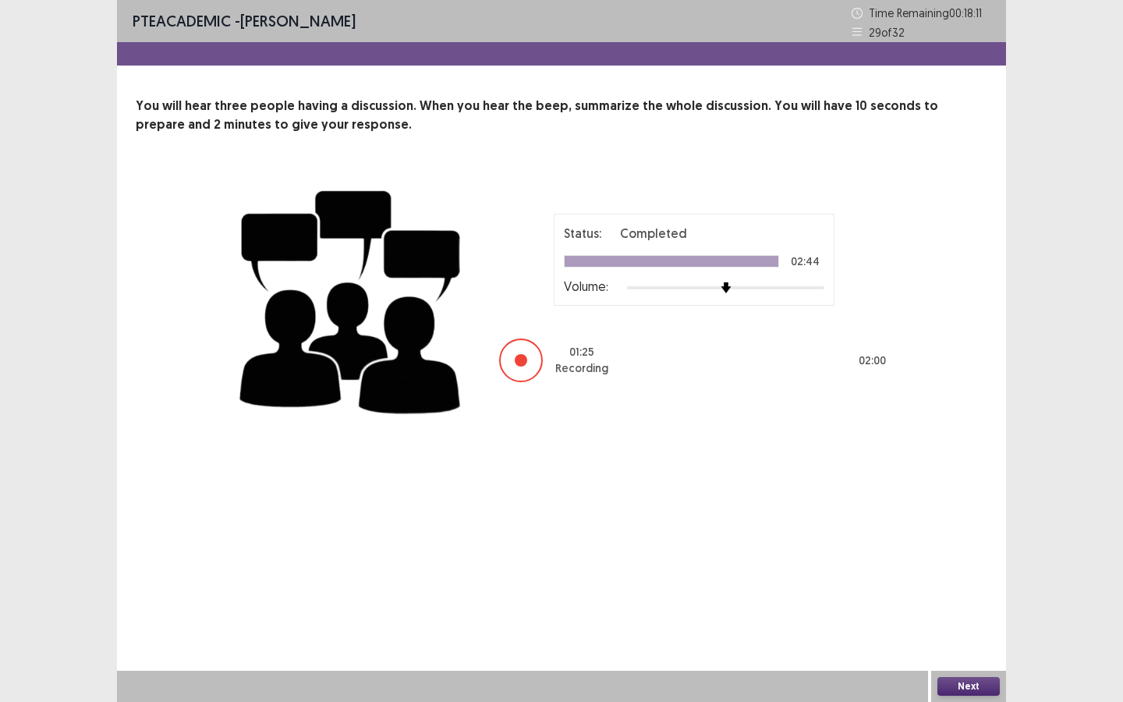
click at [966, 555] on button "Next" at bounding box center [968, 686] width 62 height 19
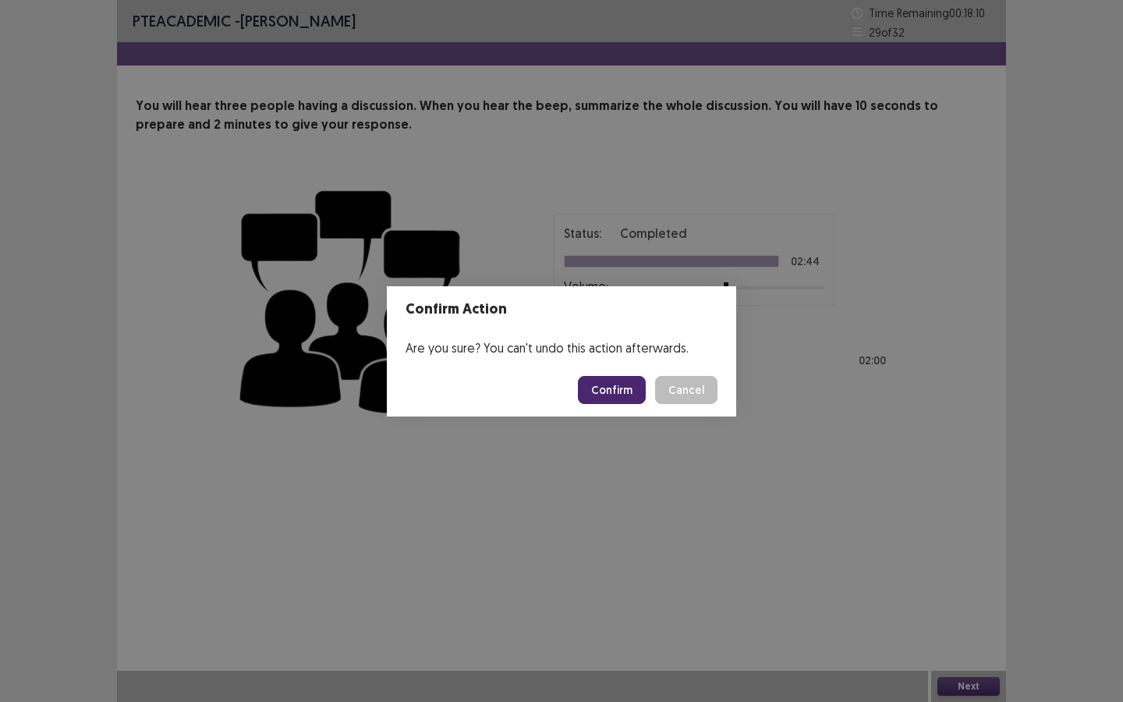
click at [634, 376] on button "Confirm" at bounding box center [612, 390] width 68 height 28
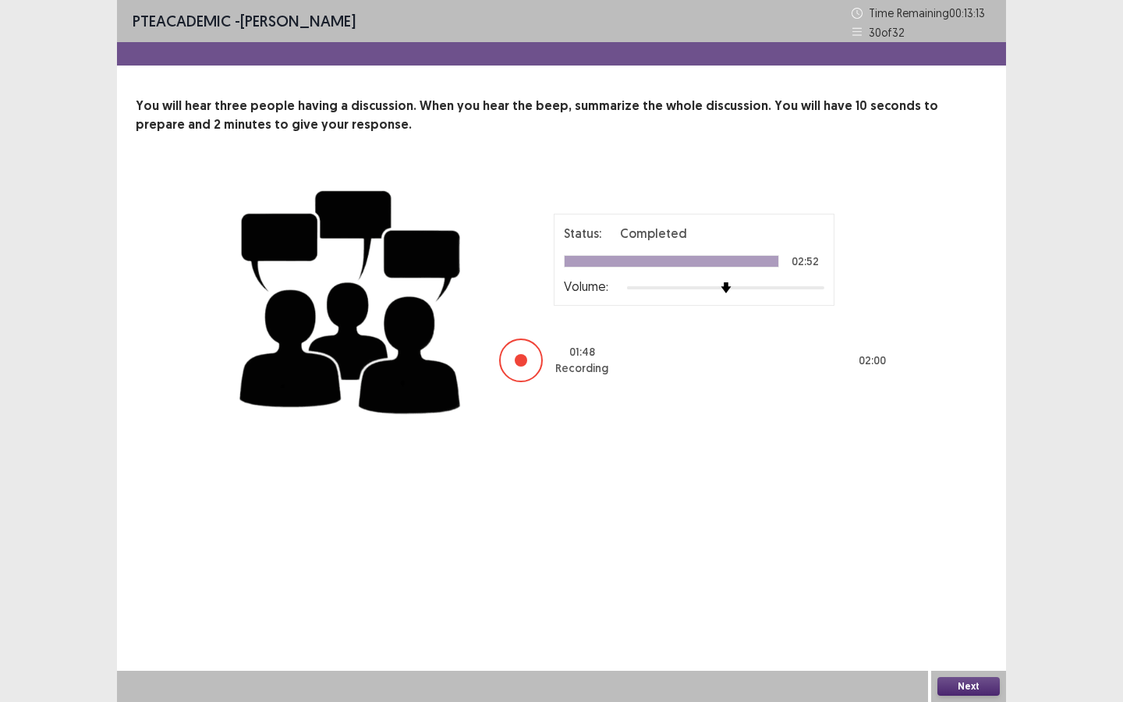
click at [973, 555] on button "Next" at bounding box center [968, 686] width 62 height 19
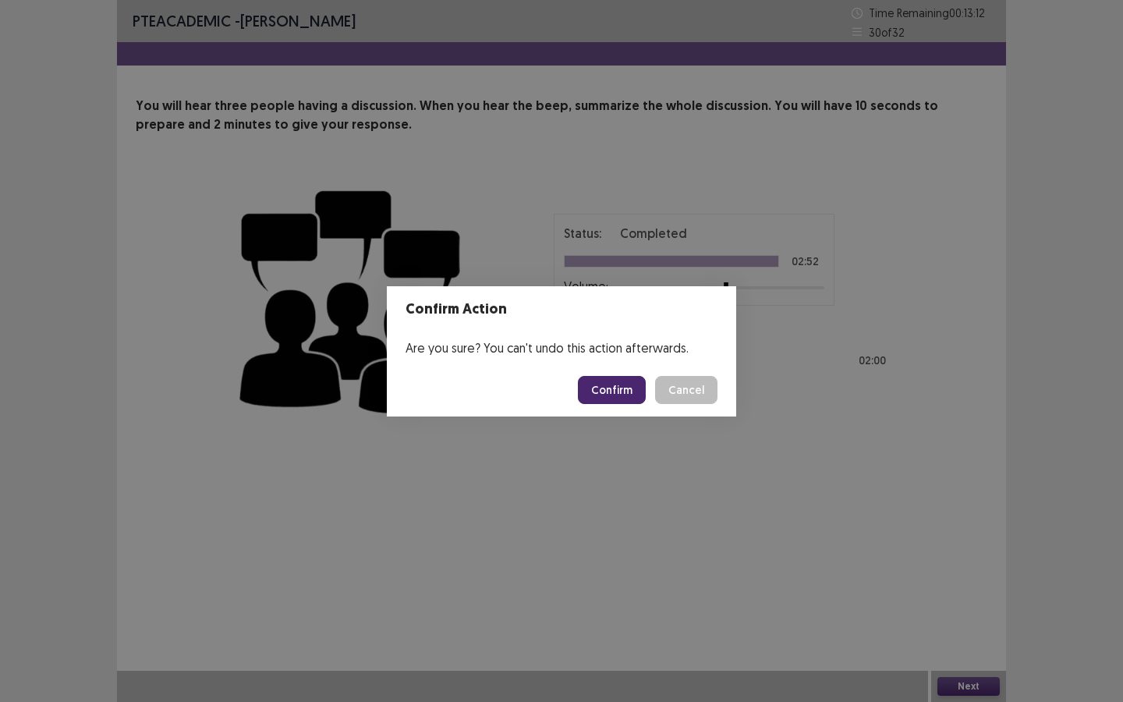
click at [611, 388] on button "Confirm" at bounding box center [612, 390] width 68 height 28
click at [609, 390] on button "Confirm" at bounding box center [612, 390] width 68 height 28
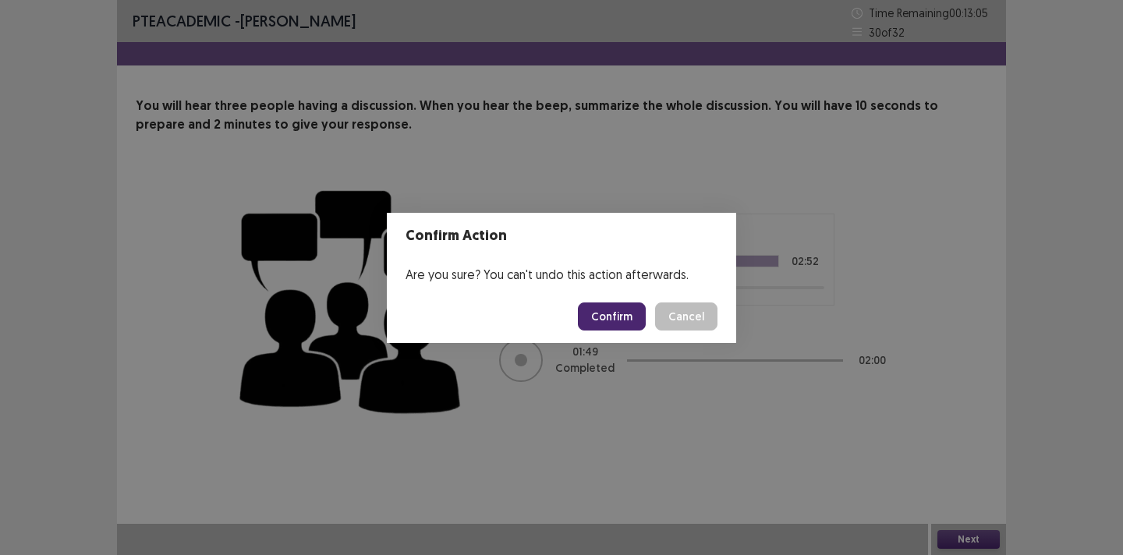
click at [625, 321] on button "Confirm" at bounding box center [612, 317] width 68 height 28
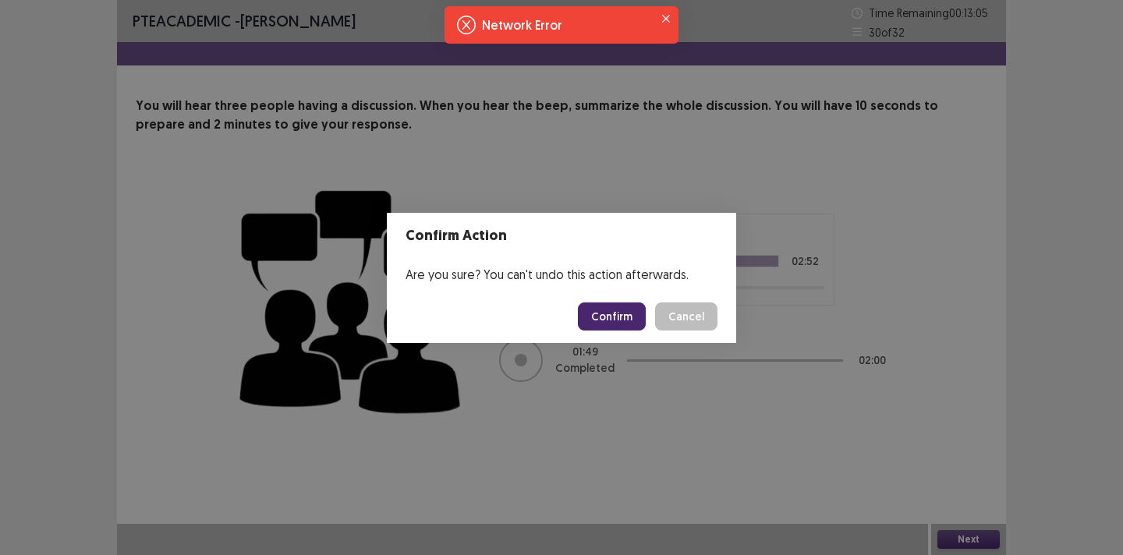
click at [624, 321] on button "Confirm" at bounding box center [612, 317] width 68 height 28
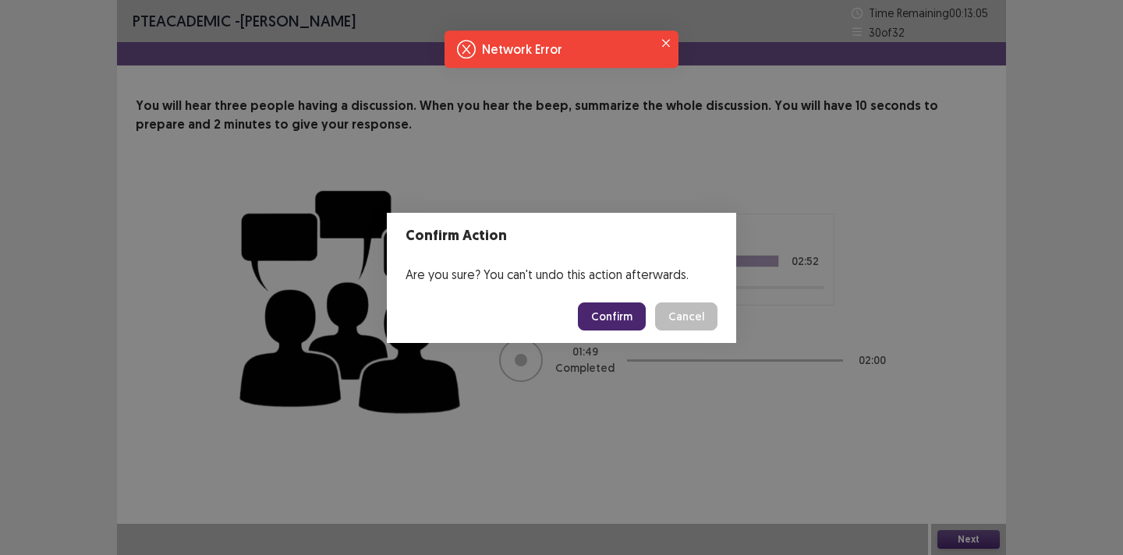
click at [624, 321] on button "Confirm" at bounding box center [612, 317] width 68 height 28
click at [625, 321] on button "Confirm" at bounding box center [612, 317] width 68 height 28
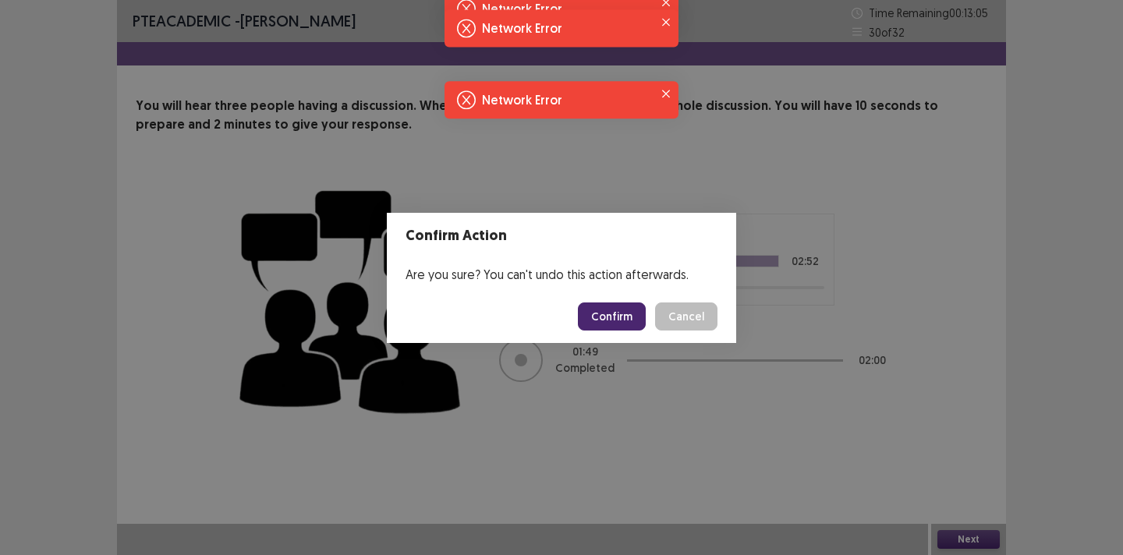
click at [625, 321] on button "Confirm" at bounding box center [612, 317] width 68 height 28
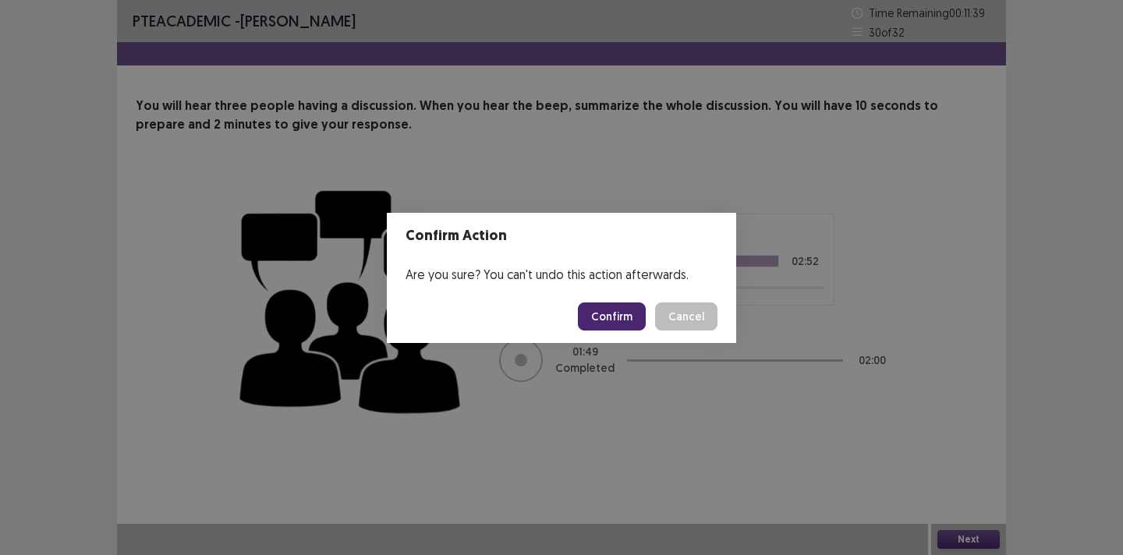
click at [618, 321] on button "Confirm" at bounding box center [612, 317] width 68 height 28
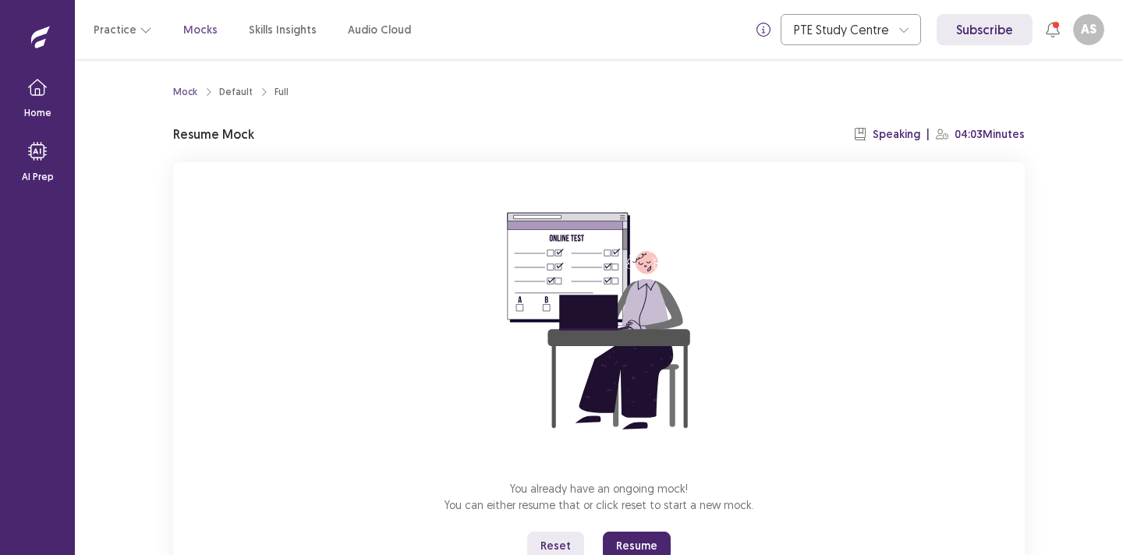
click at [636, 545] on button "Resume" at bounding box center [637, 546] width 68 height 28
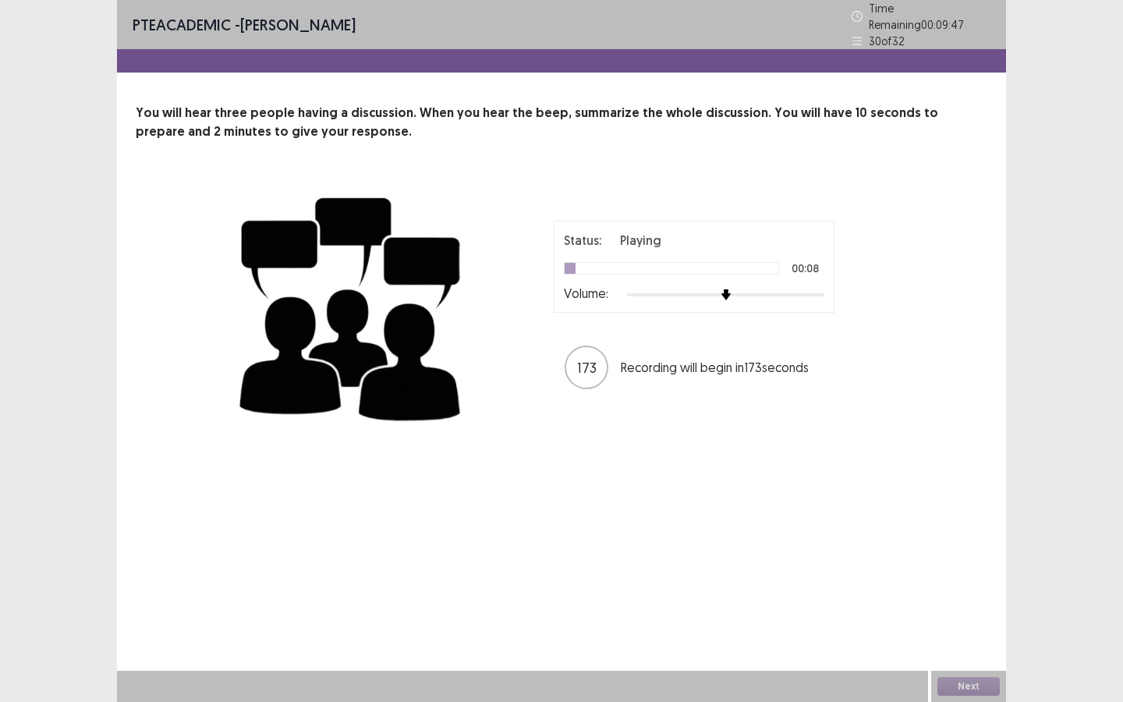
click at [678, 299] on div "Status: Playing 00:08 Volume:" at bounding box center [694, 267] width 281 height 92
